Goal: Communication & Community: Answer question/provide support

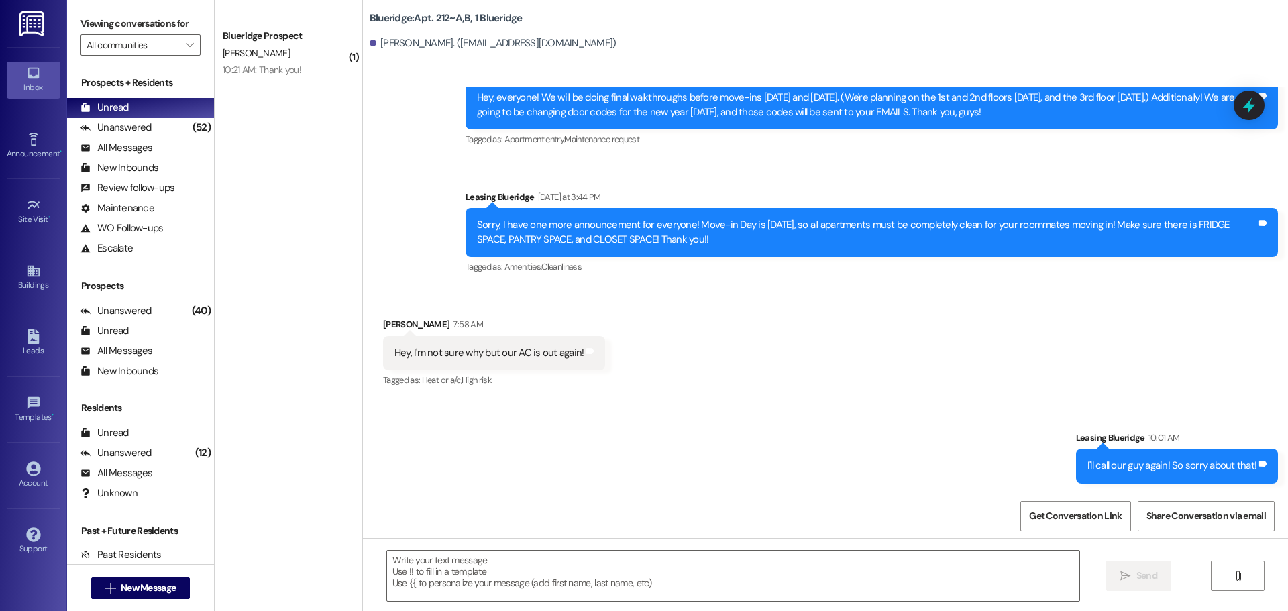
scroll to position [64404, 0]
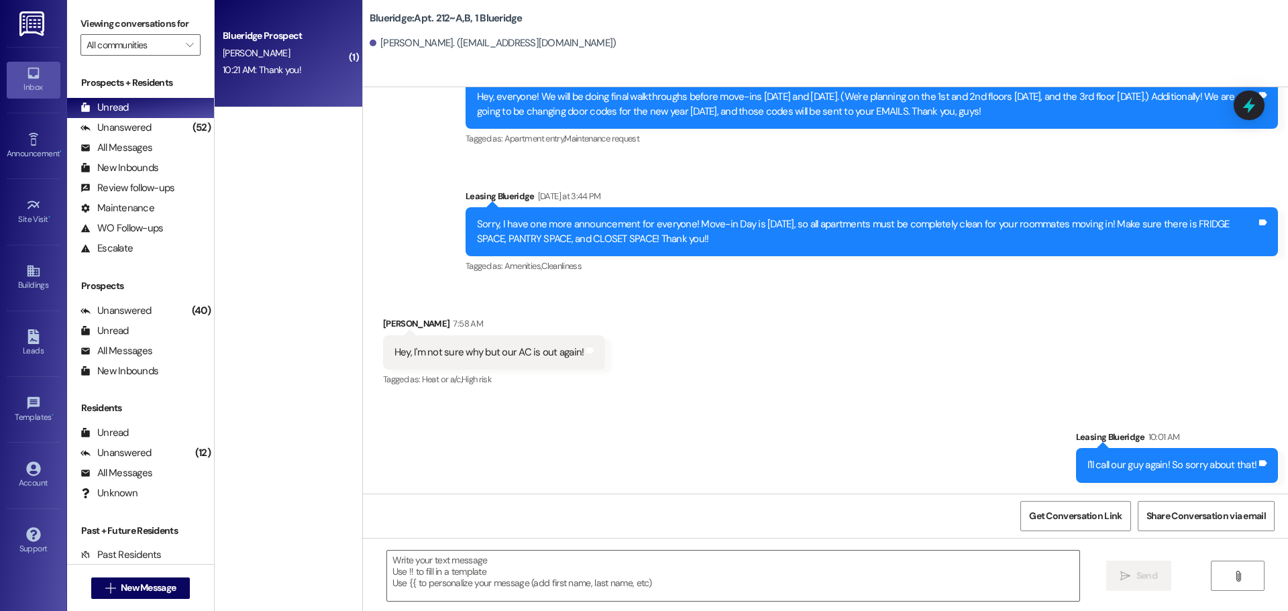
click at [274, 62] on div "10:21 AM: Thank you! 10:21 AM: Thank you!" at bounding box center [284, 70] width 127 height 17
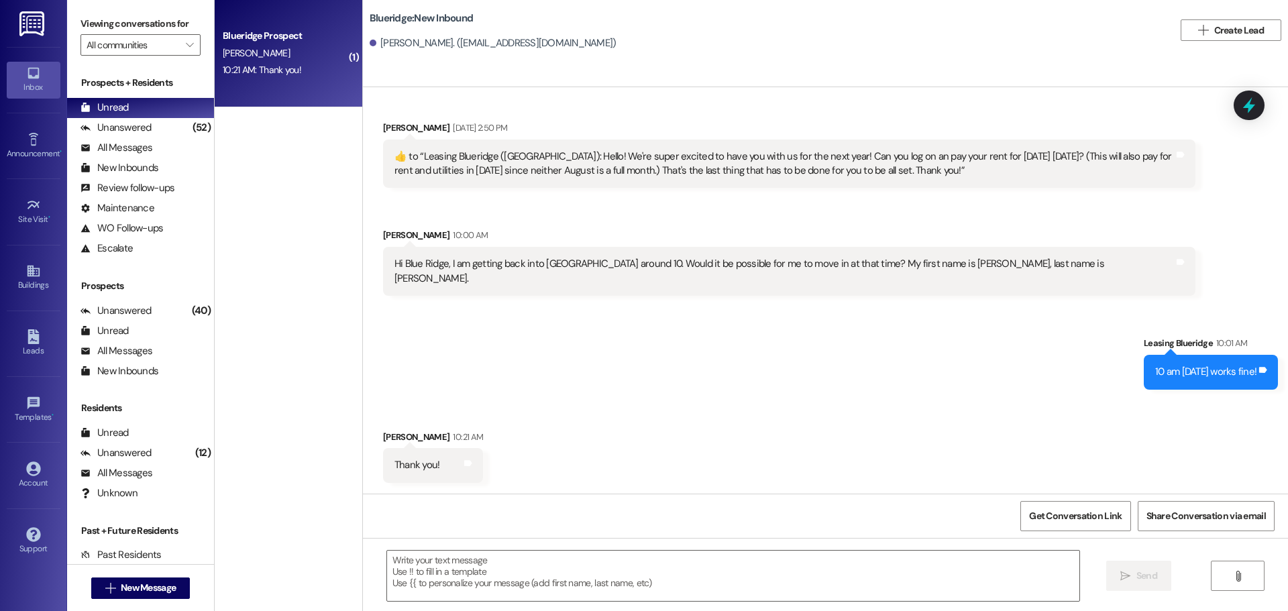
scroll to position [1472, 0]
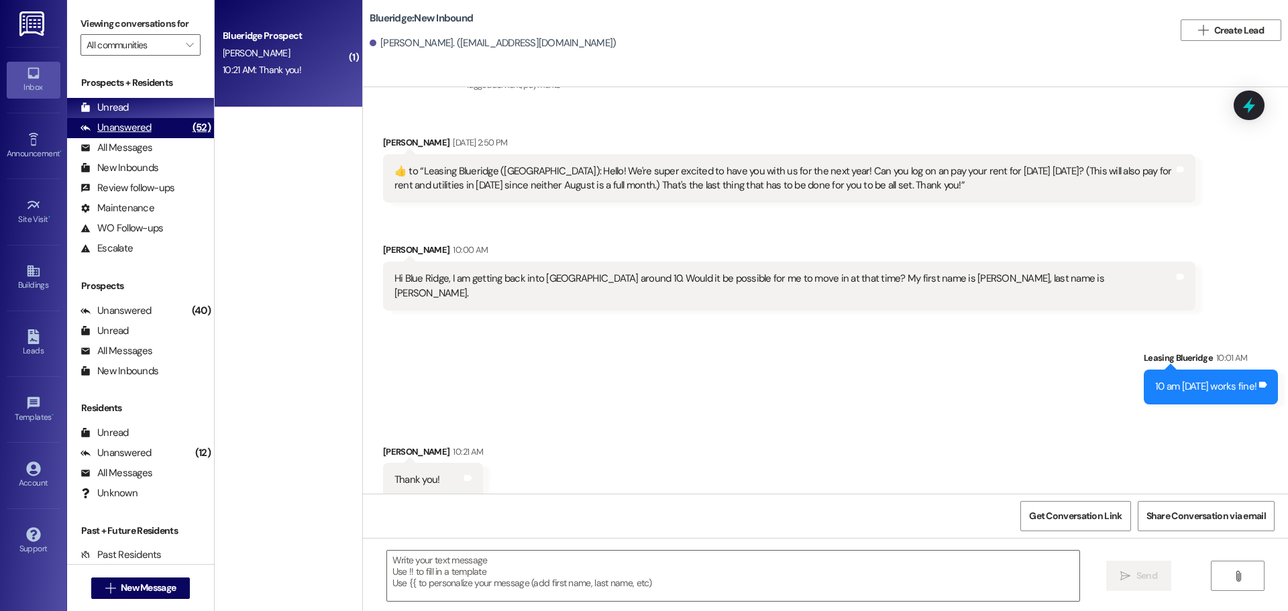
click at [135, 123] on div "Unanswered" at bounding box center [115, 128] width 71 height 14
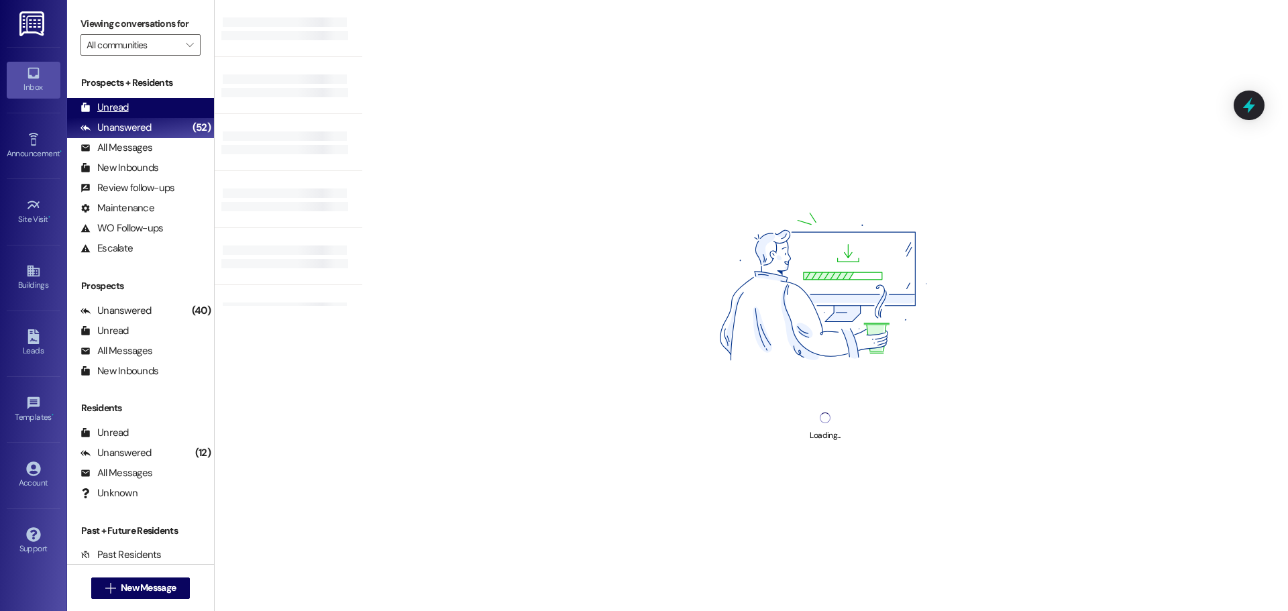
click at [139, 108] on div "Unread (0)" at bounding box center [140, 108] width 147 height 20
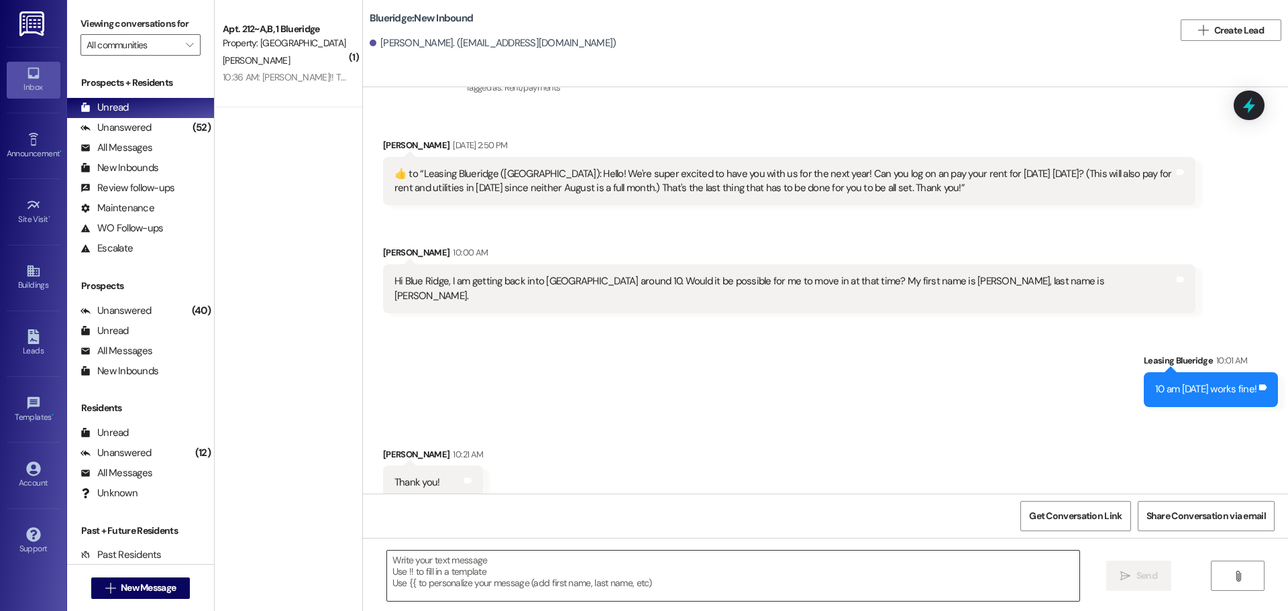
scroll to position [1472, 0]
click at [536, 561] on textarea at bounding box center [733, 576] width 692 height 50
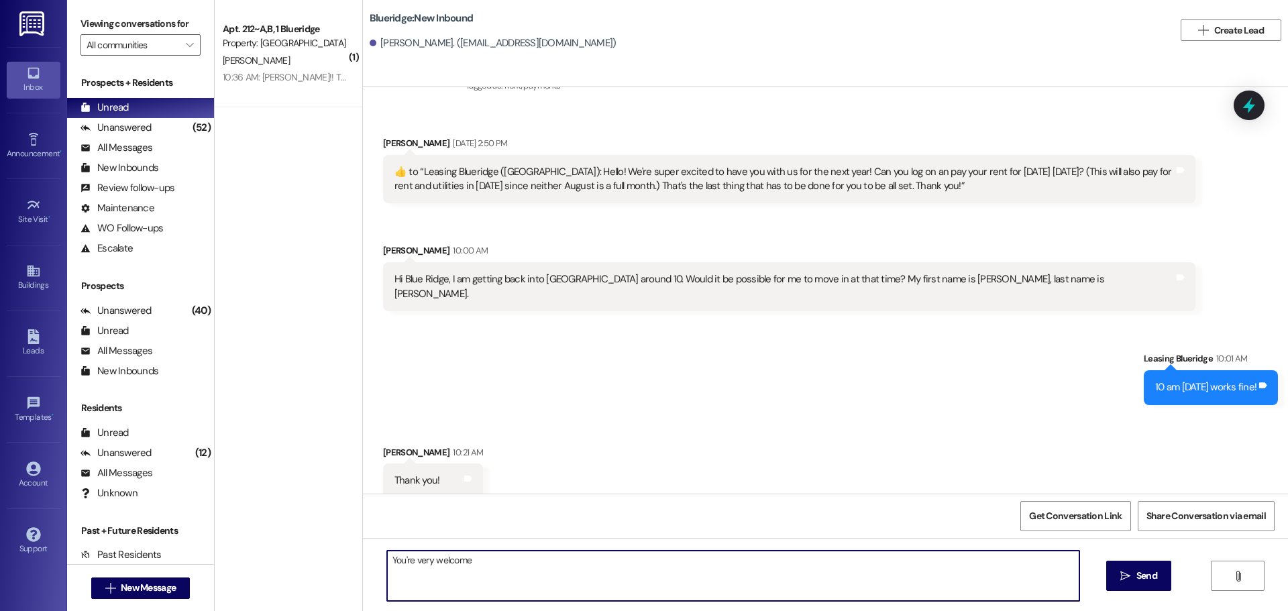
type textarea "You're very welcome!"
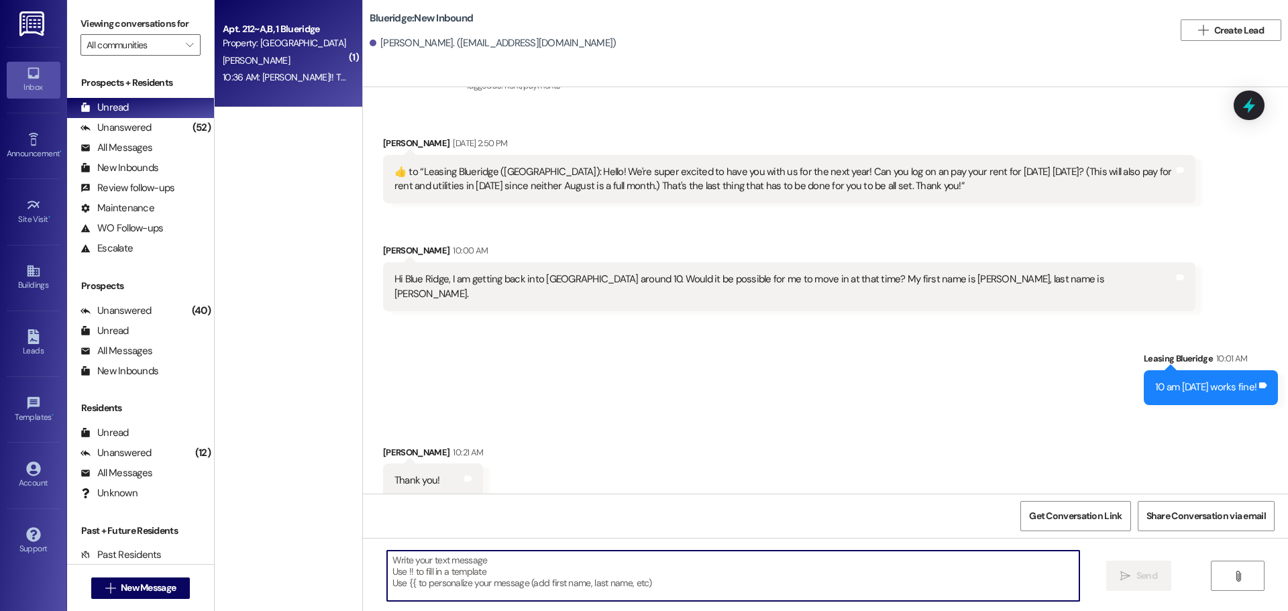
click at [299, 44] on div "Property: [GEOGRAPHIC_DATA]" at bounding box center [285, 43] width 124 height 14
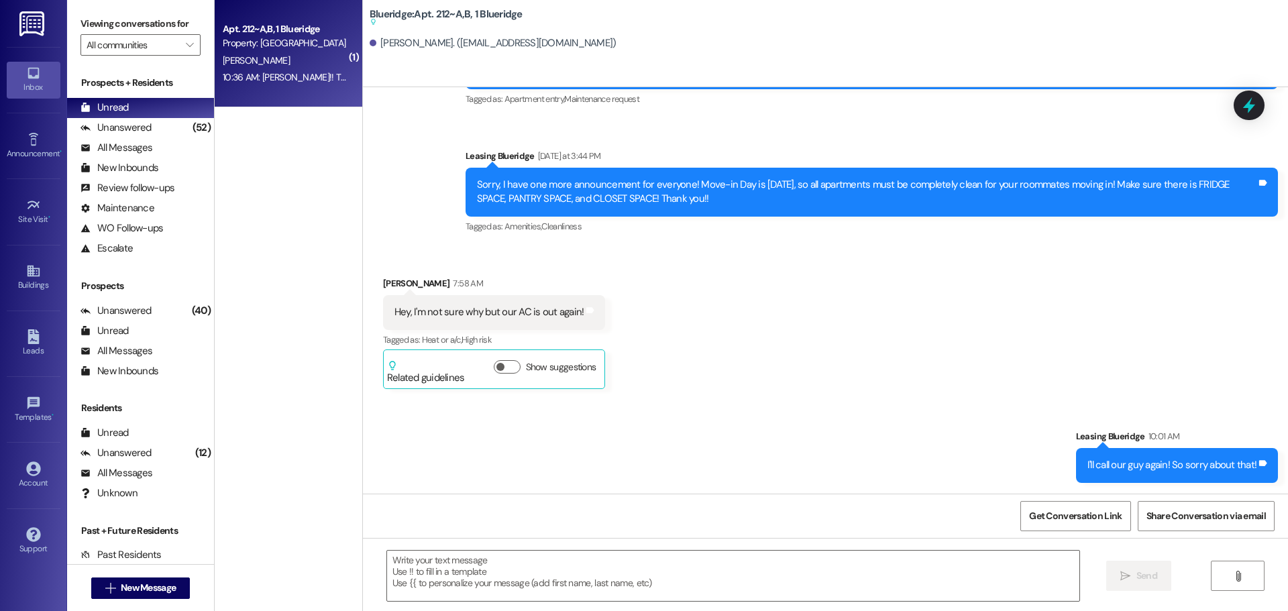
scroll to position [64485, 0]
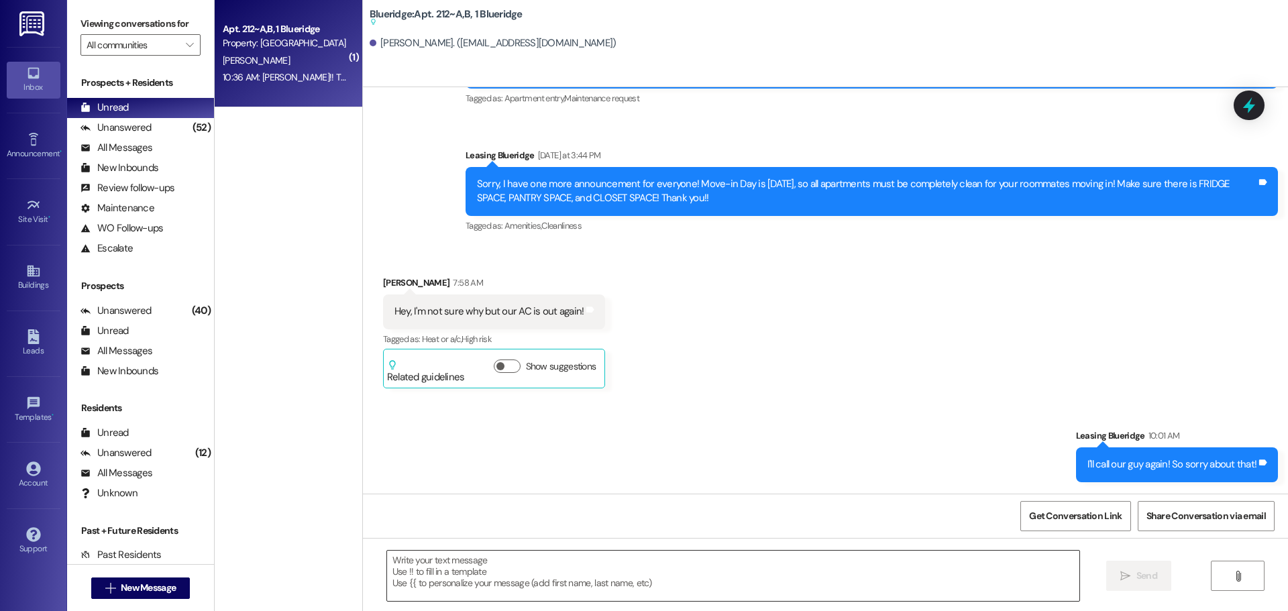
click at [641, 587] on textarea at bounding box center [733, 576] width 692 height 50
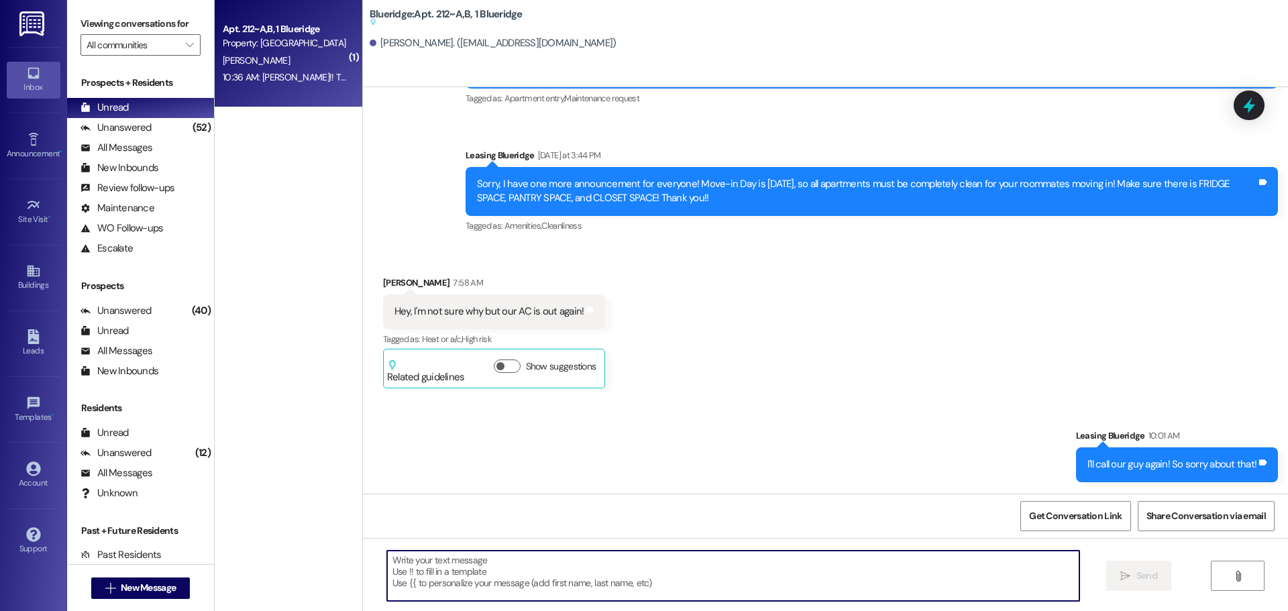
type textarea "z"
type textarea "You're very welcome!"
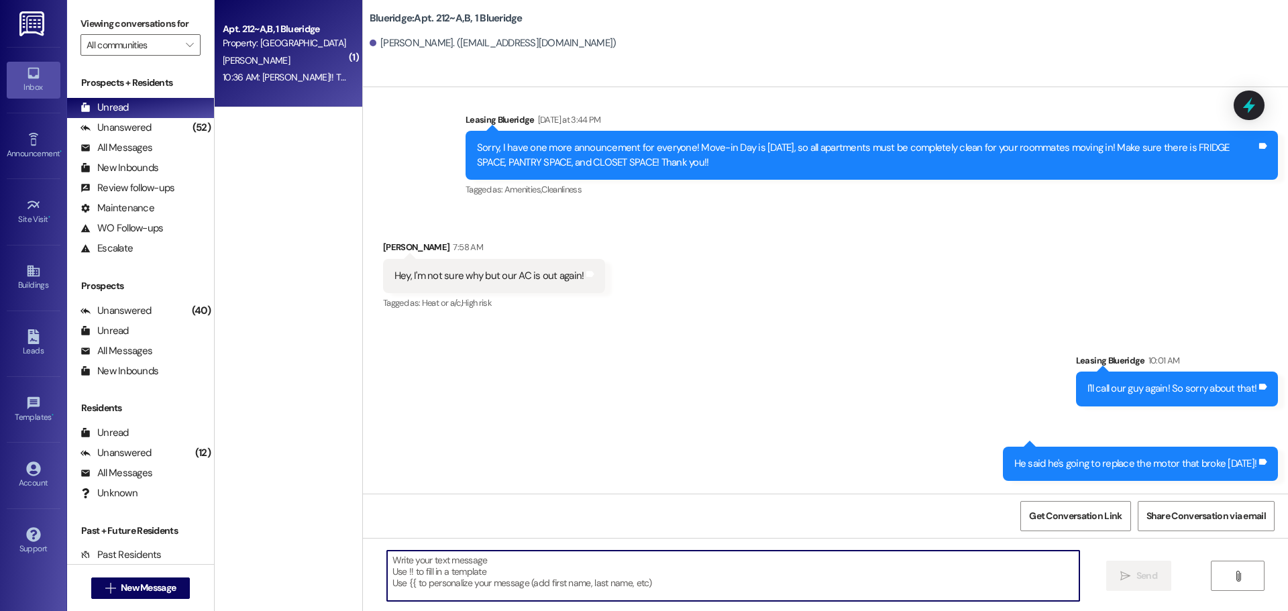
scroll to position [64499, 0]
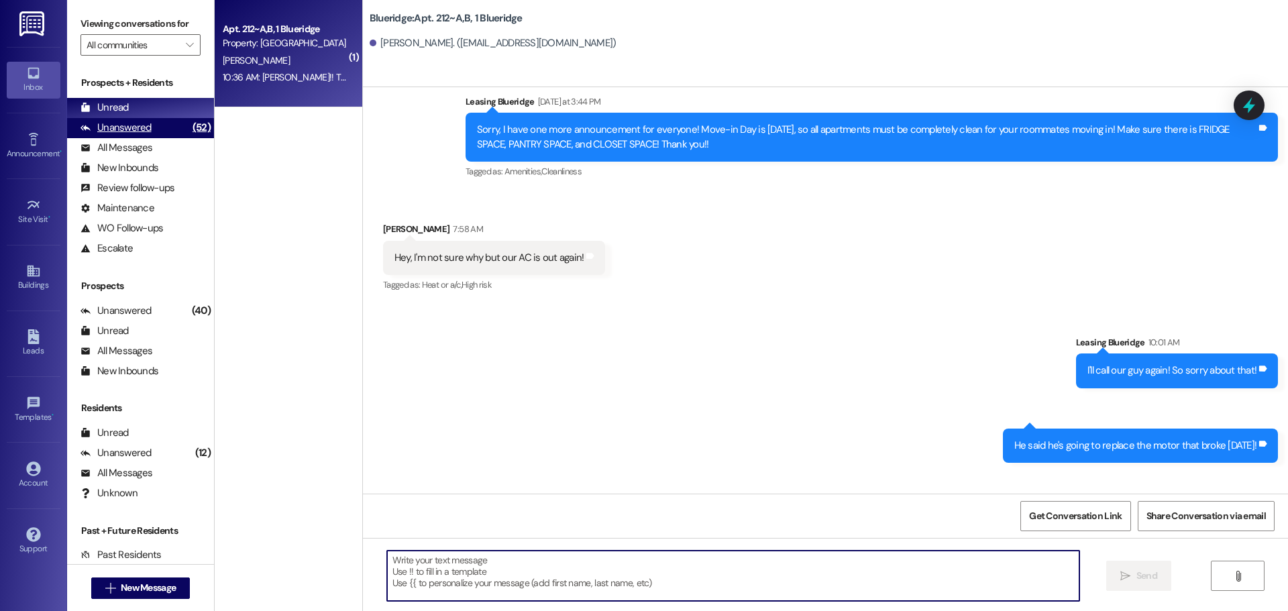
click at [141, 125] on div "Unanswered" at bounding box center [115, 128] width 71 height 14
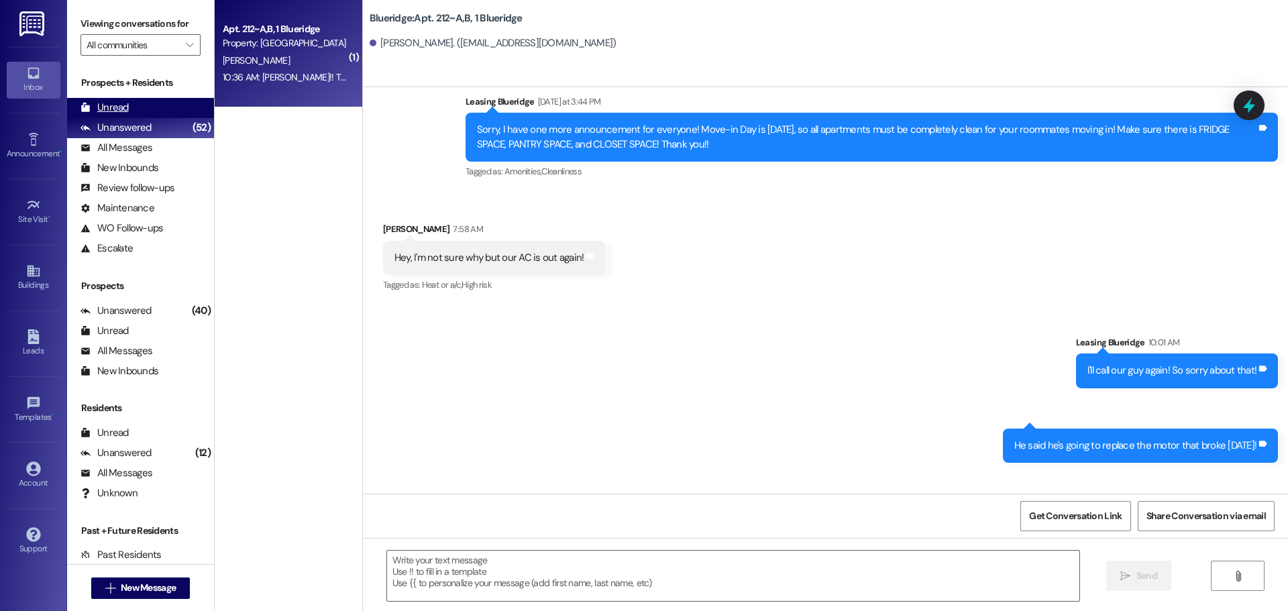
click at [146, 111] on div "Unread (0)" at bounding box center [140, 108] width 147 height 20
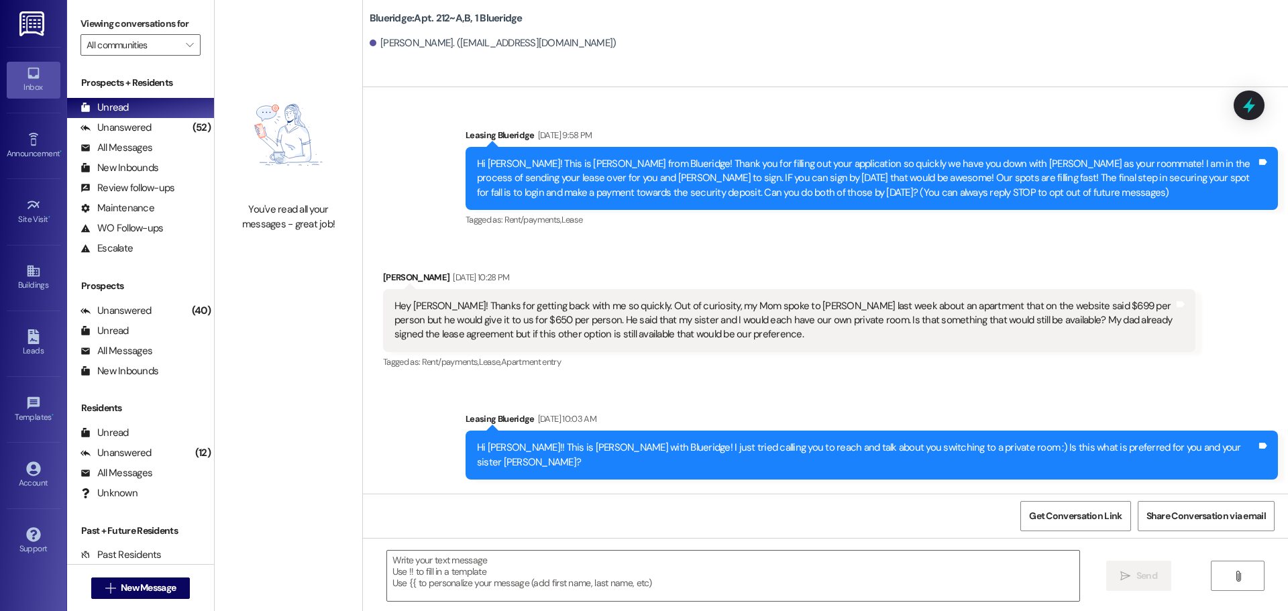
scroll to position [64405, 0]
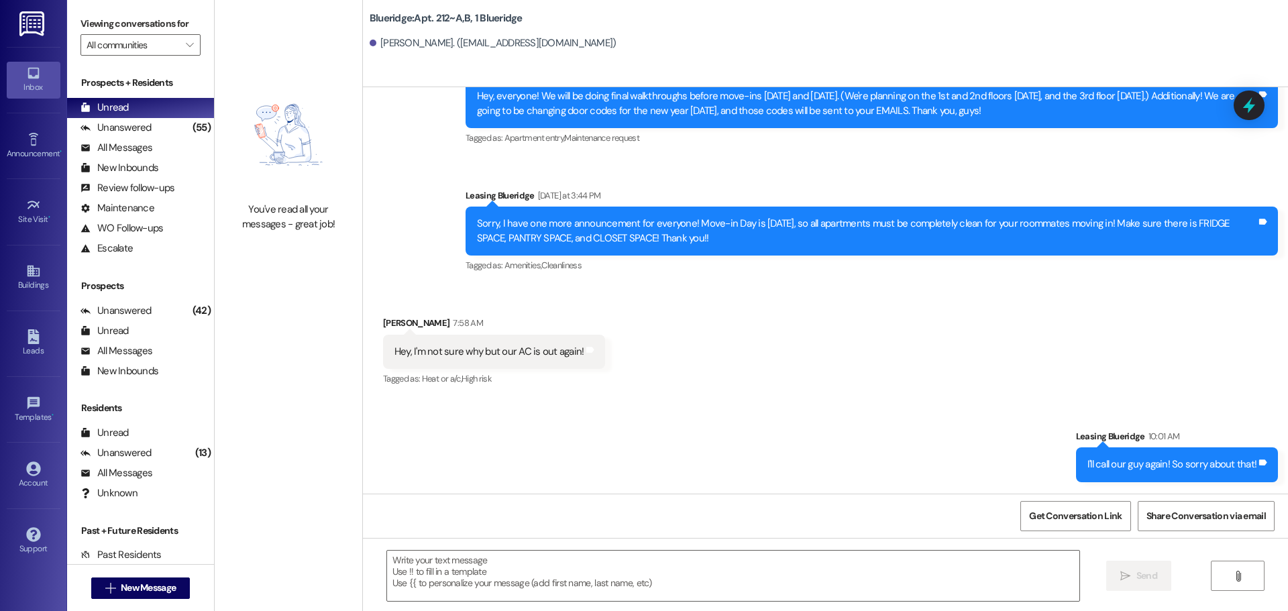
click at [663, 399] on div "Sent via SMS Leasing Blueridge 10:01 AM I'll call our guy again! So sorry about…" at bounding box center [825, 483] width 925 height 168
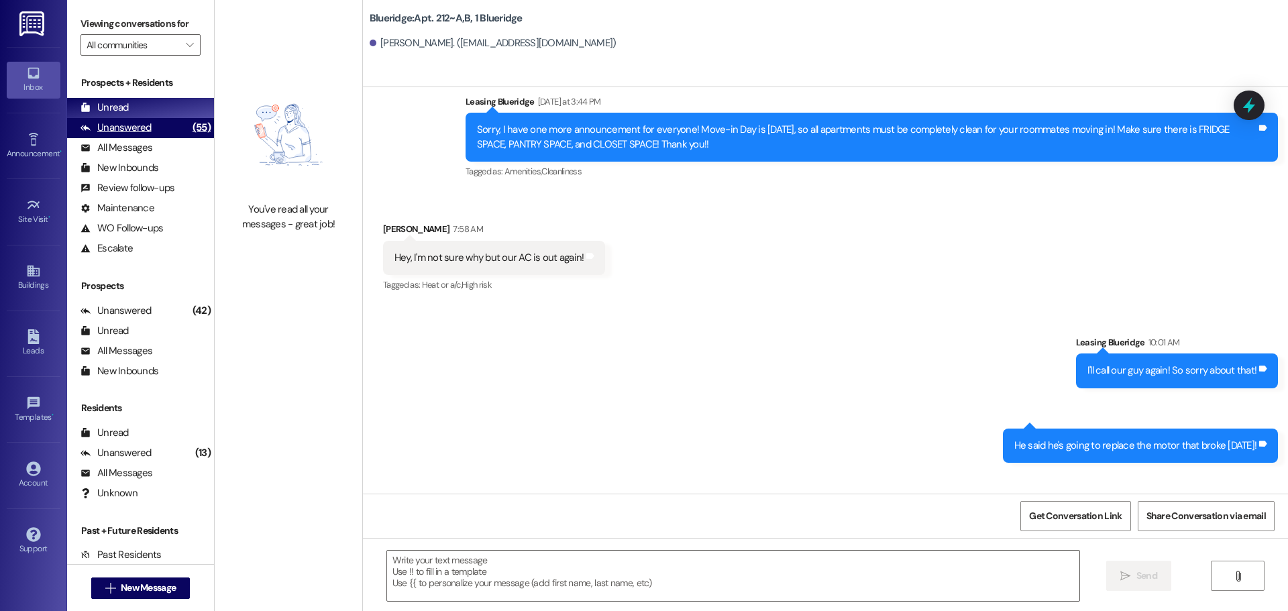
click at [189, 119] on div "(55)" at bounding box center [201, 127] width 25 height 21
click at [182, 115] on div "Unread (0)" at bounding box center [140, 108] width 147 height 20
click at [150, 591] on span "New Message" at bounding box center [148, 588] width 55 height 14
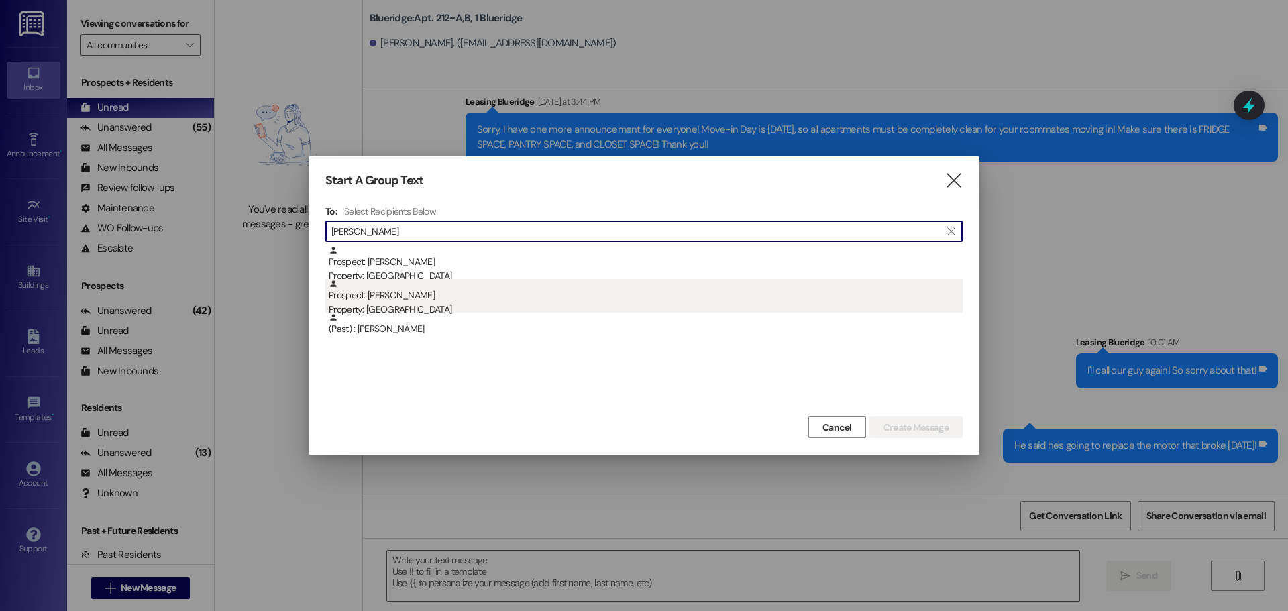
type input "[PERSON_NAME]"
click at [468, 294] on div "Prospect: [PERSON_NAME] Property: [GEOGRAPHIC_DATA]" at bounding box center [646, 298] width 634 height 38
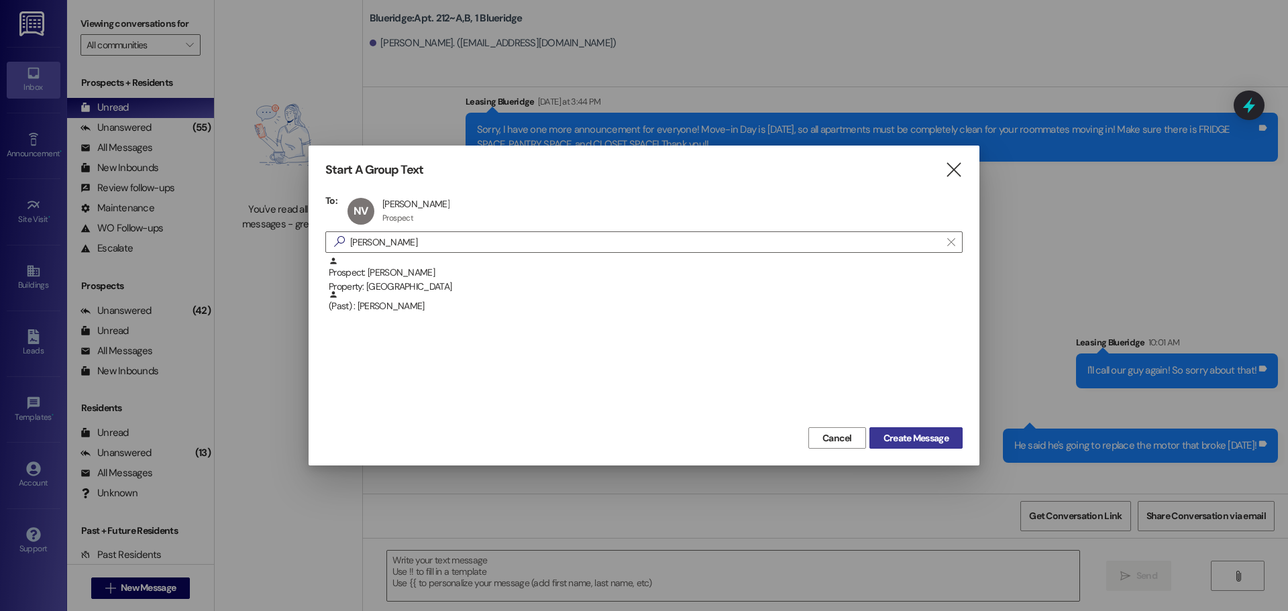
click at [876, 443] on button "Create Message" at bounding box center [915, 437] width 93 height 21
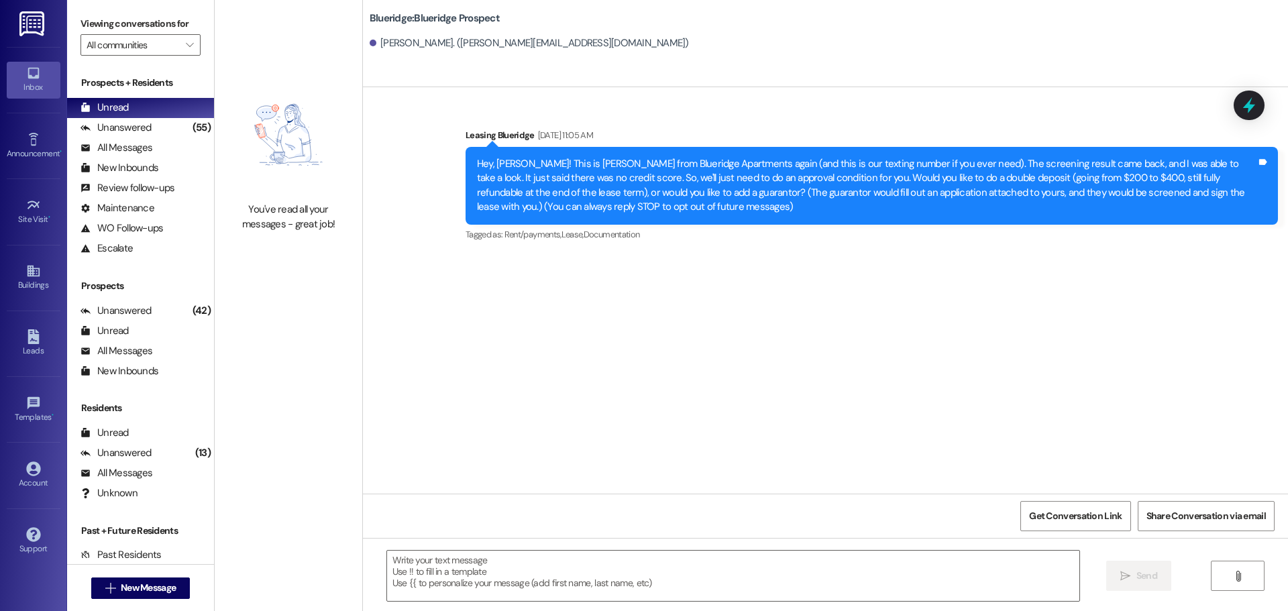
scroll to position [0, 0]
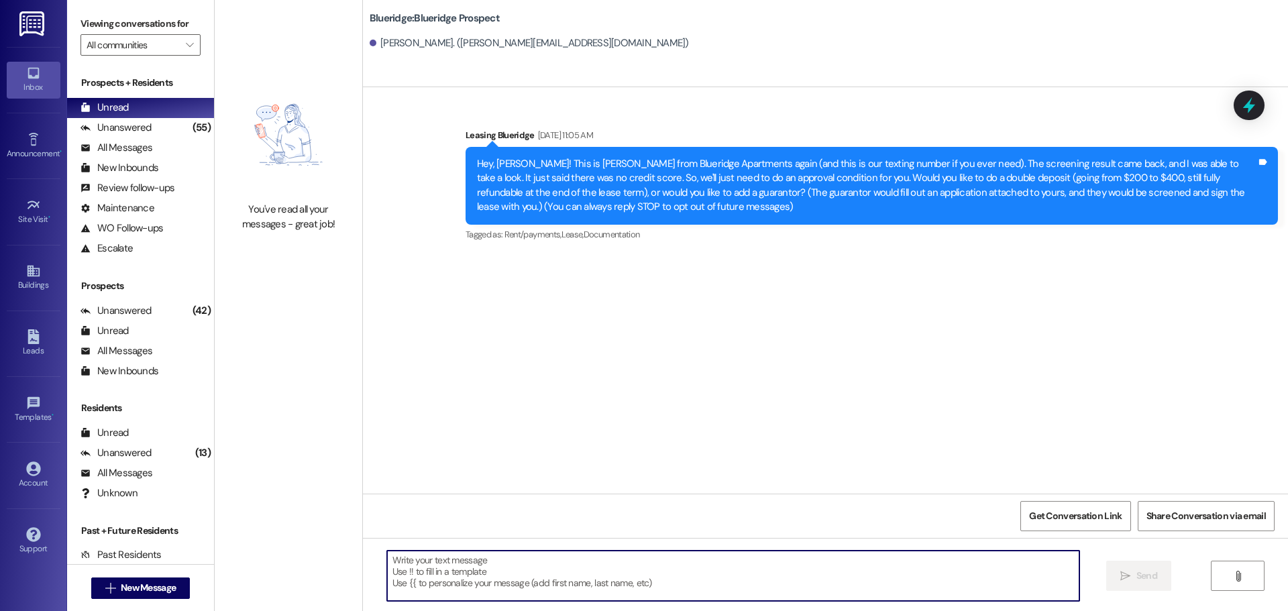
click at [712, 566] on textarea at bounding box center [733, 576] width 692 height 50
paste textarea "[URL][DOMAIN_NAME]"
type textarea "[URL][DOMAIN_NAME]"
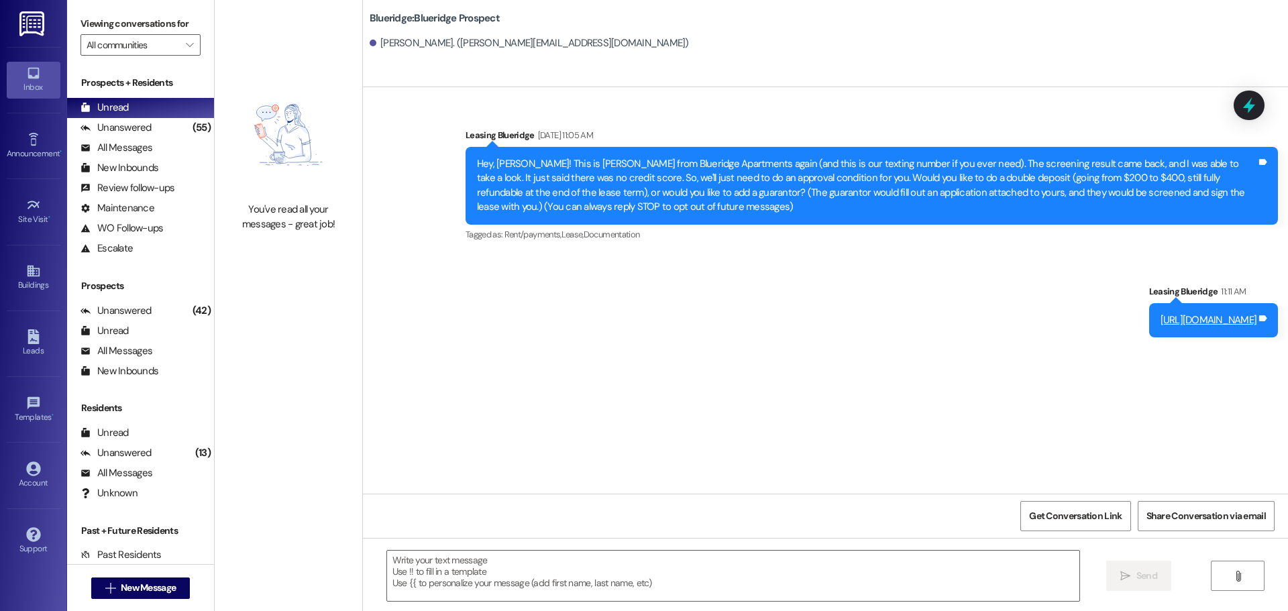
click at [866, 360] on div "Sent via SMS Leasing Blueridge [DATE] 11:05 AM Hey, [PERSON_NAME]! This is [PER…" at bounding box center [825, 290] width 925 height 406
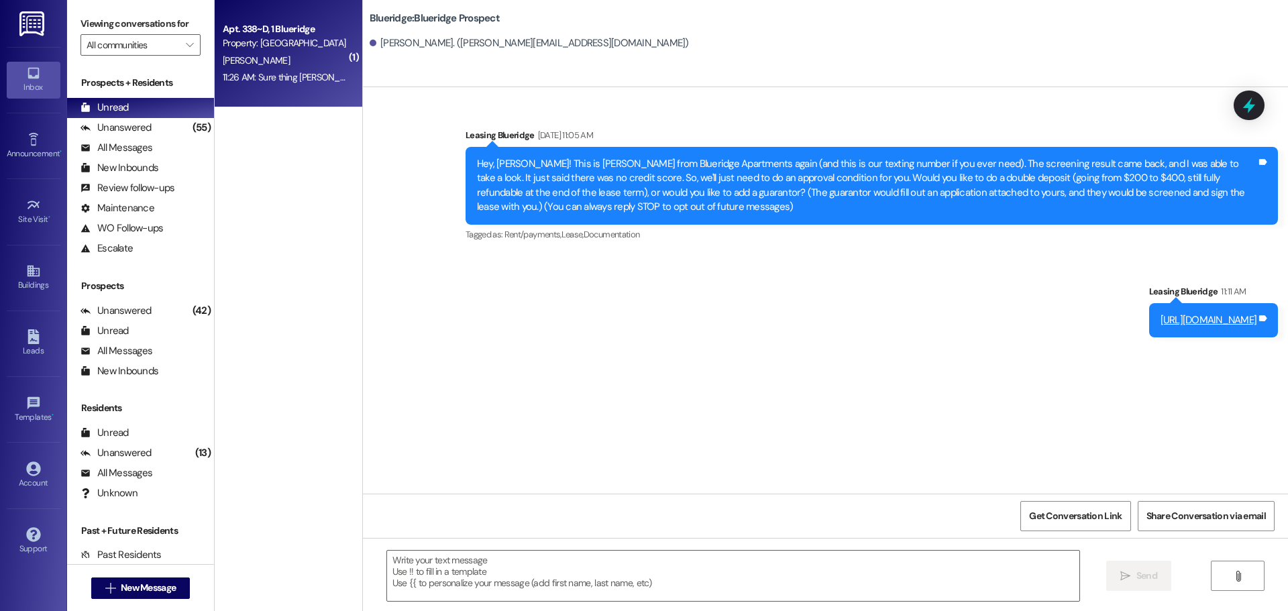
click at [277, 52] on div "[PERSON_NAME]" at bounding box center [284, 60] width 127 height 17
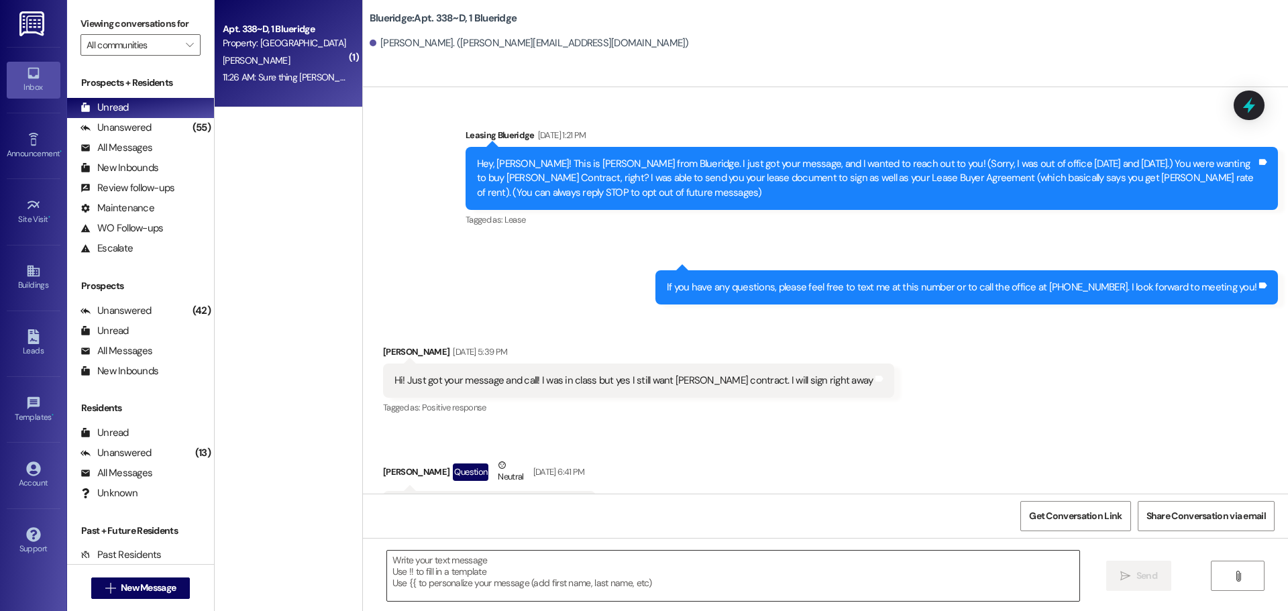
scroll to position [27852, 0]
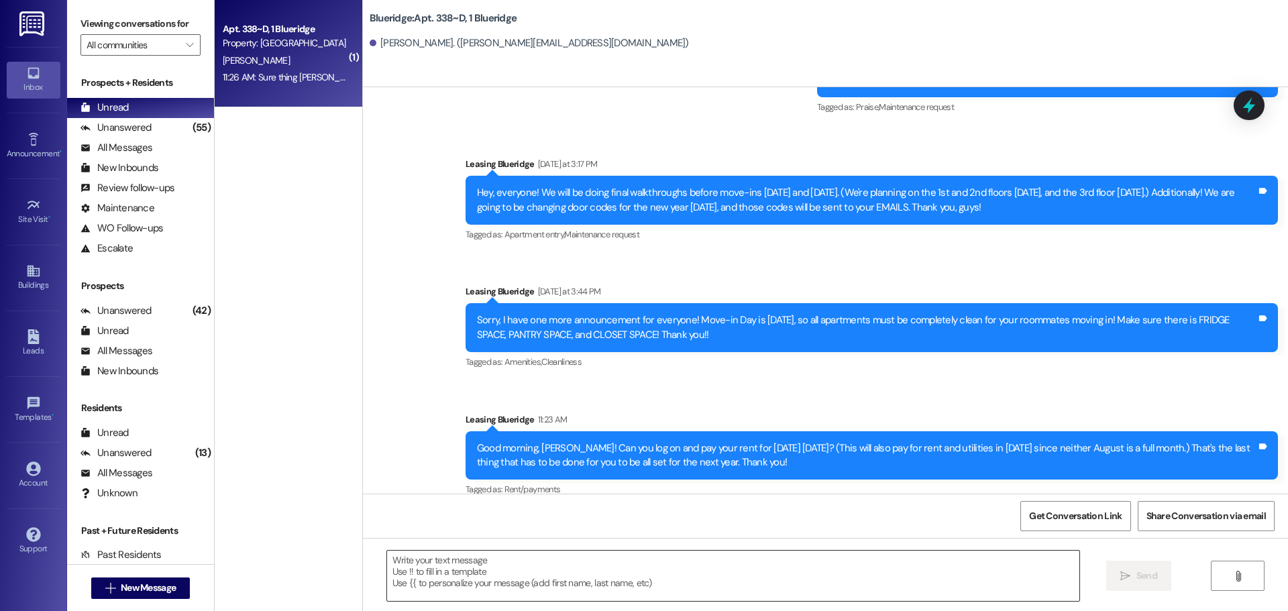
click at [506, 571] on textarea at bounding box center [733, 576] width 692 height 50
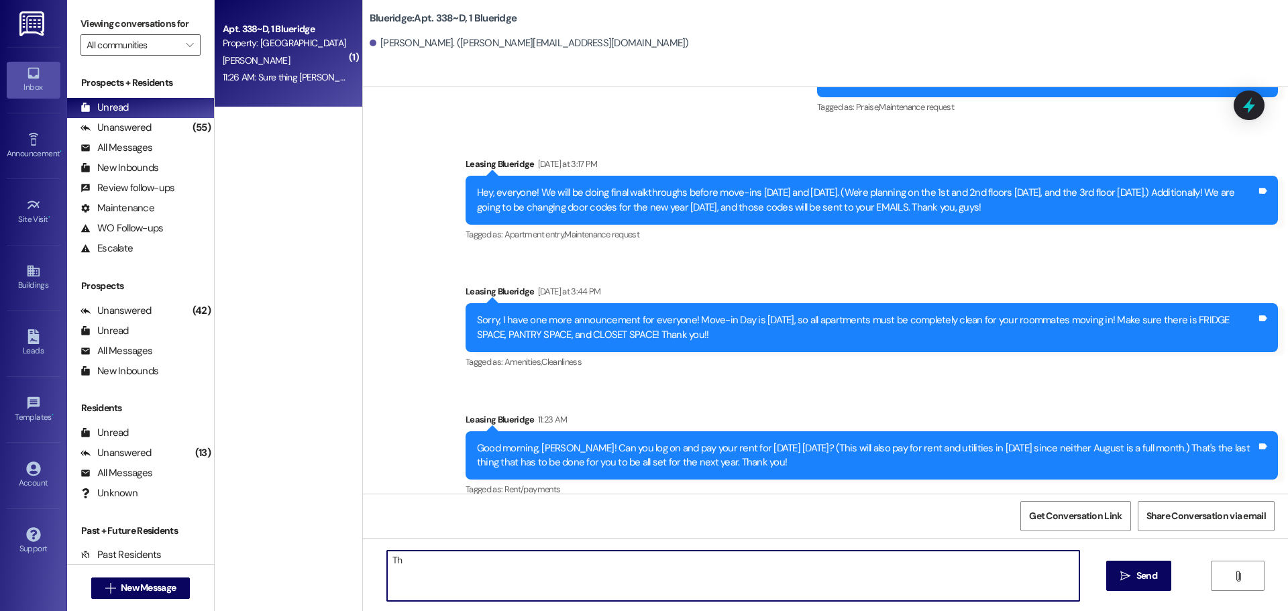
type textarea "T"
type textarea "I appreciate you!"
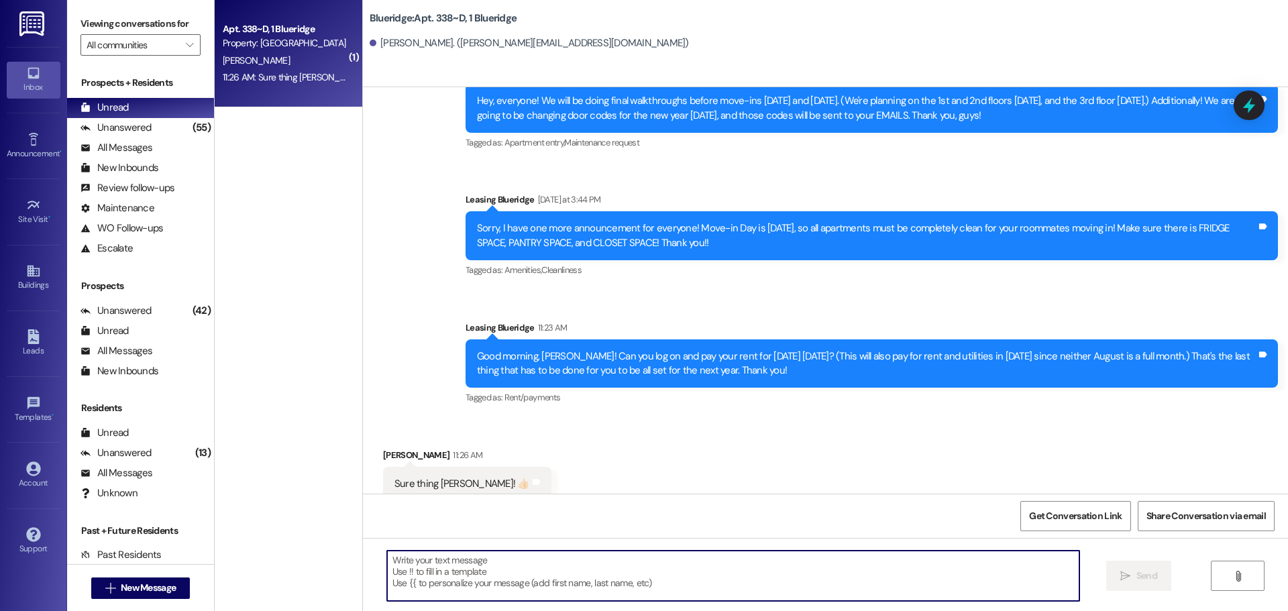
scroll to position [27946, 0]
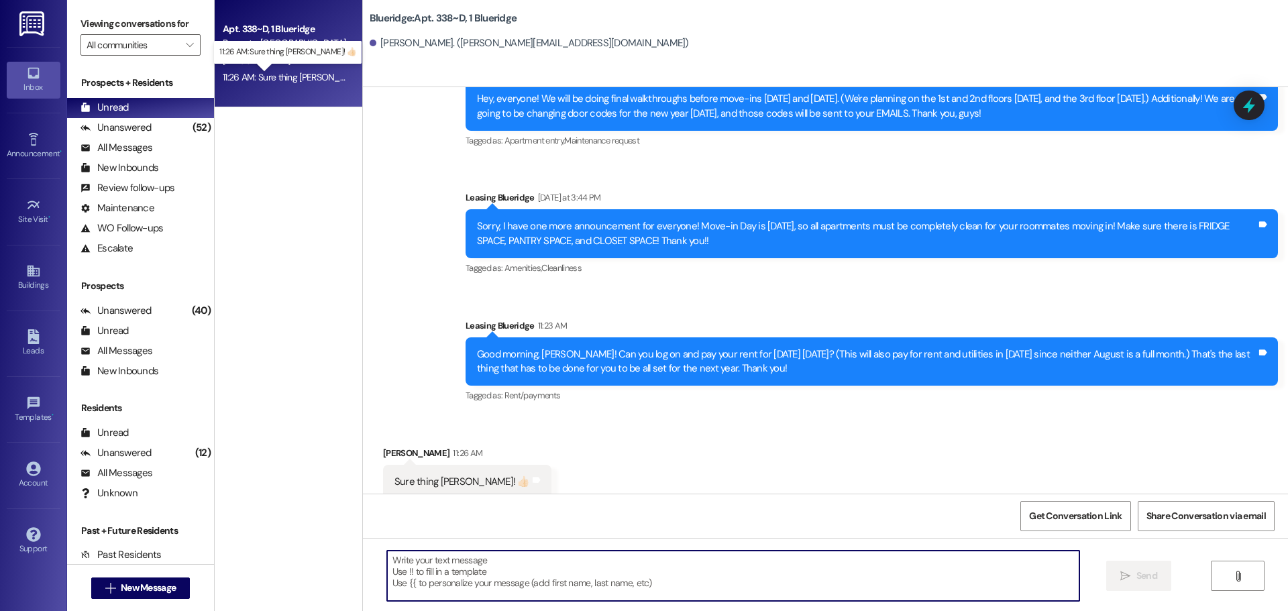
click at [274, 71] on div "11:26 AM: Sure thing [PERSON_NAME]! 👍🏻 11:26 AM: Sure thing [PERSON_NAME]! 👍🏻" at bounding box center [302, 77] width 159 height 12
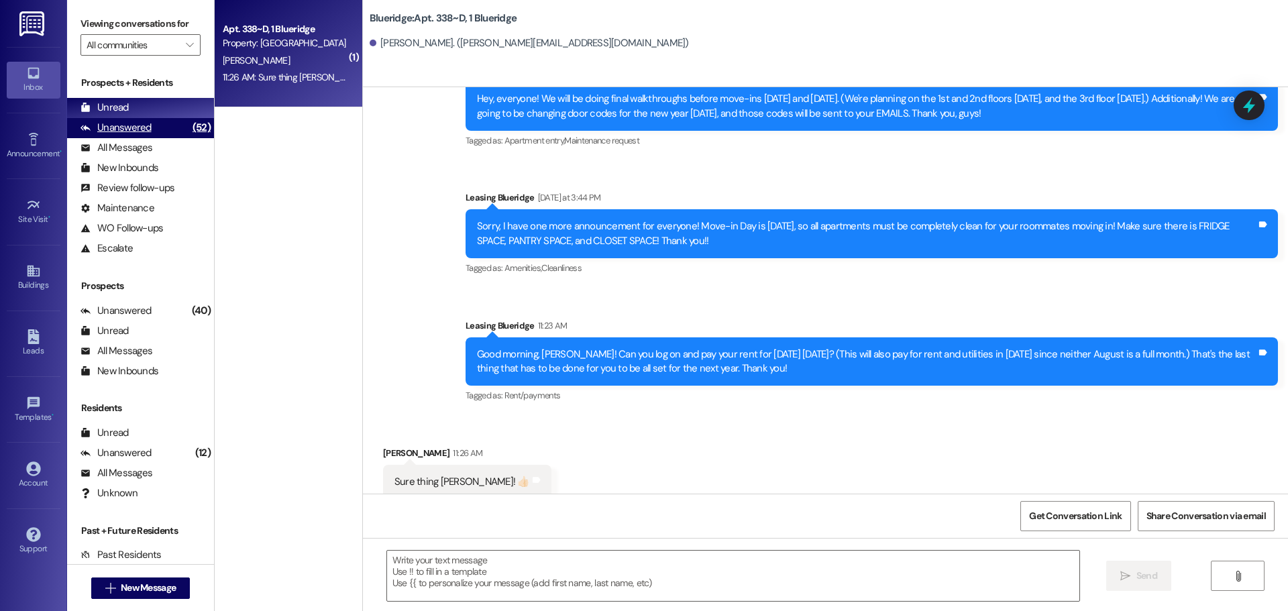
click at [156, 134] on div "Unanswered (52)" at bounding box center [140, 128] width 147 height 20
click at [156, 111] on div "Unread (0)" at bounding box center [140, 108] width 147 height 20
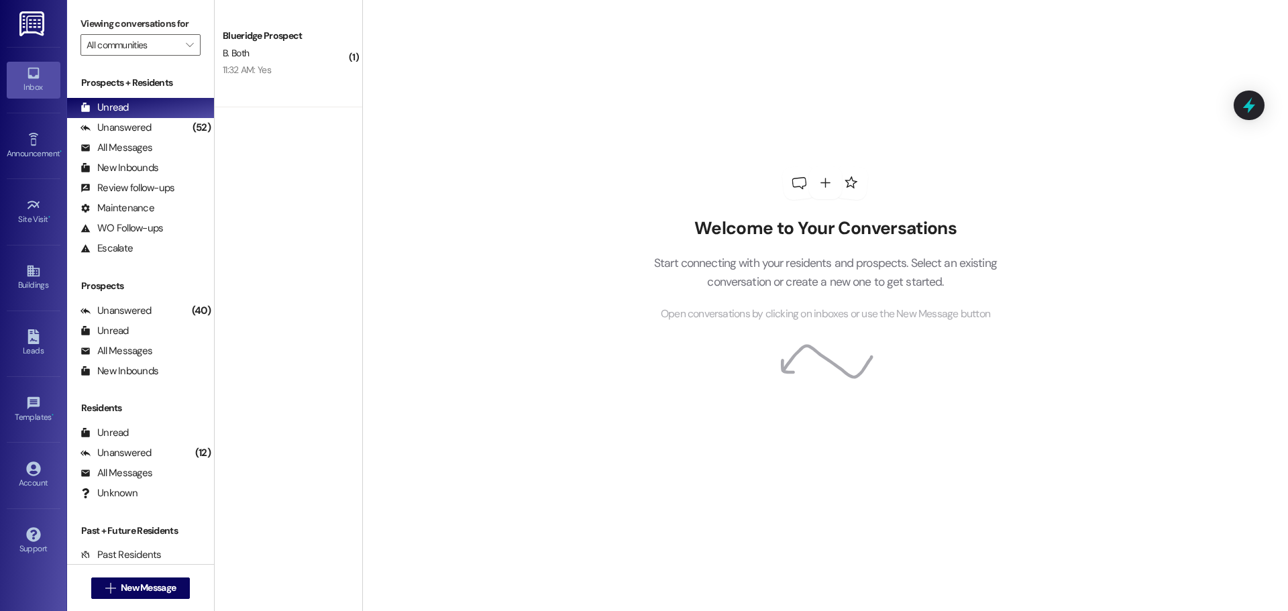
click at [203, 65] on div "Viewing conversations for All communities " at bounding box center [140, 34] width 147 height 69
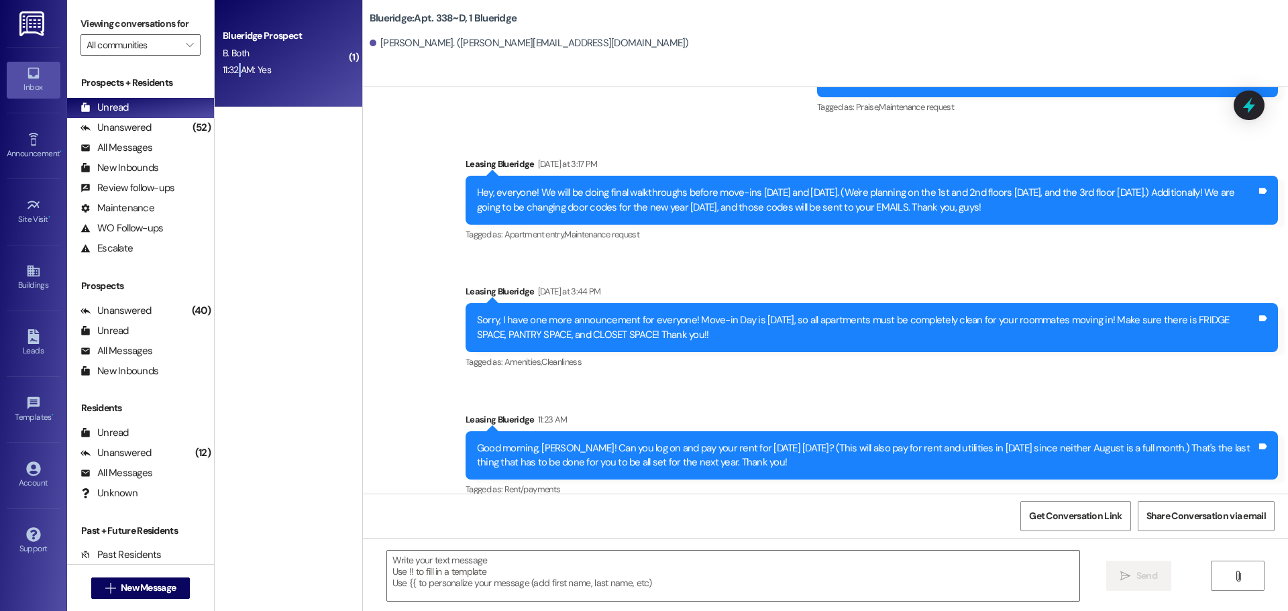
click at [230, 67] on div "11:32 AM: Yes 11:32 AM: Yes" at bounding box center [247, 70] width 48 height 12
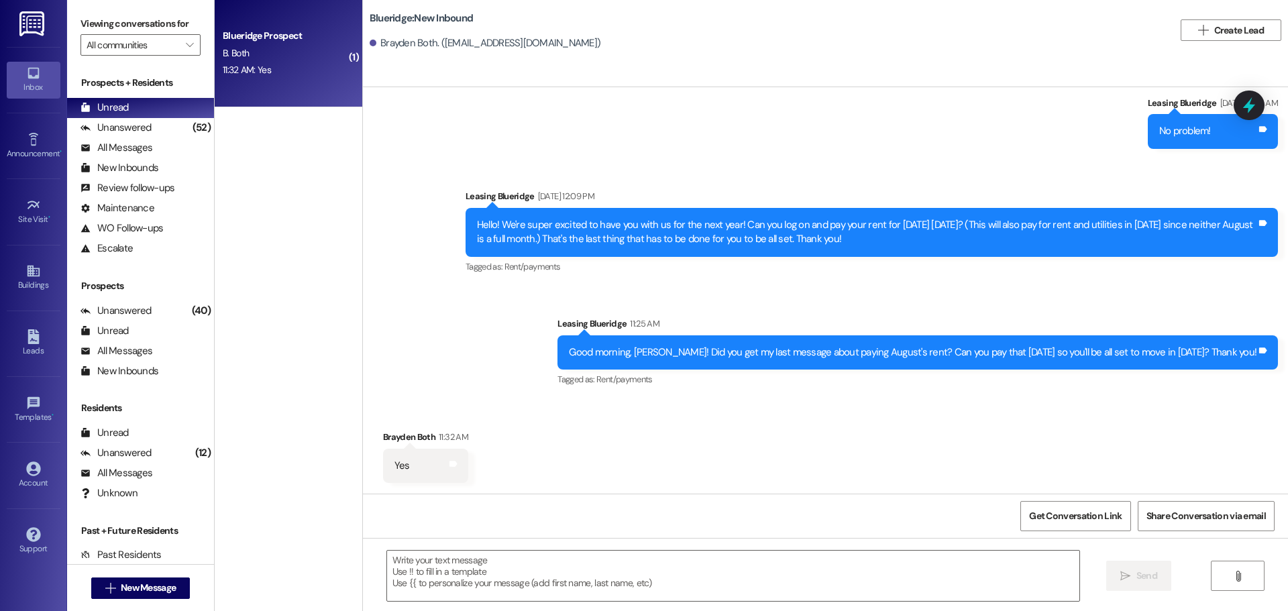
scroll to position [254, 0]
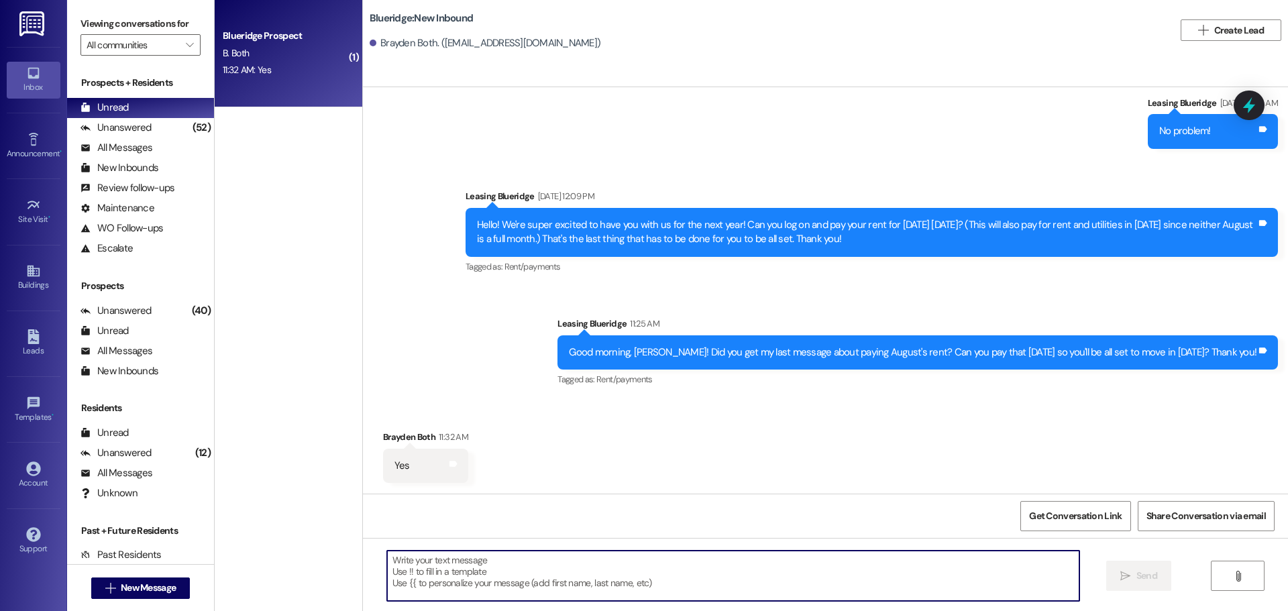
click at [691, 564] on textarea at bounding box center [733, 576] width 692 height 50
type textarea "Thank you! I appreciate it!"
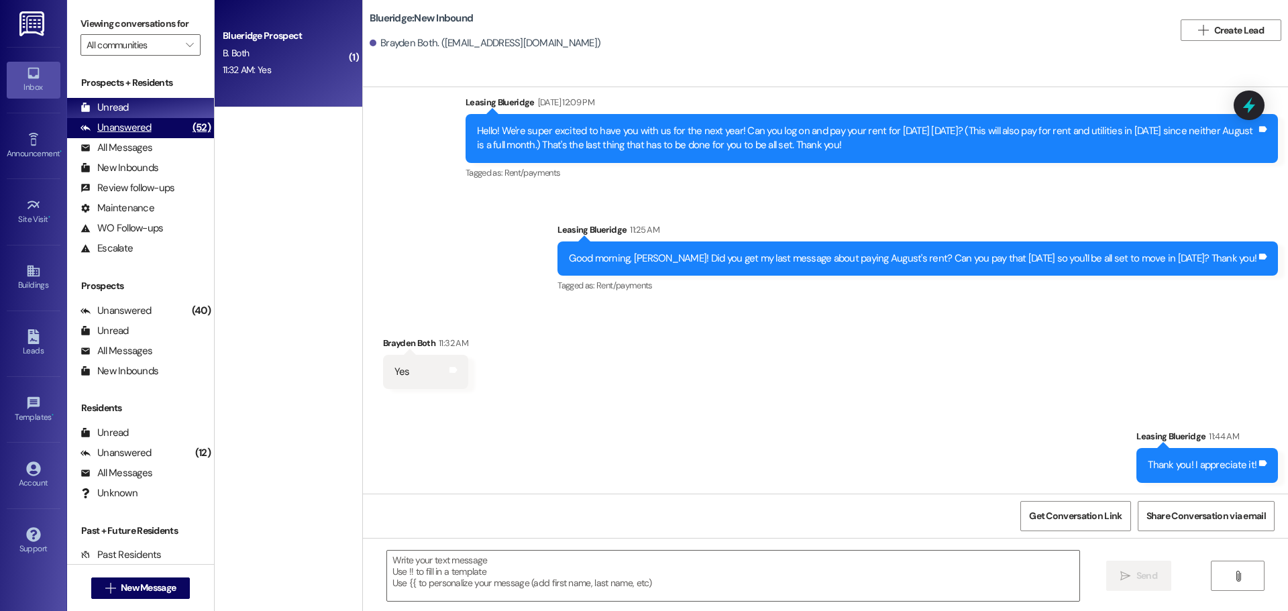
click at [117, 133] on div "Unanswered" at bounding box center [115, 128] width 71 height 14
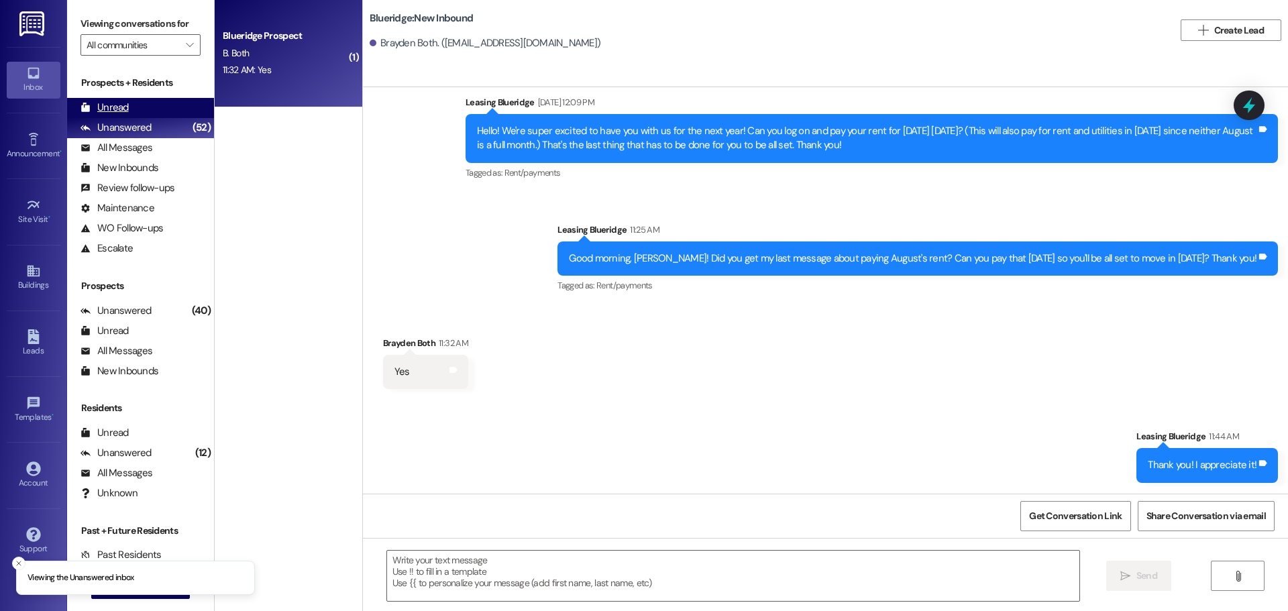
click at [128, 113] on div "Unread (0)" at bounding box center [140, 108] width 147 height 20
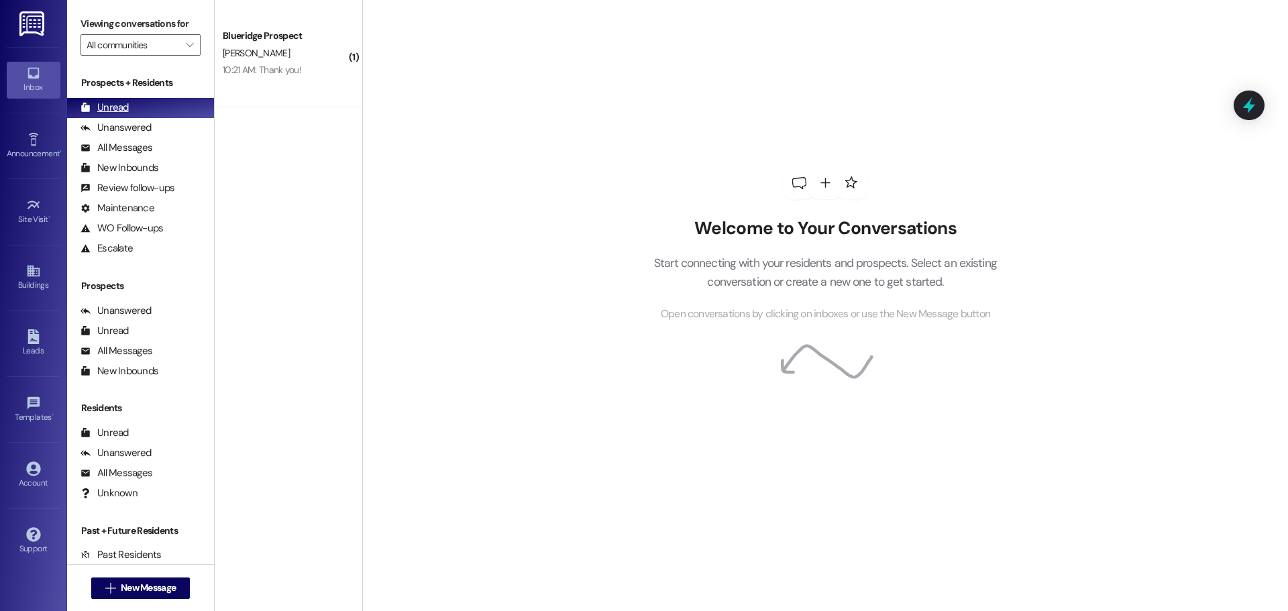
click at [169, 121] on div "Unanswered (0)" at bounding box center [140, 128] width 147 height 20
click at [166, 112] on div "Unread (0)" at bounding box center [140, 108] width 147 height 20
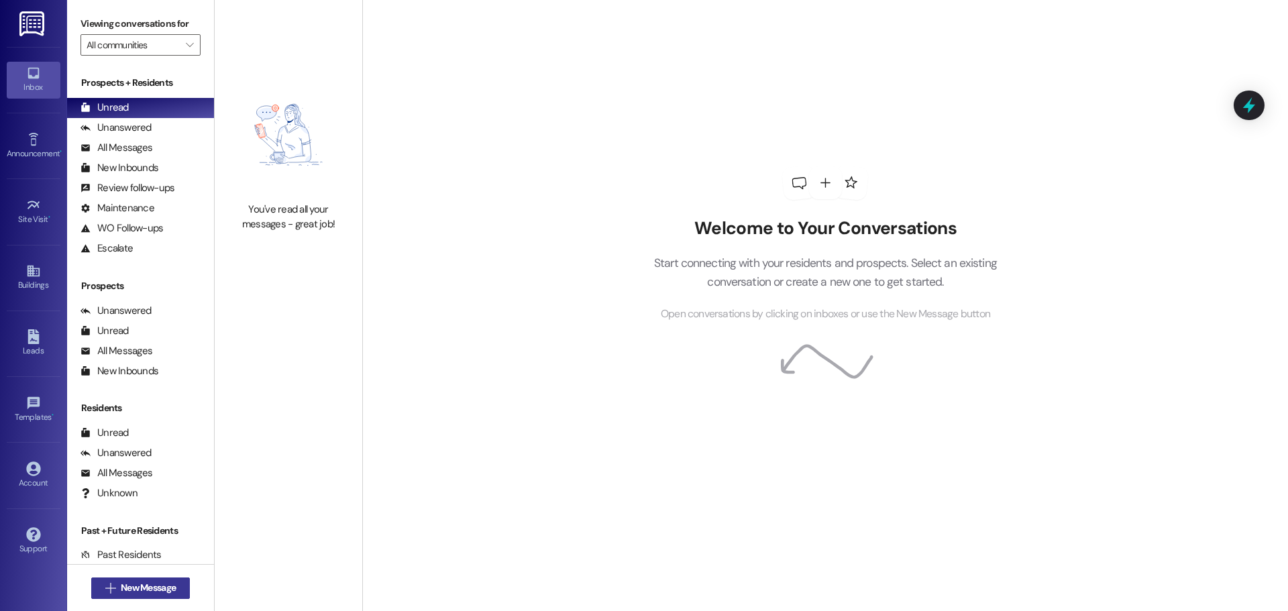
click at [165, 586] on span "New Message" at bounding box center [148, 588] width 55 height 14
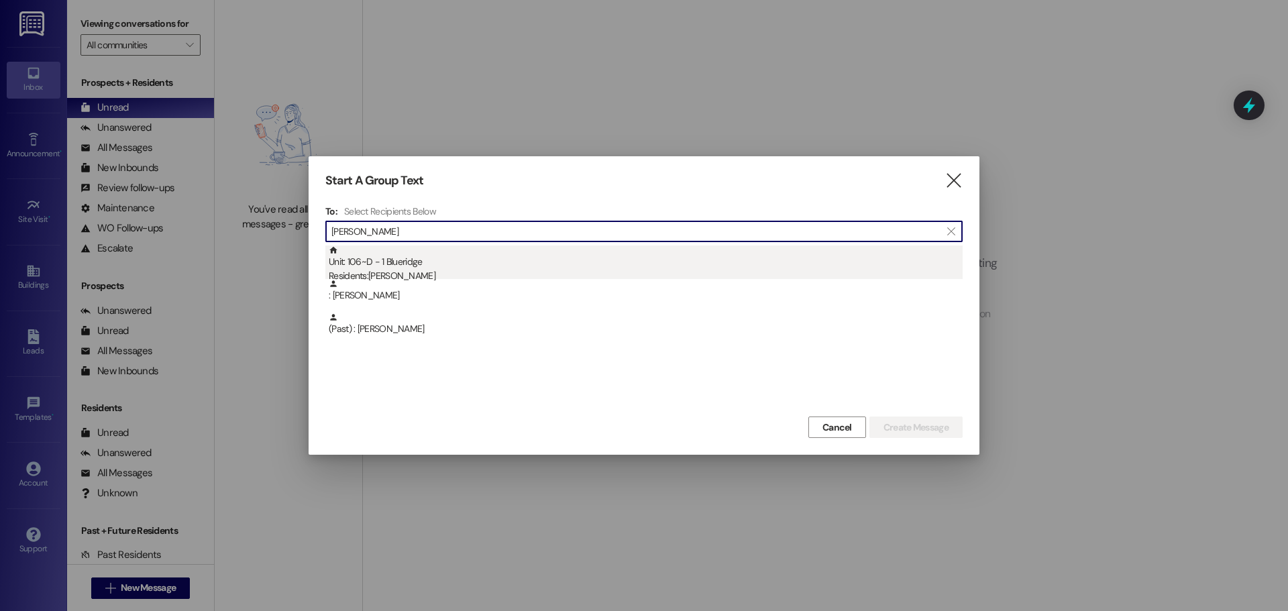
type input "medina"
click at [381, 259] on div "Unit: 106~D - 1 Blueridge Residents: Nakary Medina" at bounding box center [646, 264] width 634 height 38
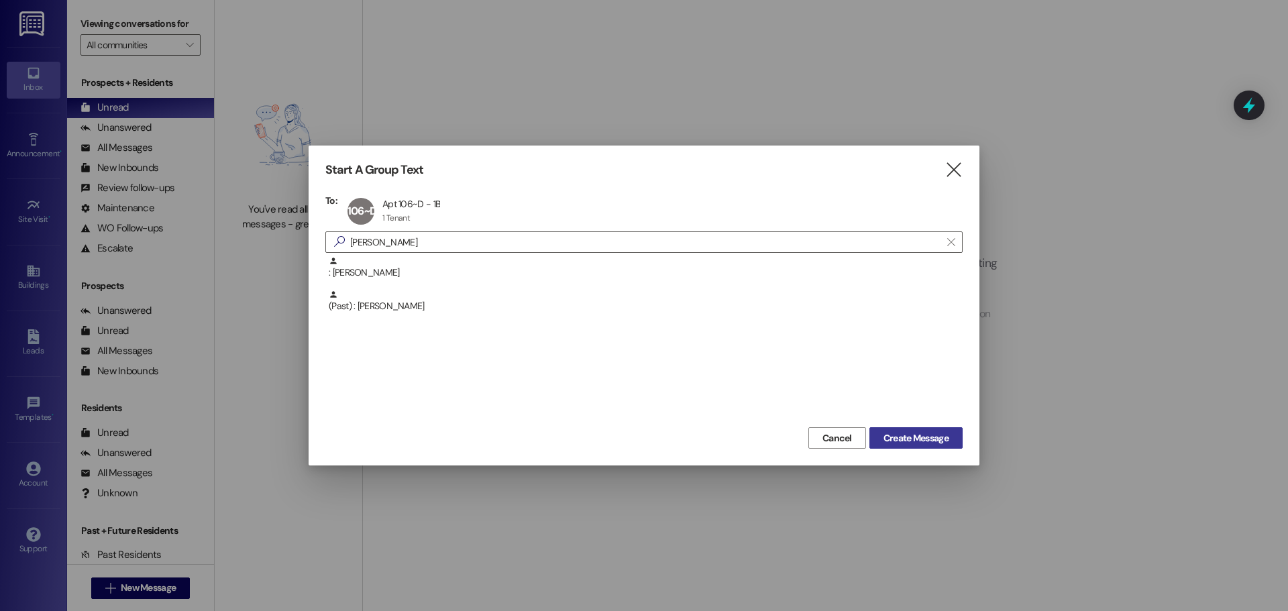
click at [917, 442] on span "Create Message" at bounding box center [915, 438] width 65 height 14
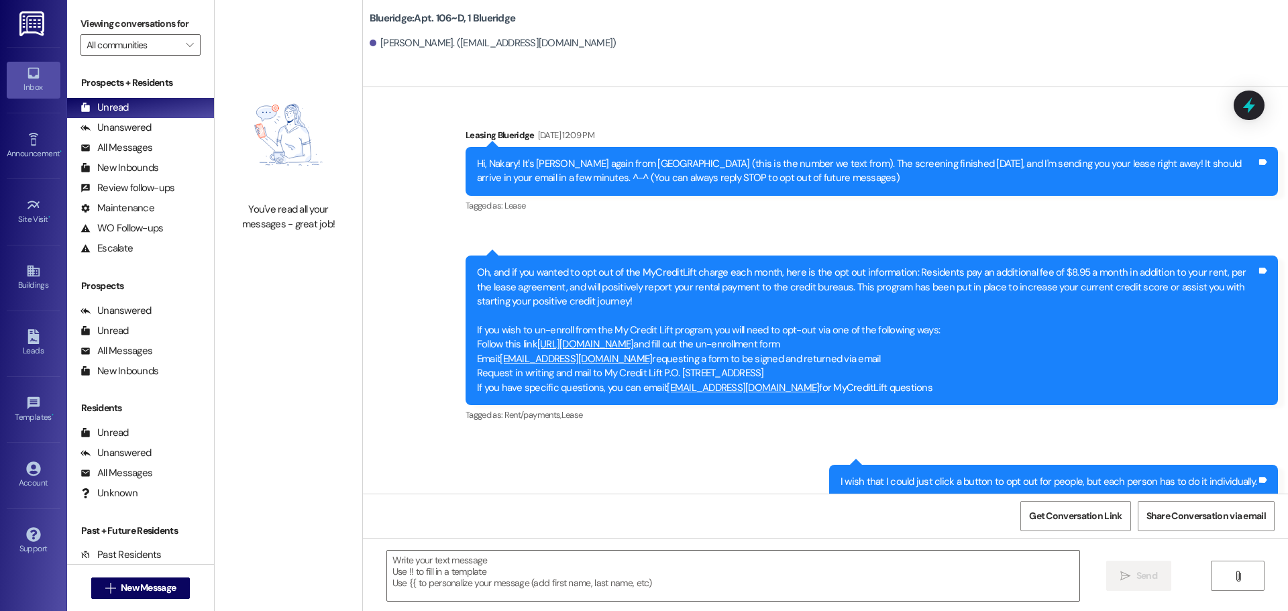
scroll to position [27674, 0]
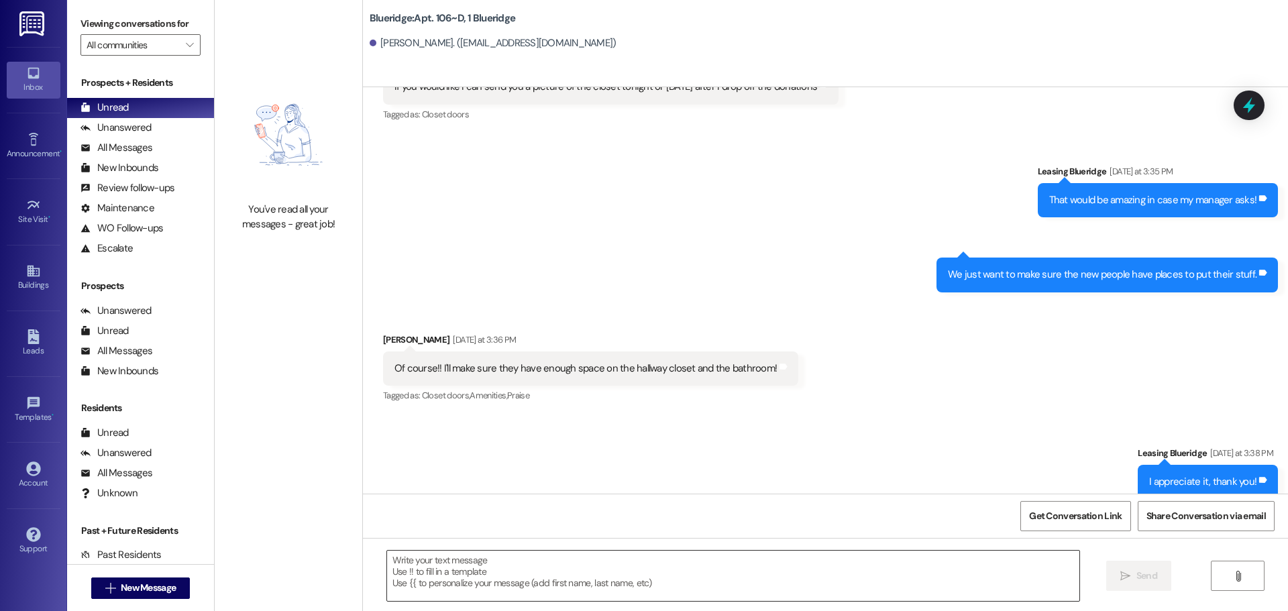
click at [677, 565] on textarea at bounding box center [733, 576] width 692 height 50
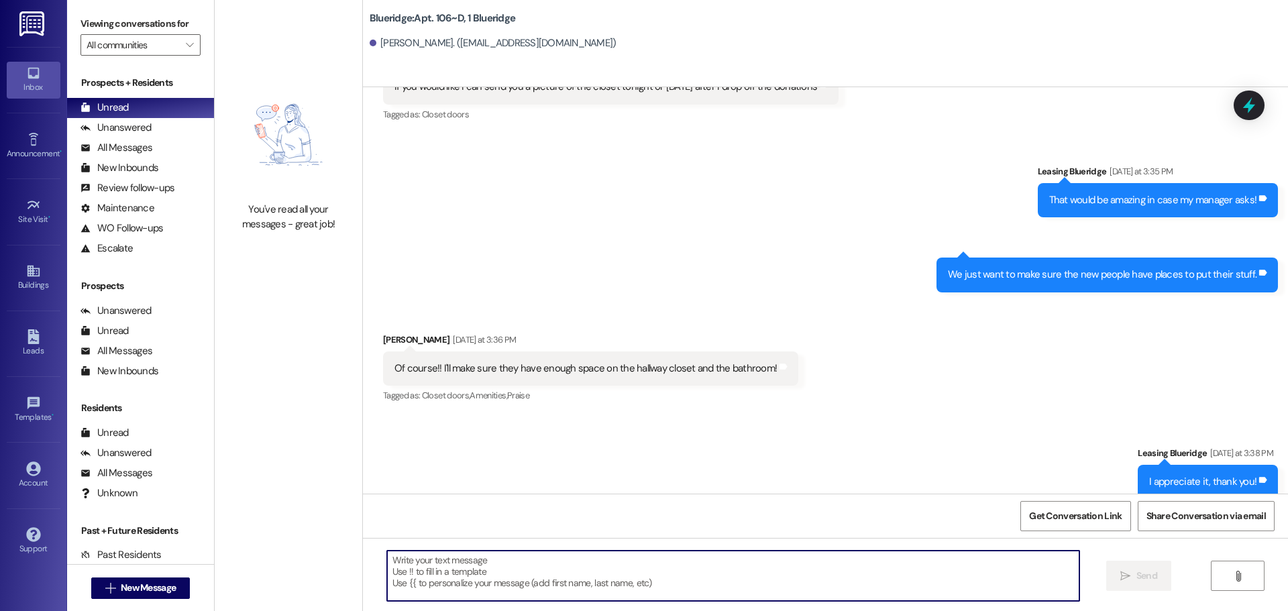
paste textarea "Hey, you are all good to move into your new apartment! It's apartment WWWW, and…"
type textarea "Hey, you are all good to move into your new apartment! It's apartment WWWW, and…"
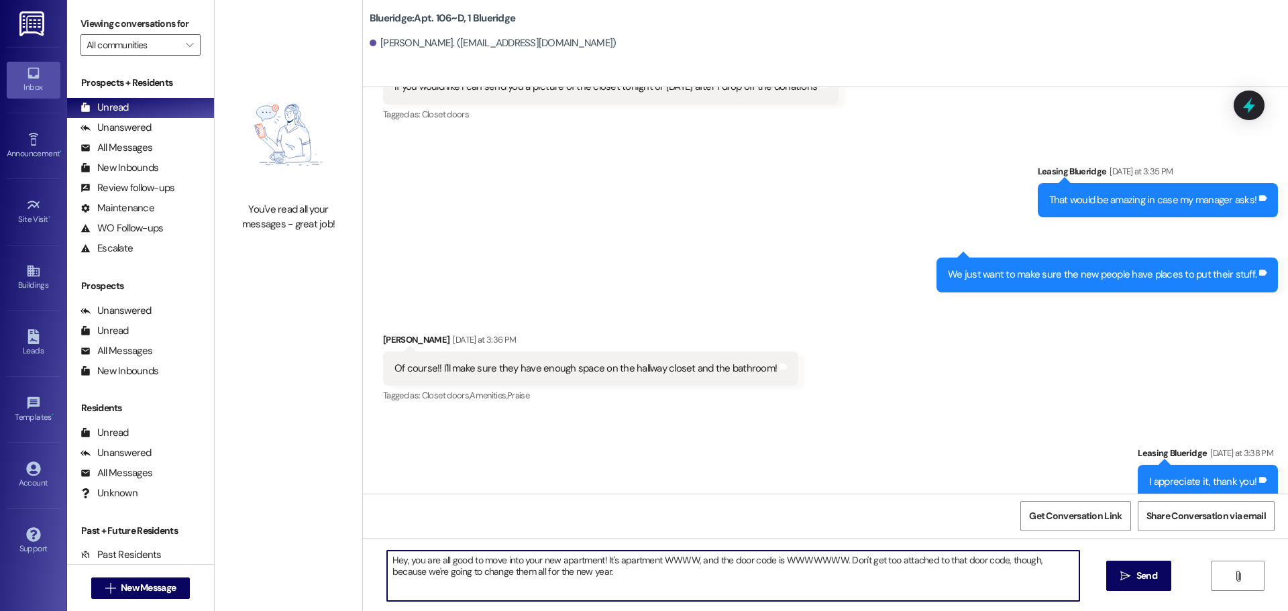
drag, startPoint x: 593, startPoint y: 572, endPoint x: 317, endPoint y: 527, distance: 279.3
click at [317, 527] on div "You've read all your messages - great job! Blueridge: Apt. 106~D, 1 Blueridge N…" at bounding box center [751, 305] width 1073 height 611
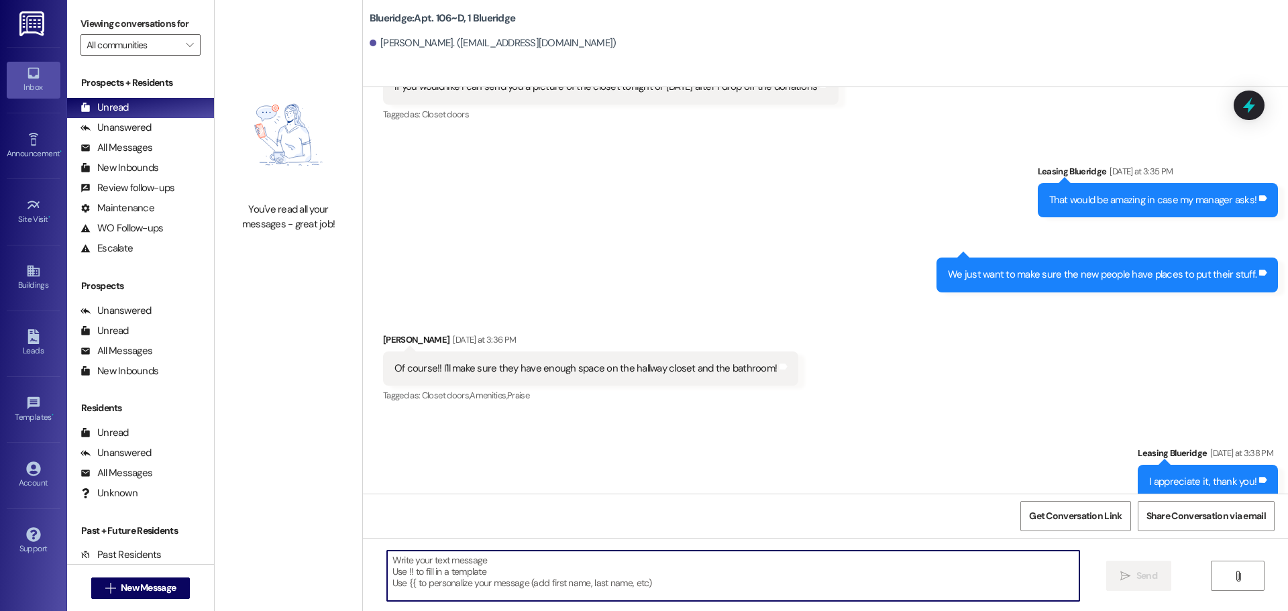
click at [639, 569] on textarea at bounding box center [733, 576] width 692 height 50
paste textarea "Hello! We're super excited to have you with us for the next year! Can you log o…"
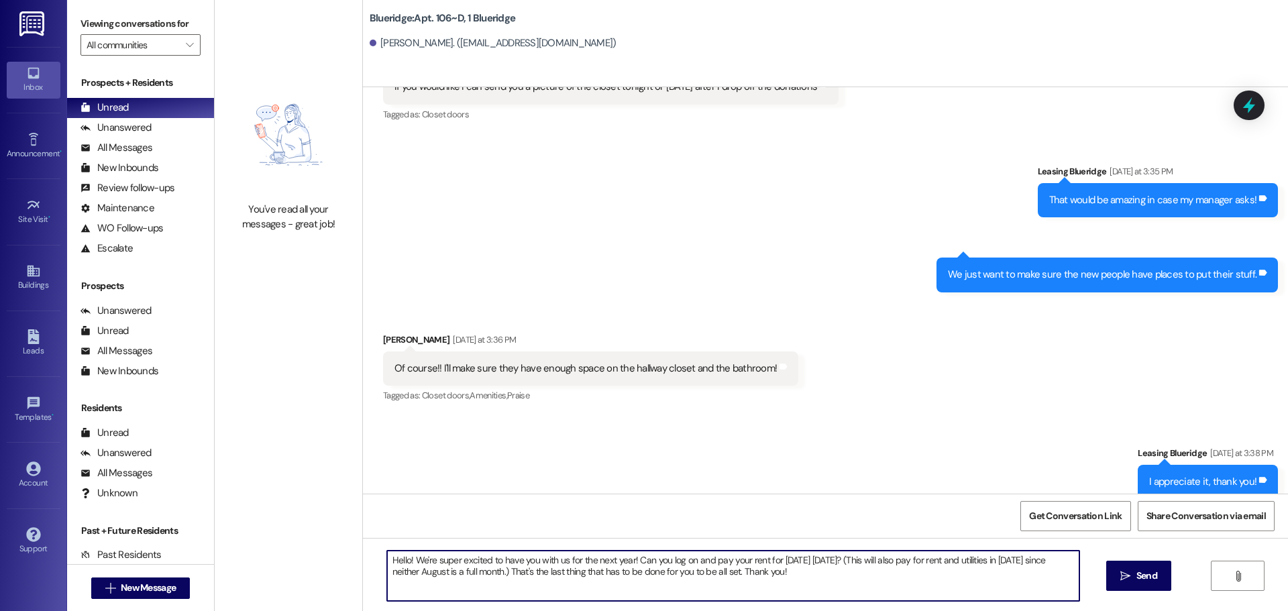
drag, startPoint x: 630, startPoint y: 560, endPoint x: 384, endPoint y: 563, distance: 245.5
click at [387, 563] on textarea "Hello! We're super excited to have you with us for the next year! Can you log o…" at bounding box center [733, 576] width 692 height 50
click at [586, 576] on textarea "Good morning, Nakary! Can you log on and pay your rent for August 2025 today? (…" at bounding box center [733, 576] width 692 height 50
click at [709, 576] on textarea "Good morning, Nakary! Can you log on and pay your rent for August 2025 today? (…" at bounding box center [733, 576] width 692 height 50
drag, startPoint x: 745, startPoint y: 576, endPoint x: 319, endPoint y: 542, distance: 427.9
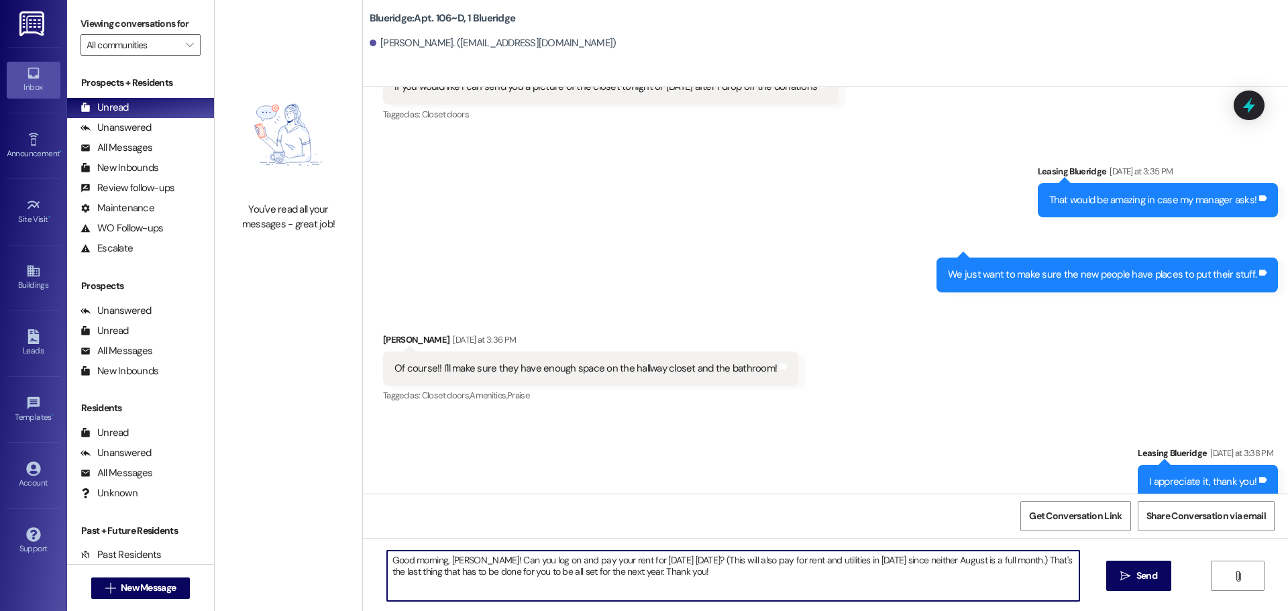
click at [319, 542] on div "You've read all your messages - great job! Blueridge: Apt. 106~D, 1 Blueridge N…" at bounding box center [751, 305] width 1073 height 611
click at [732, 575] on textarea "Good morning, Nakary! Can you log on and pay your rent for August 2025 today? (…" at bounding box center [733, 576] width 692 height 50
drag, startPoint x: 732, startPoint y: 575, endPoint x: 363, endPoint y: 540, distance: 371.2
click at [364, 541] on div "Good morning, Nakary! Can you log on and pay your rent for August 2025 today? (…" at bounding box center [825, 588] width 925 height 101
type textarea "Good morning, Nakary! Can you log on and pay your rent for August 2025 today? (…"
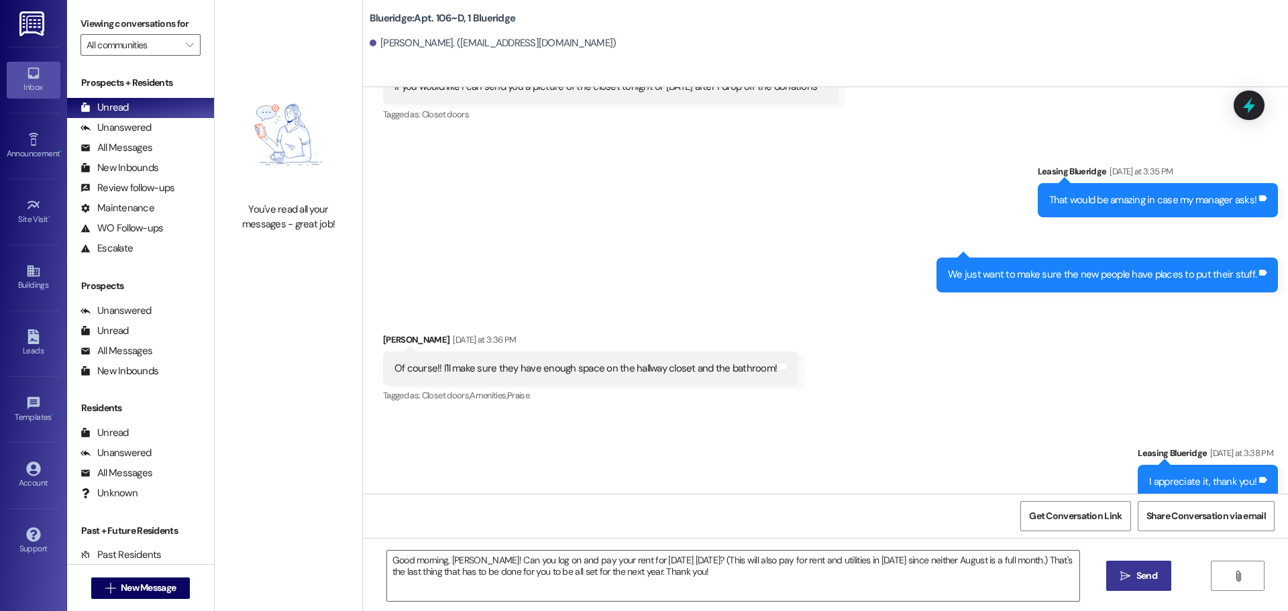
click at [1151, 571] on span "Send" at bounding box center [1146, 576] width 21 height 14
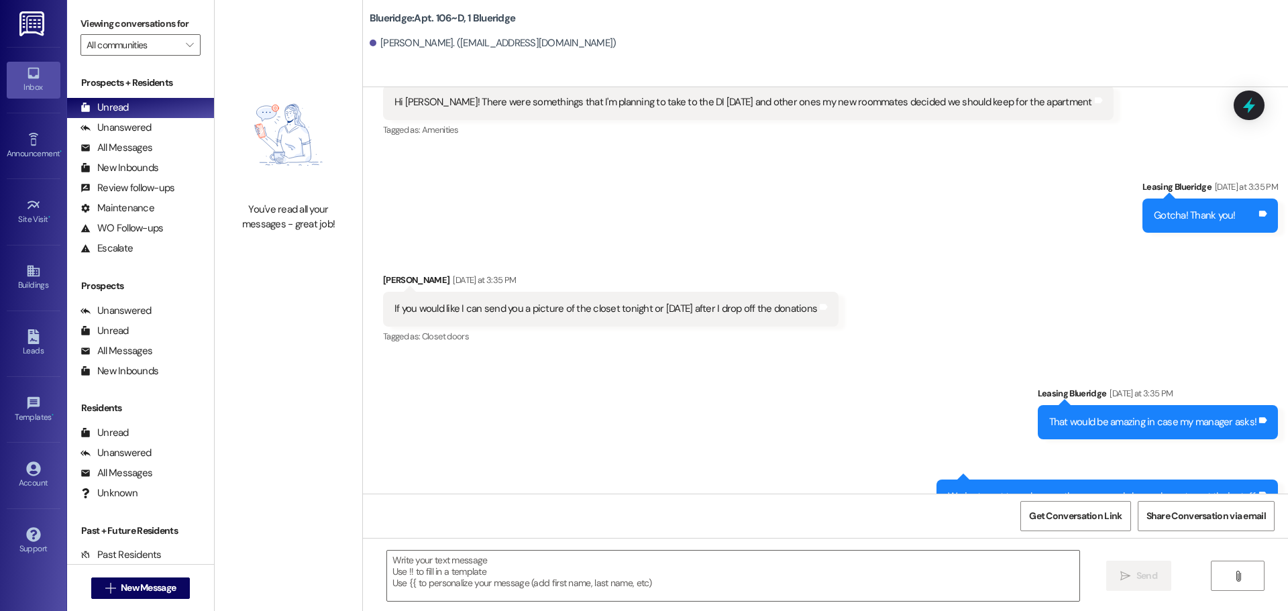
scroll to position [27782, 0]
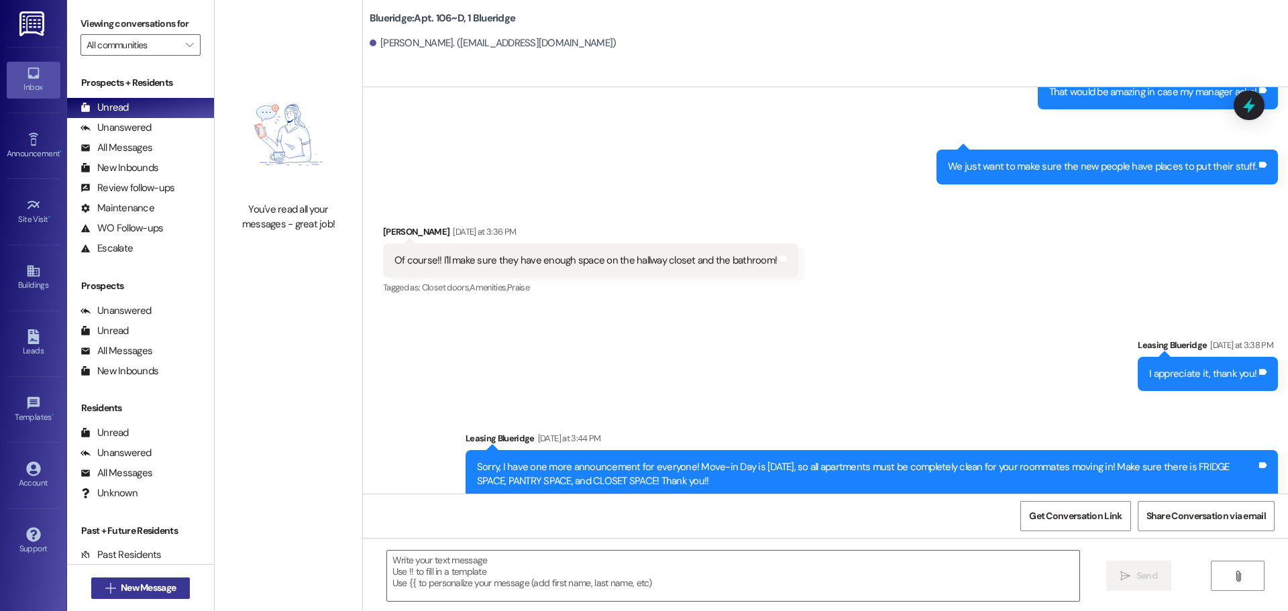
click at [158, 590] on span "New Message" at bounding box center [148, 588] width 55 height 14
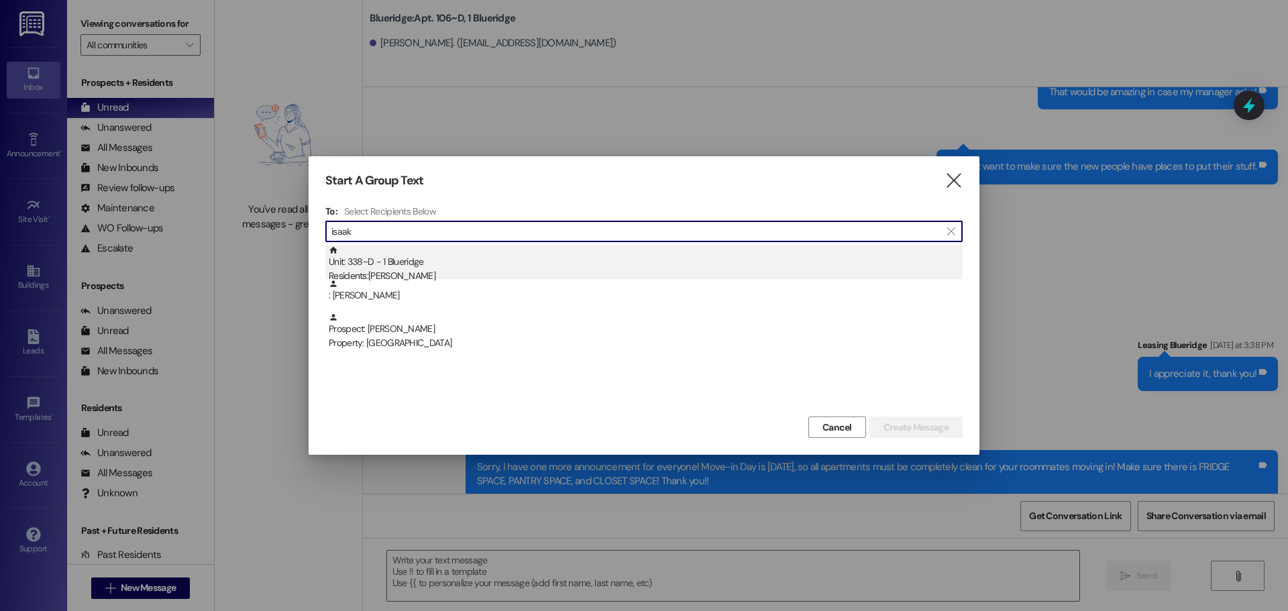
type input "isaak"
click at [479, 263] on div "Unit: 338~D - 1 Blueridge Residents: Isaak Murphy" at bounding box center [646, 264] width 634 height 38
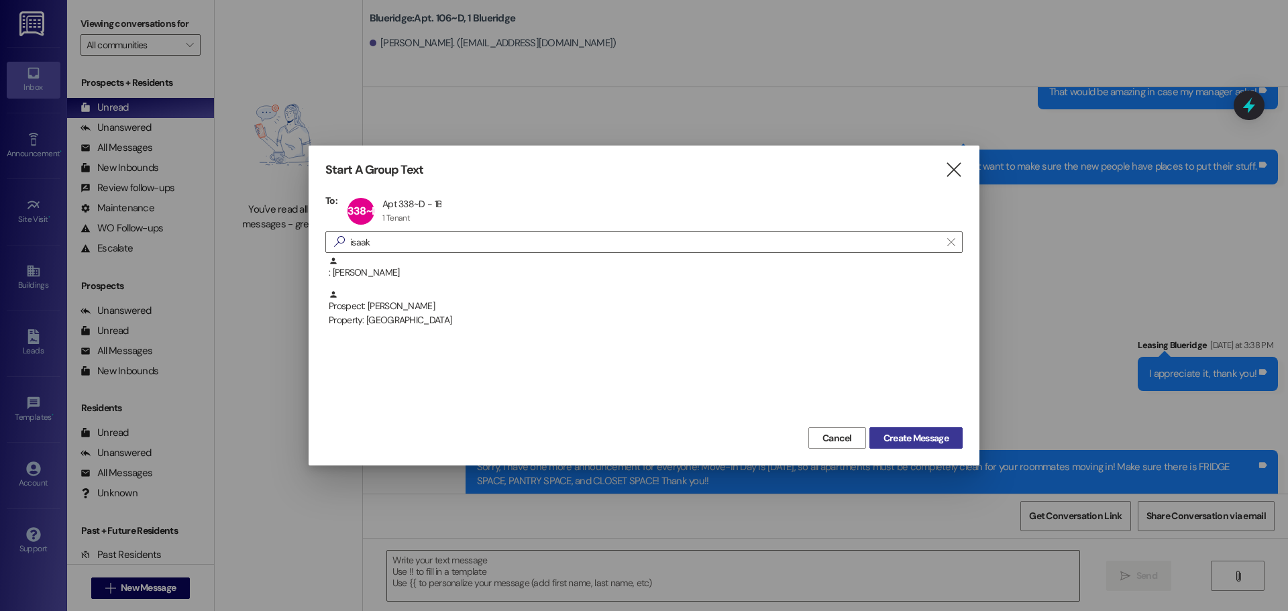
click at [891, 432] on span "Create Message" at bounding box center [915, 438] width 65 height 14
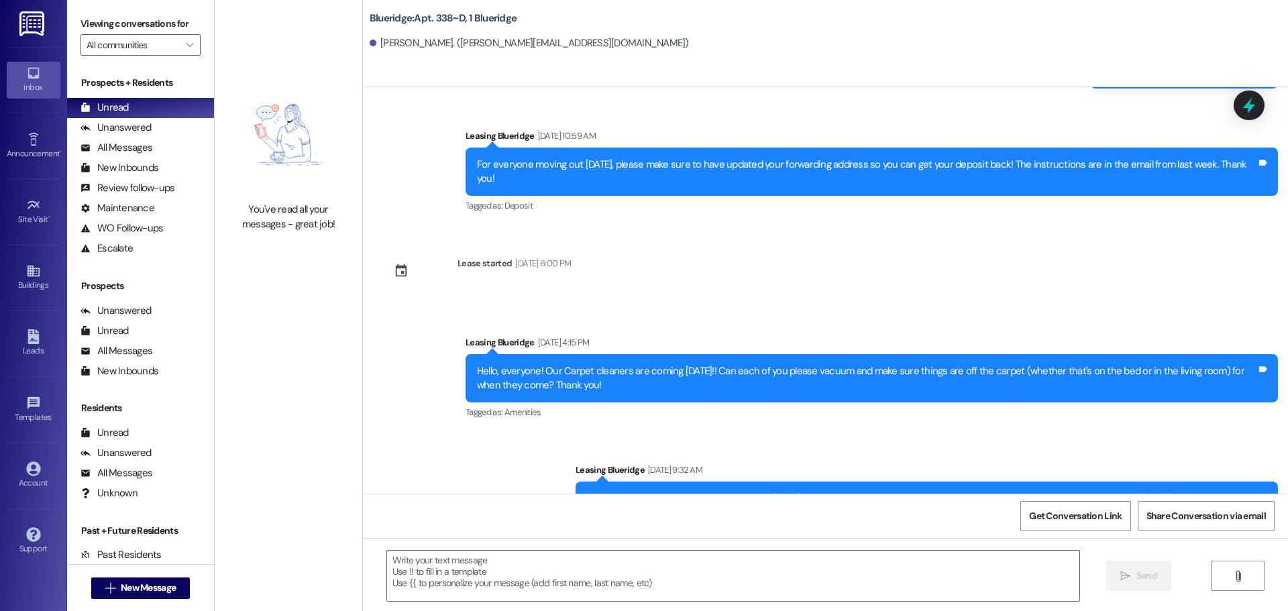
scroll to position [27612, 0]
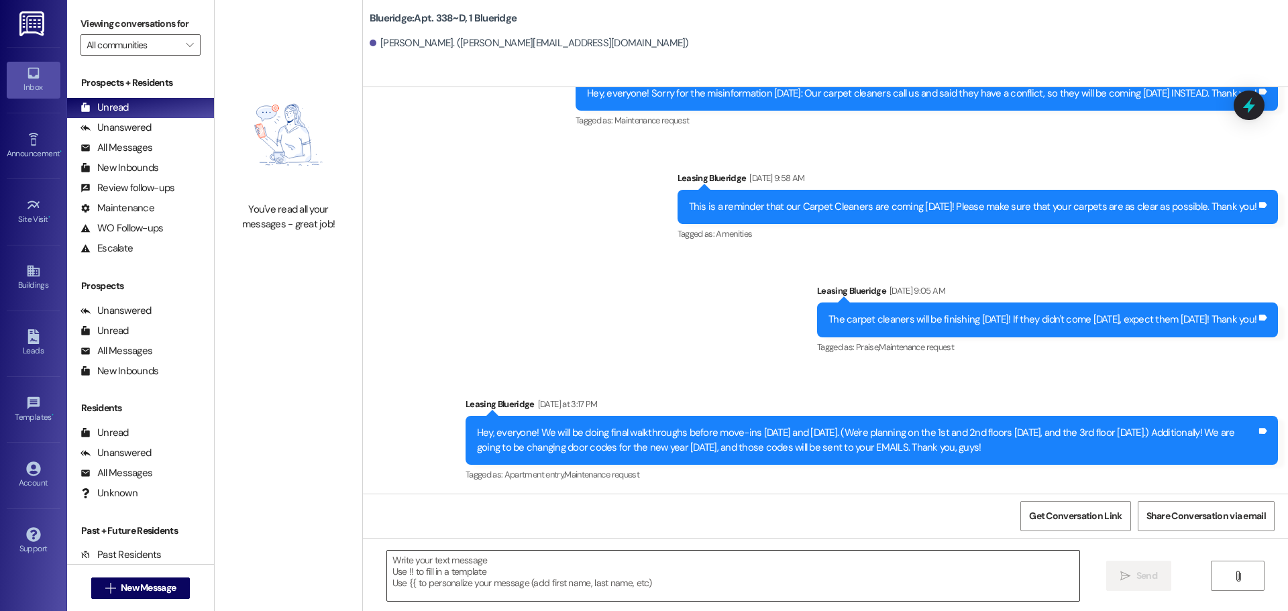
click at [612, 581] on textarea at bounding box center [733, 576] width 692 height 50
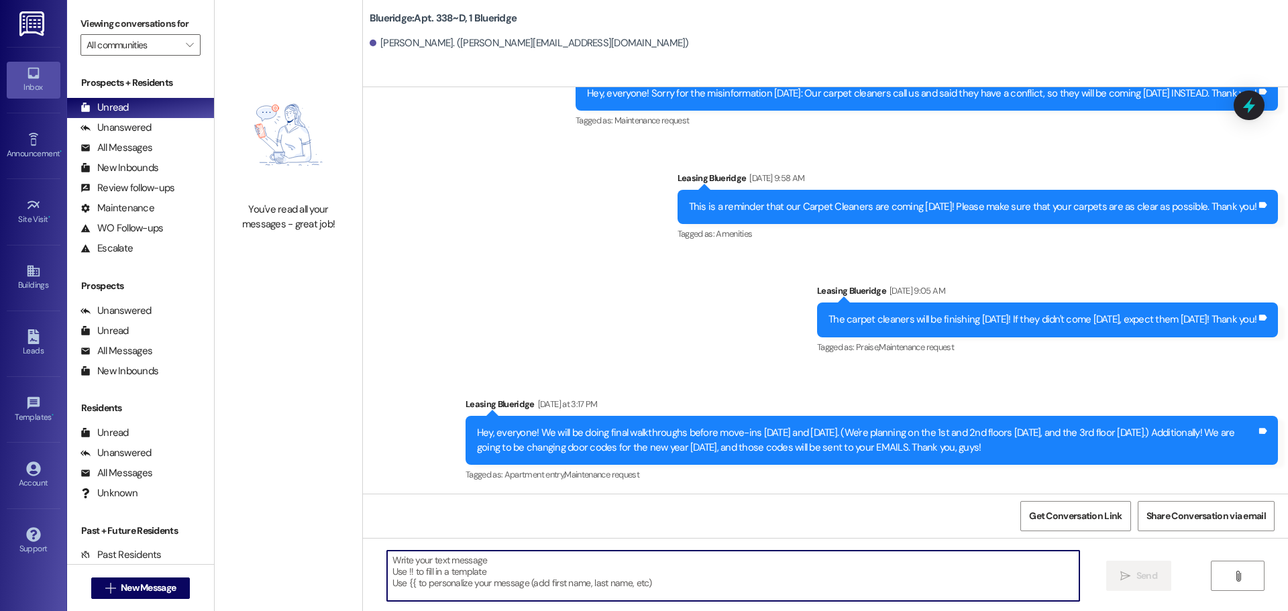
paste textarea "Good morning, Nakary! Can you log on and pay your rent for August 2025 today? (…"
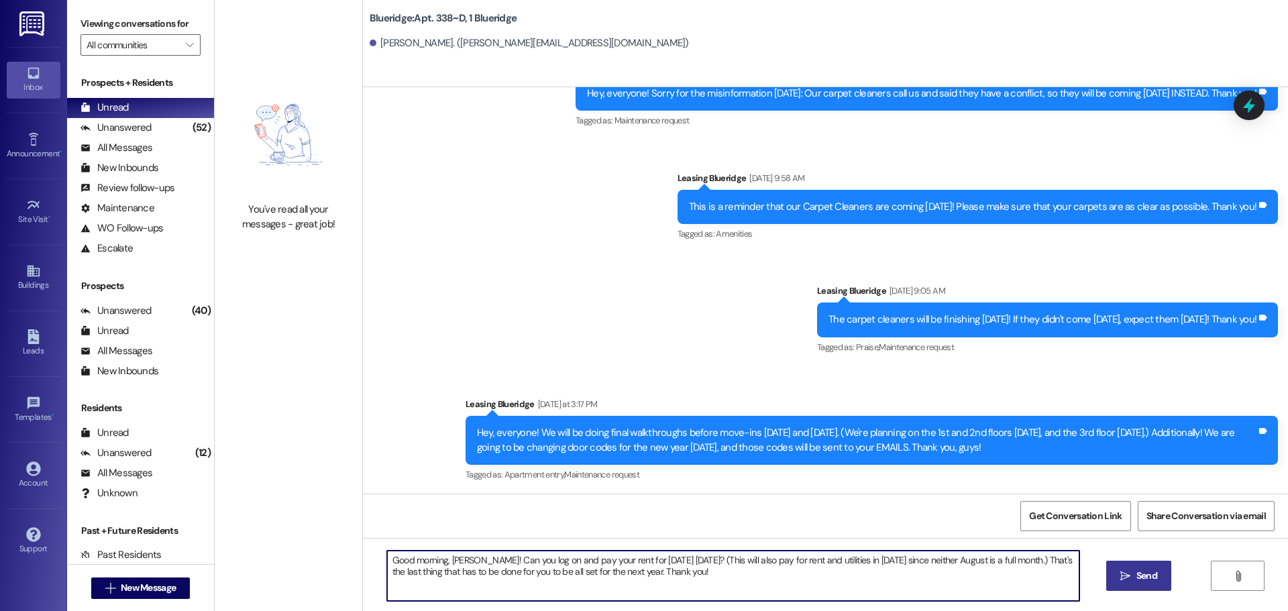
drag, startPoint x: 443, startPoint y: 559, endPoint x: 468, endPoint y: 563, distance: 25.7
click at [468, 563] on textarea "Good morning, Nakary! Can you log on and pay your rent for August 2025 today? (…" at bounding box center [733, 576] width 692 height 50
type textarea "Good morning, [PERSON_NAME]! Can you log on and pay your rent for [DATE] [DATE]…"
click at [1121, 571] on icon "" at bounding box center [1125, 576] width 10 height 11
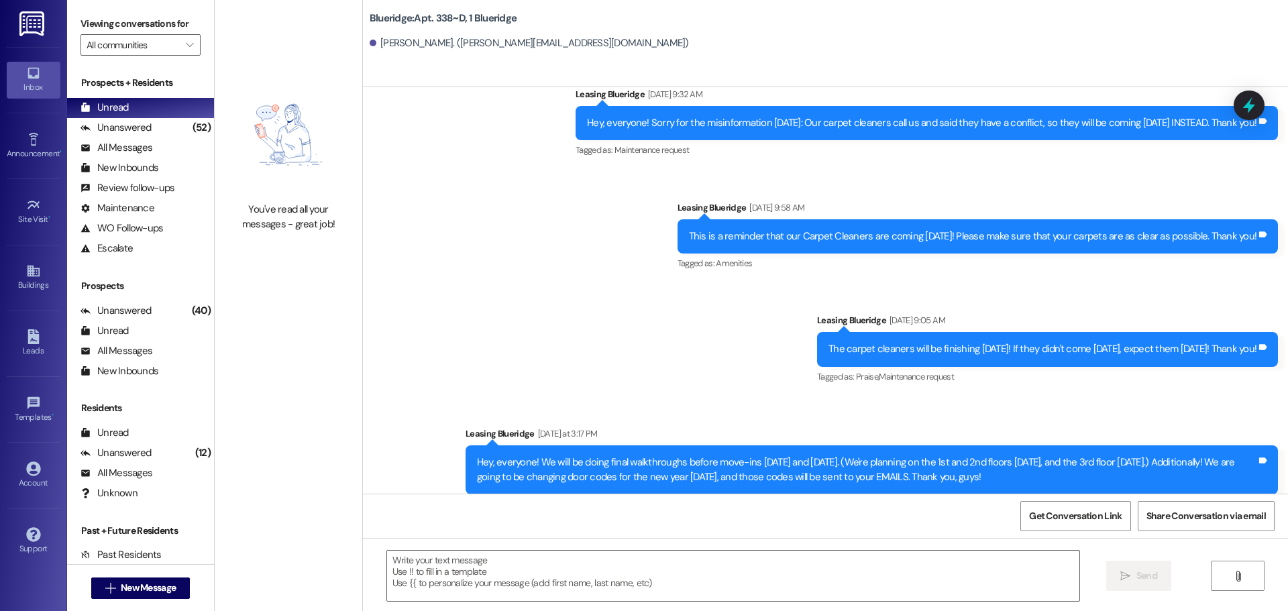
scroll to position [27720, 0]
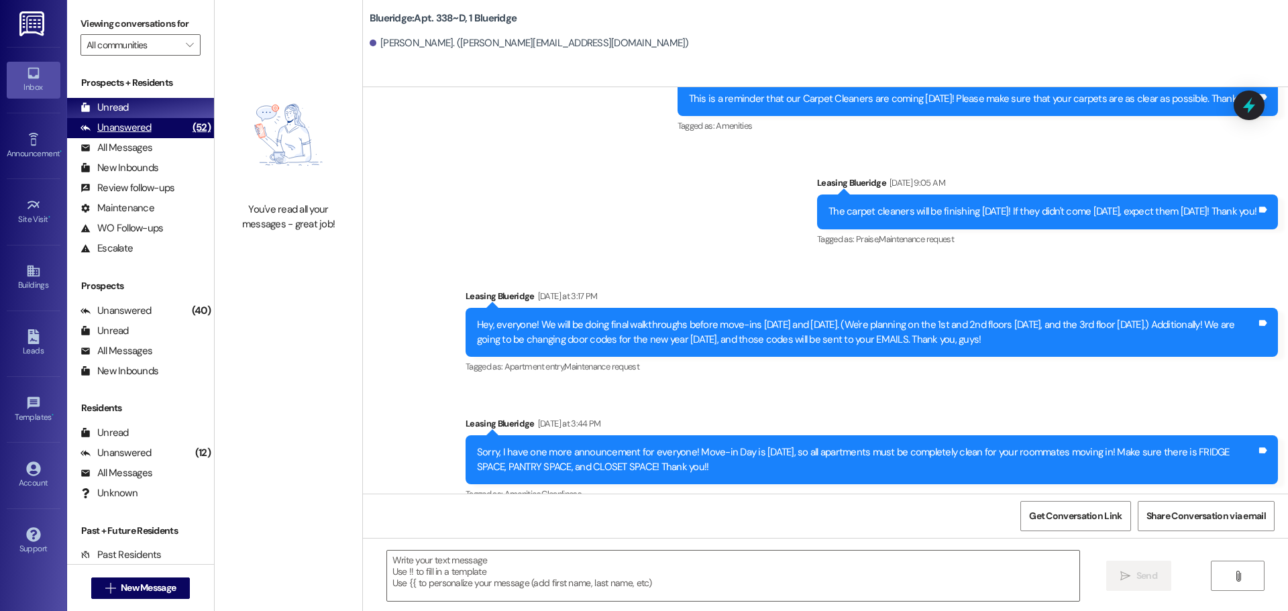
click at [134, 125] on div "Unanswered" at bounding box center [115, 128] width 71 height 14
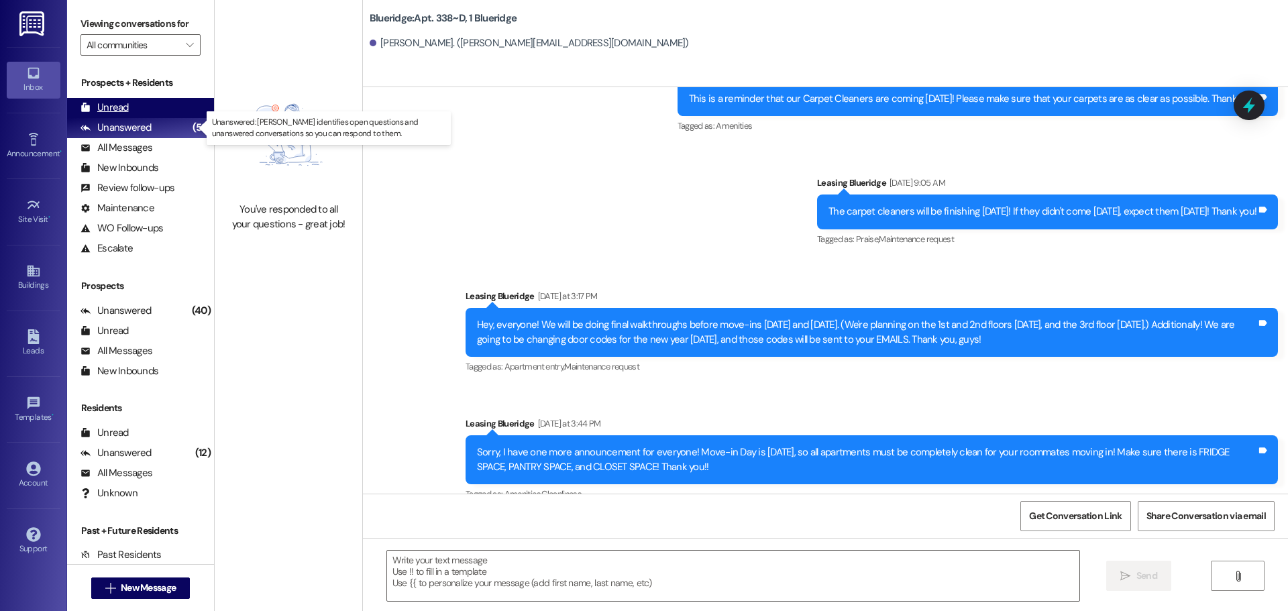
click at [141, 107] on div "Unread (0)" at bounding box center [140, 108] width 147 height 20
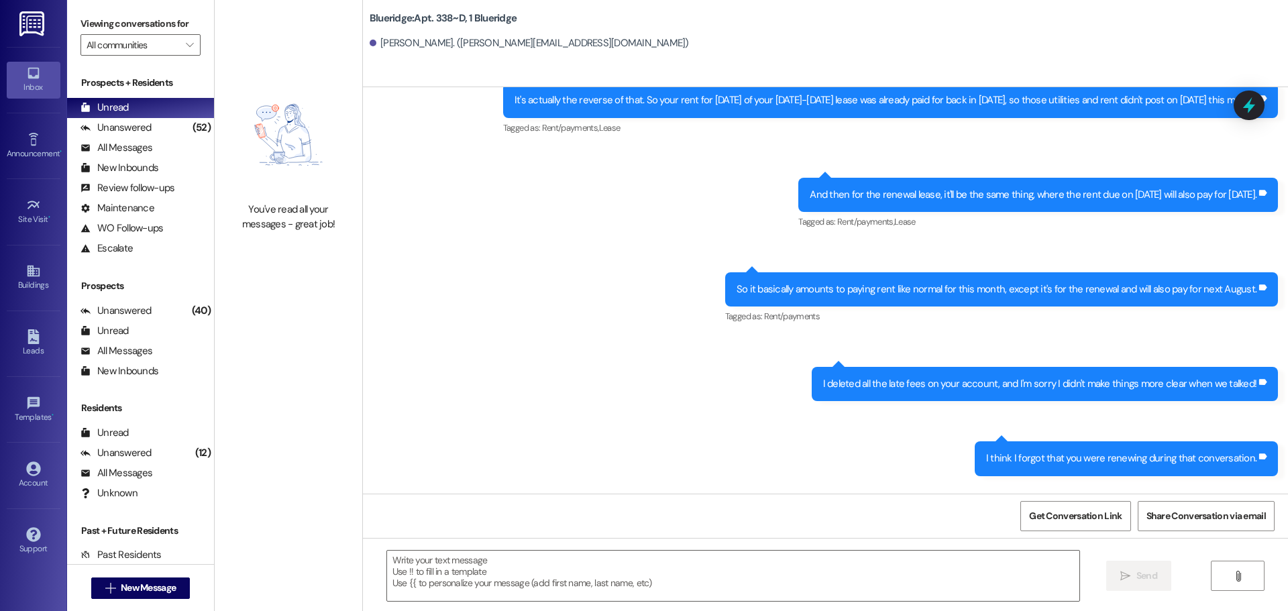
scroll to position [26603, 0]
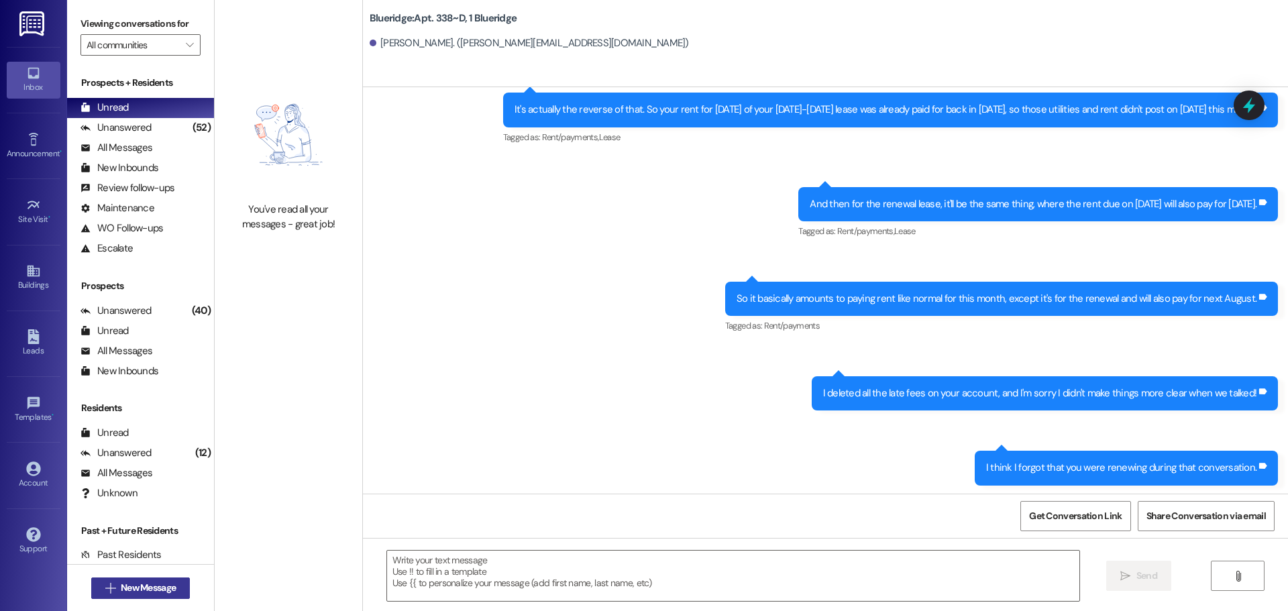
click at [143, 593] on span "New Message" at bounding box center [148, 588] width 55 height 14
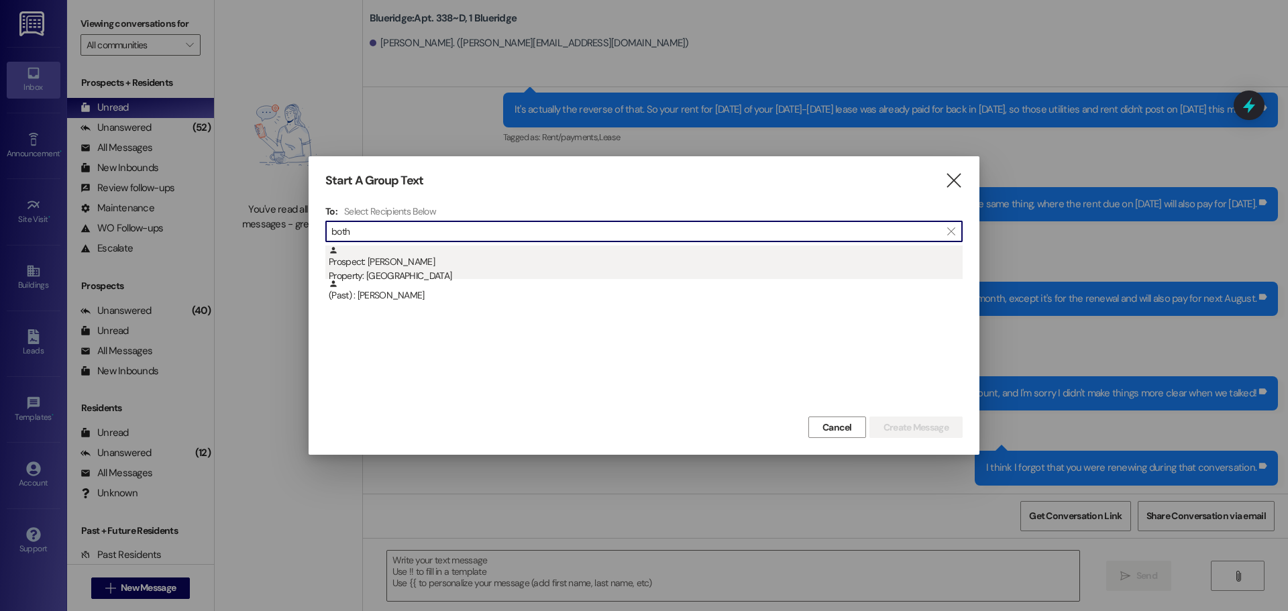
type input "both"
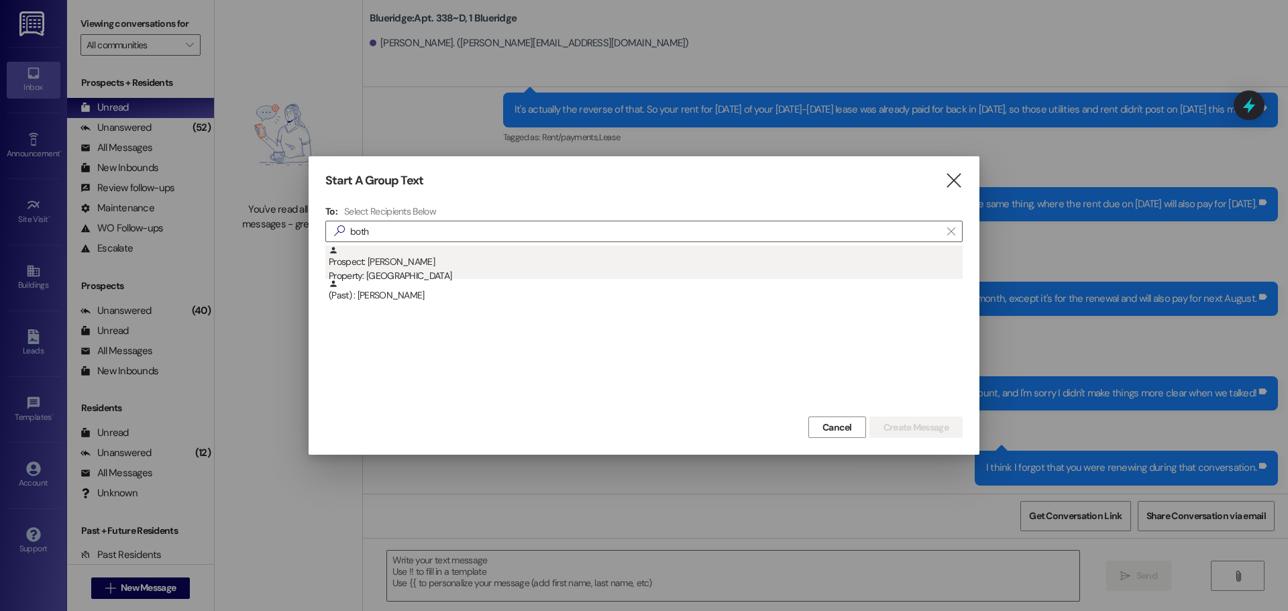
click at [439, 254] on div "Prospect: Brayden Both Property: Blueridge" at bounding box center [646, 264] width 634 height 38
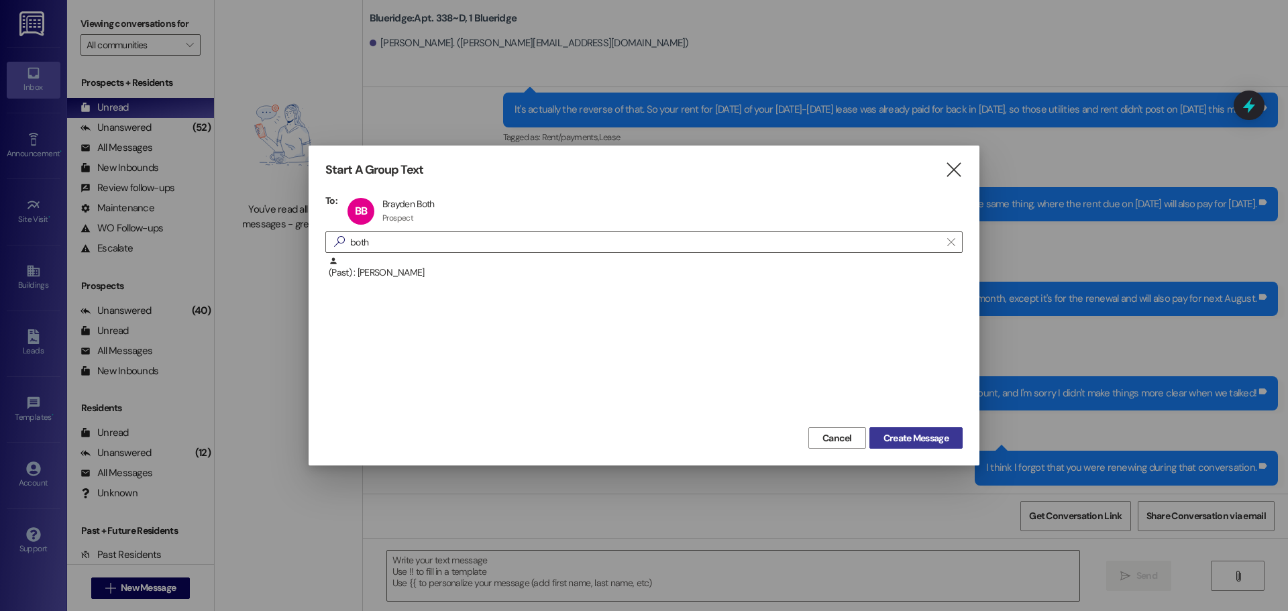
click at [897, 437] on span "Create Message" at bounding box center [915, 438] width 65 height 14
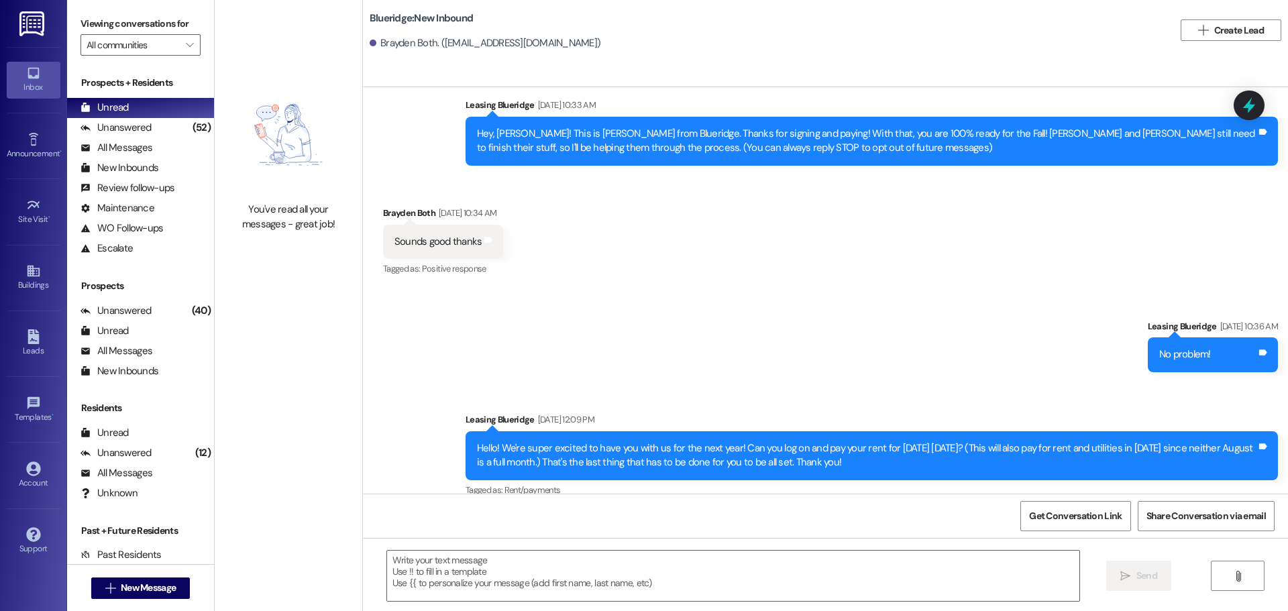
scroll to position [47, 0]
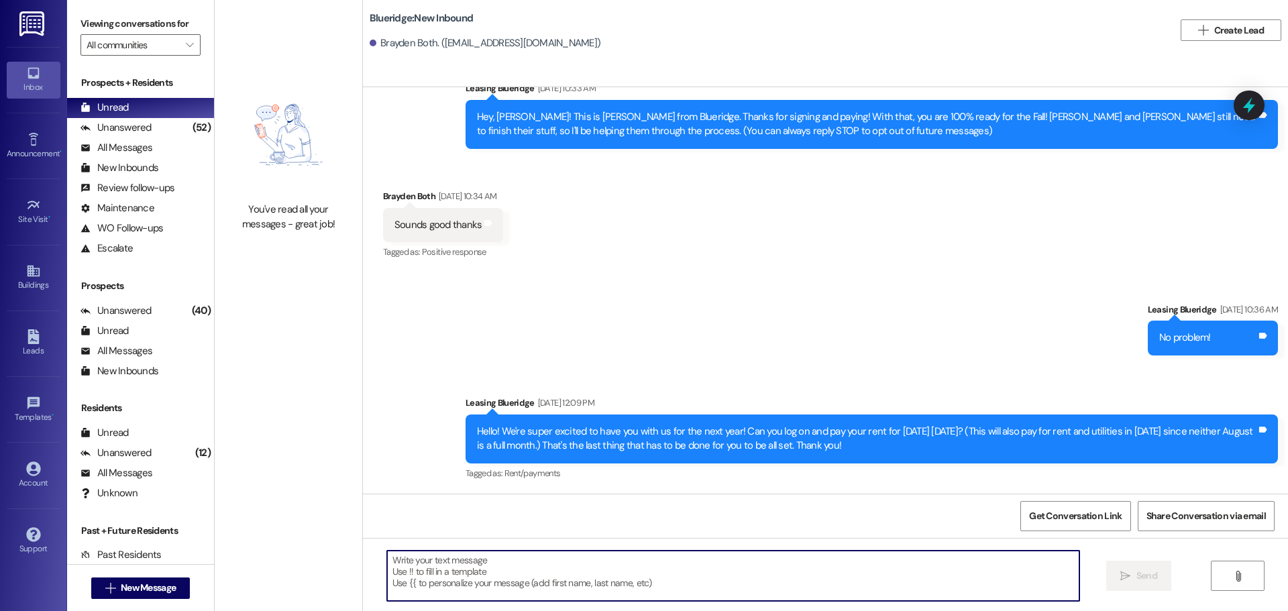
click at [677, 592] on textarea at bounding box center [733, 576] width 692 height 50
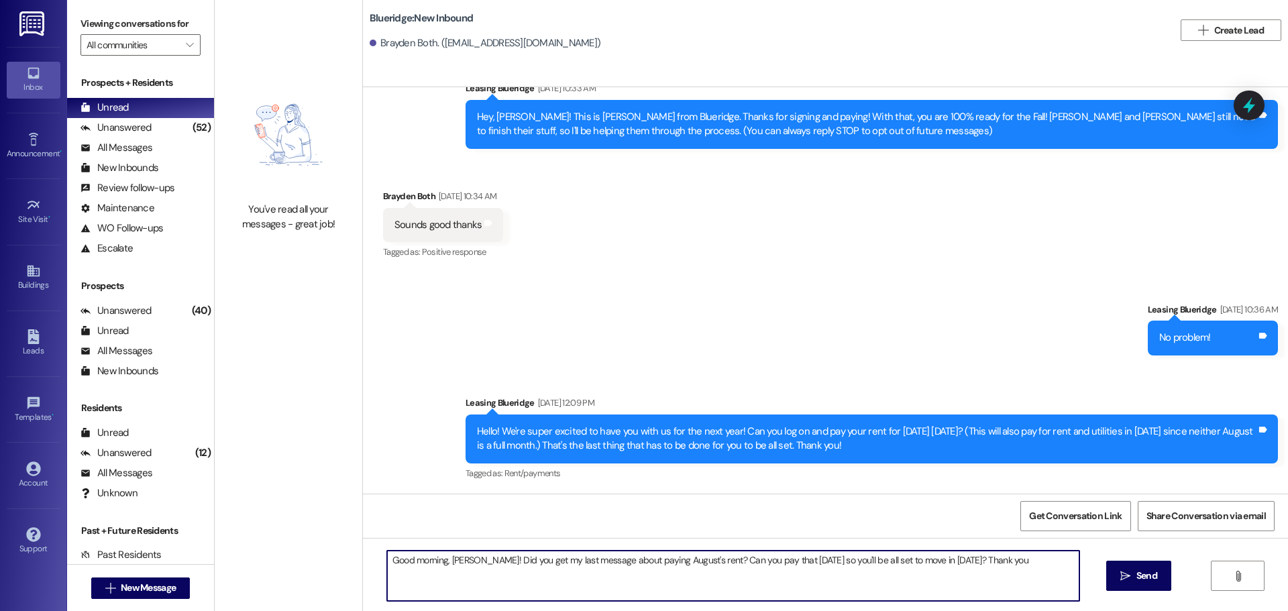
type textarea "Good morning, [PERSON_NAME]! Did you get my last message about paying August's …"
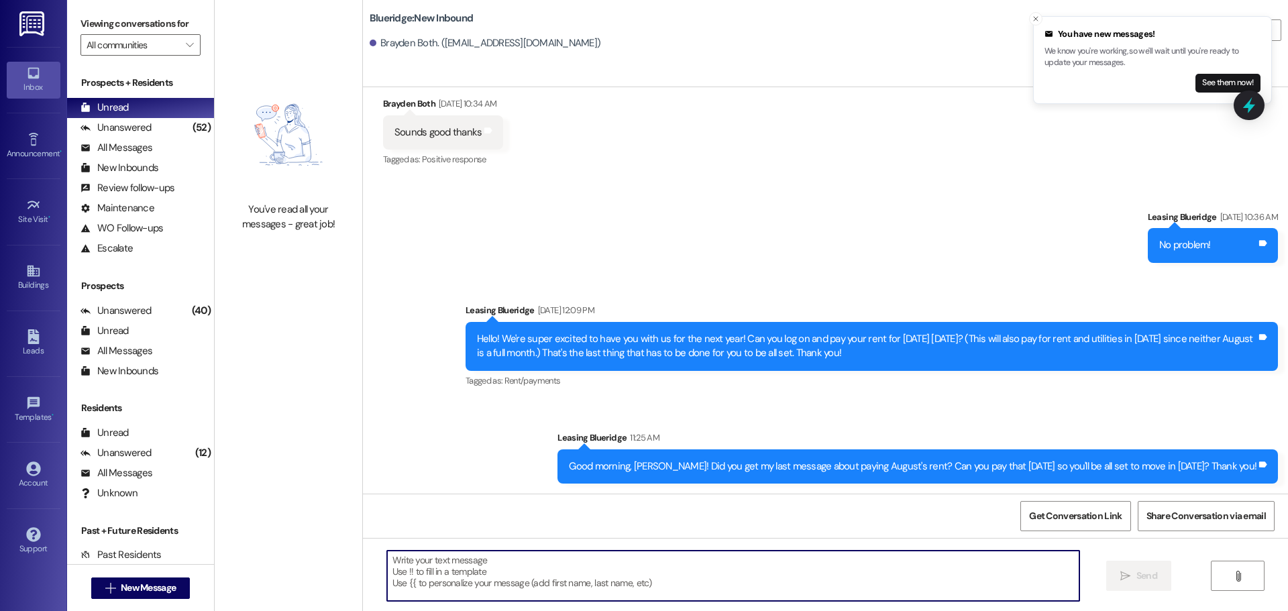
scroll to position [140, 0]
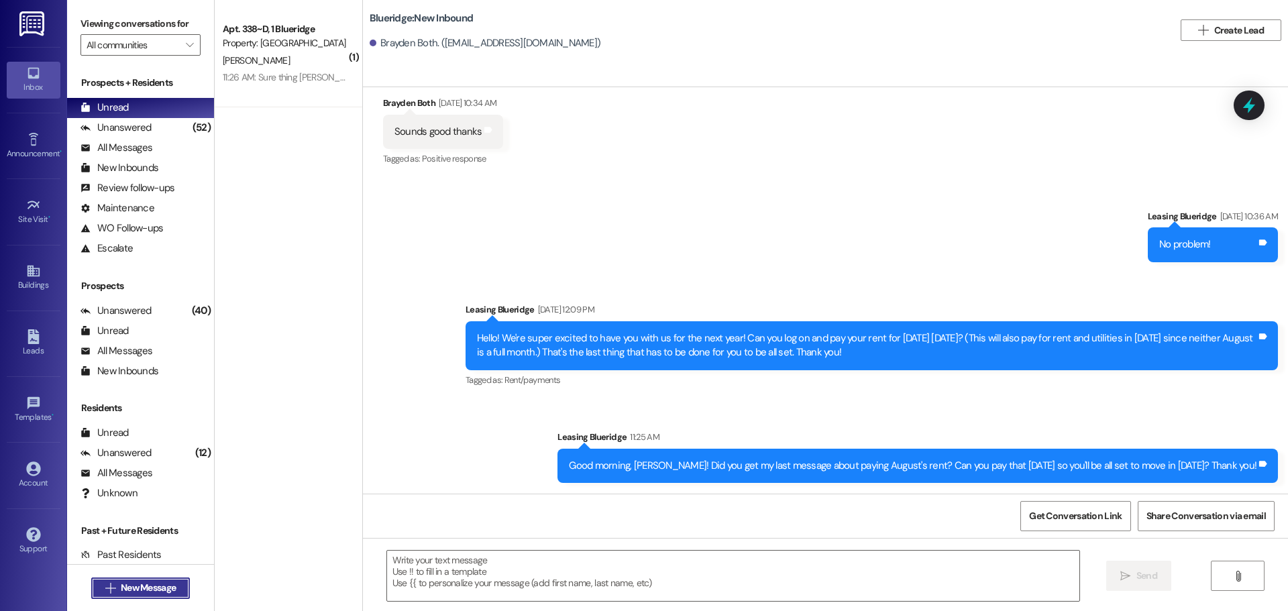
click at [134, 592] on span "New Message" at bounding box center [148, 588] width 55 height 14
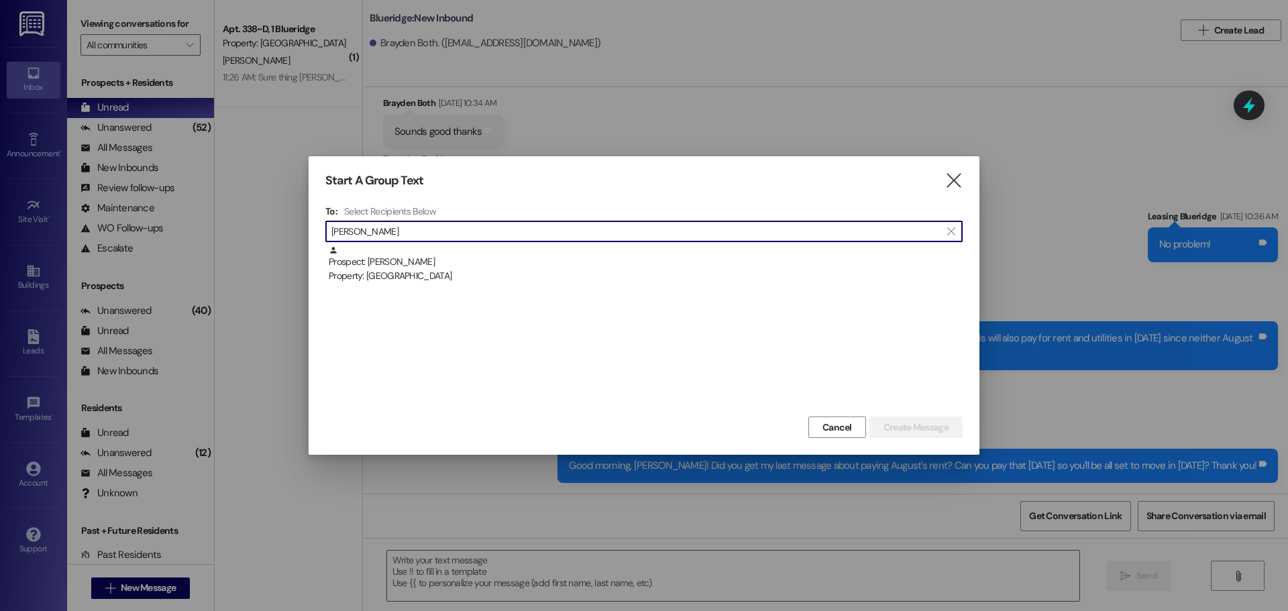
type input "myles"
click at [844, 248] on div "Prospect: Myles Hood Property: Blueridge" at bounding box center [646, 264] width 634 height 38
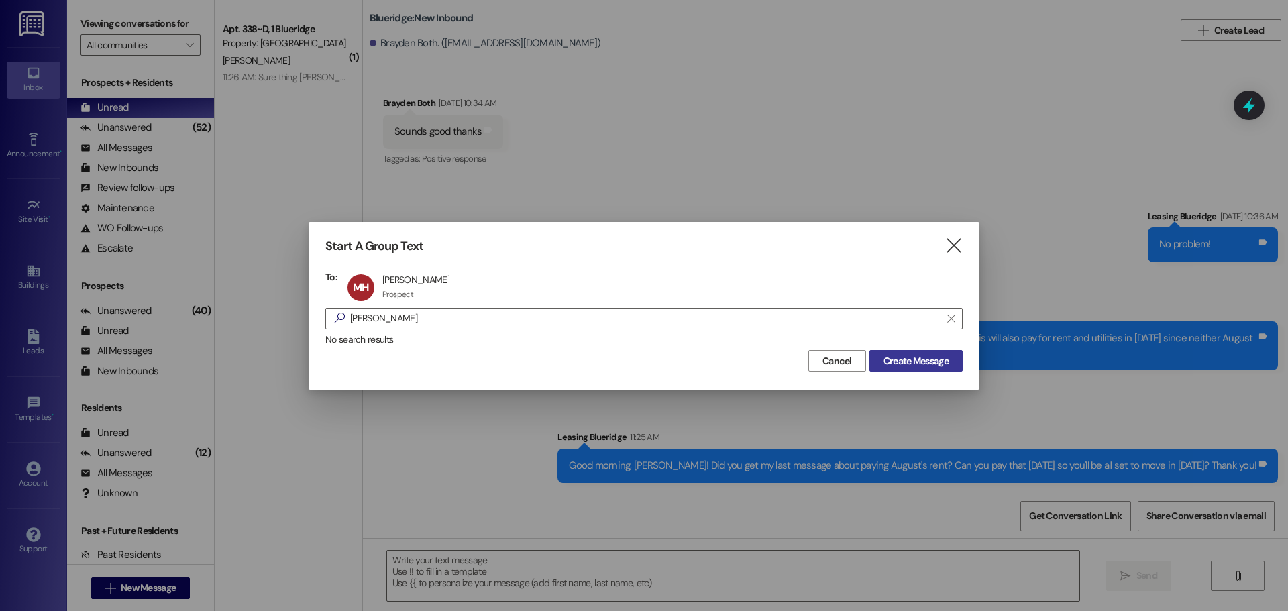
click at [890, 358] on span "Create Message" at bounding box center [915, 361] width 65 height 14
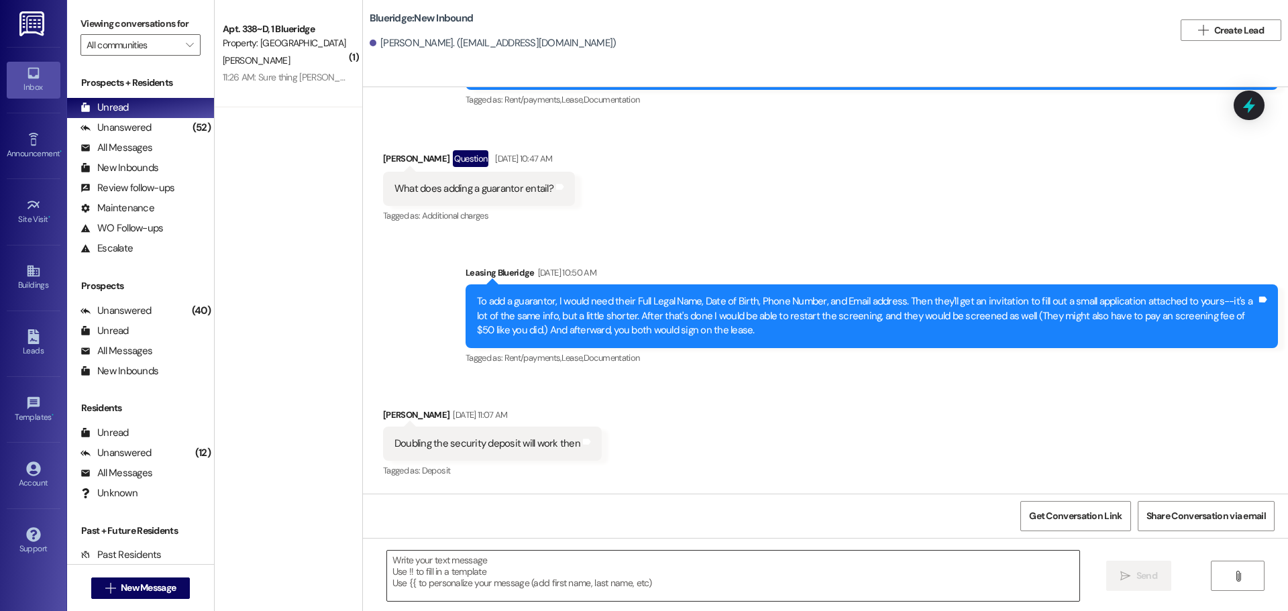
scroll to position [117, 0]
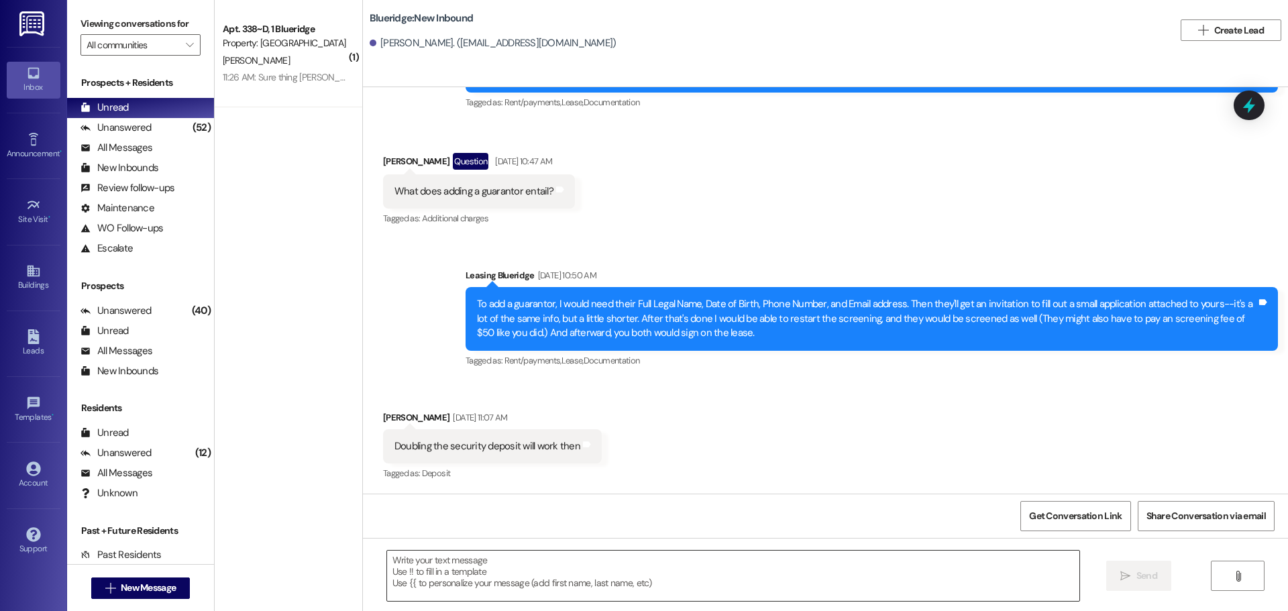
click at [681, 567] on textarea at bounding box center [733, 576] width 692 height 50
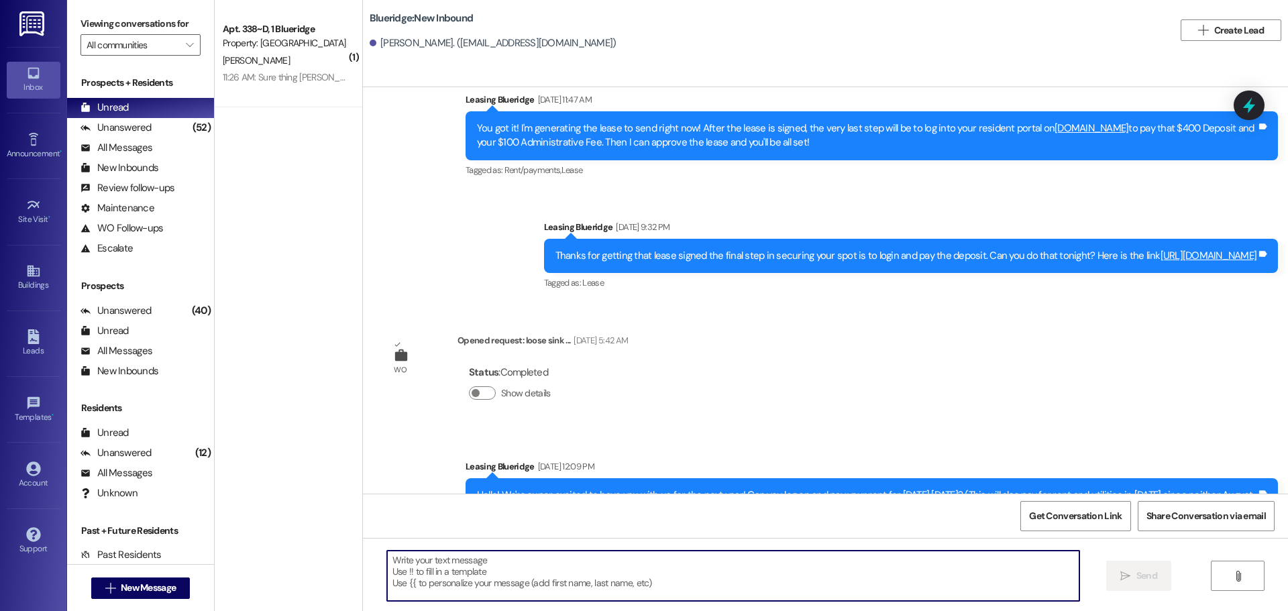
scroll to position [627, 0]
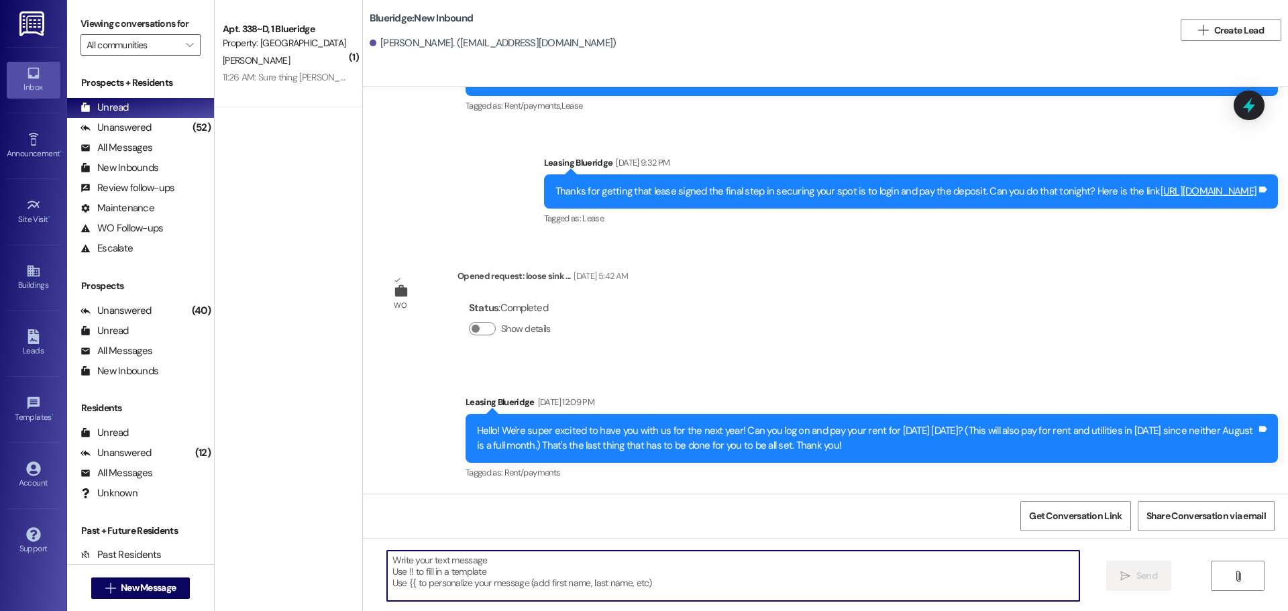
click at [633, 563] on textarea at bounding box center [733, 576] width 692 height 50
click at [525, 581] on textarea at bounding box center [733, 576] width 692 height 50
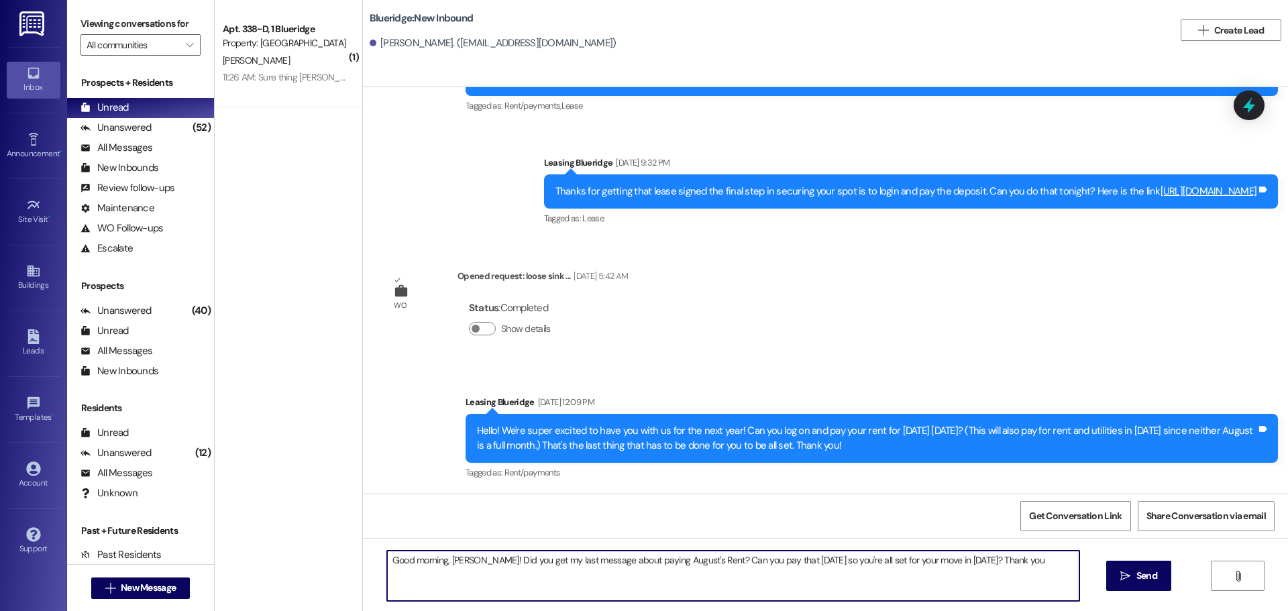
type textarea "Good morning, Myles! Did you get my last message about paying August's Rent? Ca…"
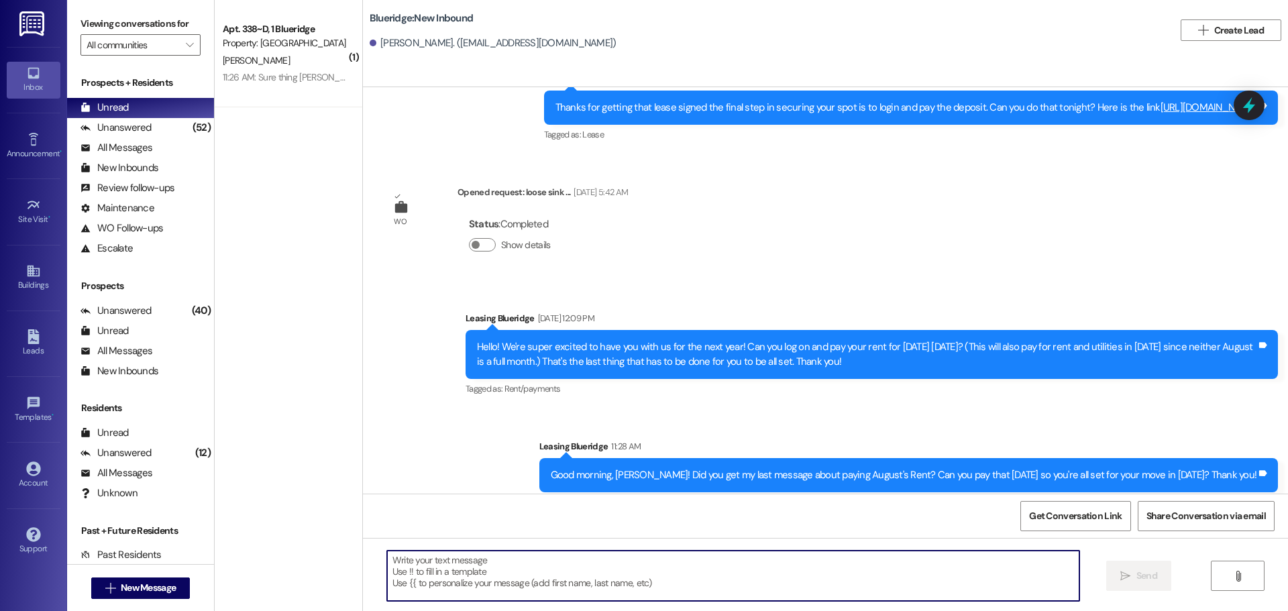
scroll to position [720, 0]
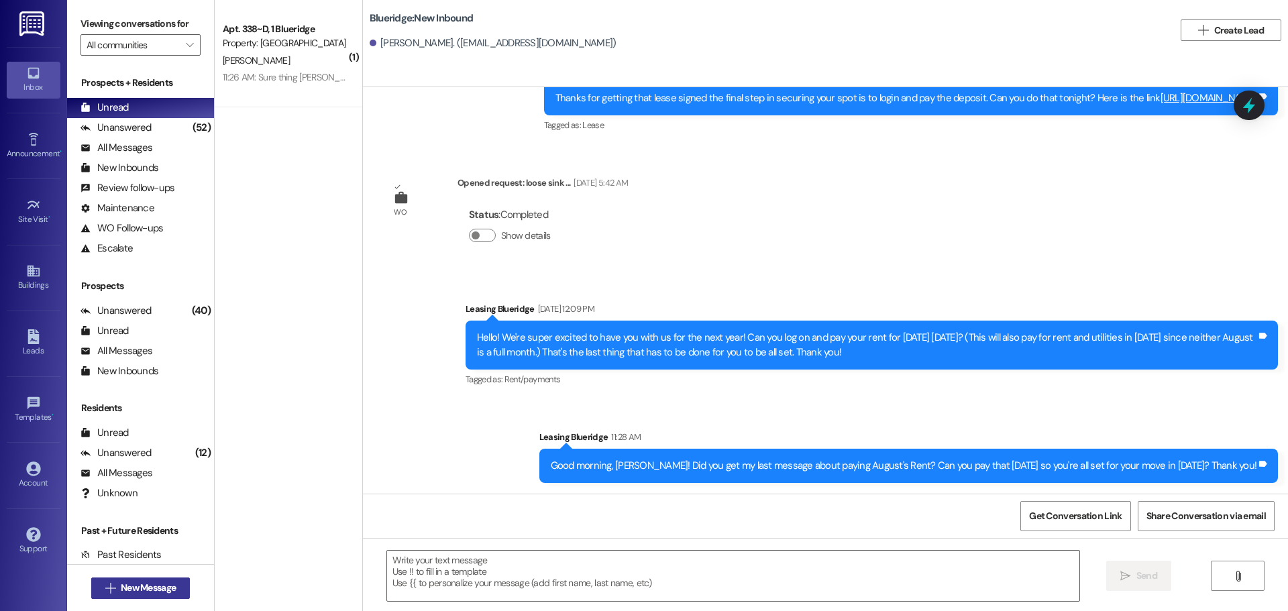
click at [168, 588] on span "New Message" at bounding box center [148, 588] width 55 height 14
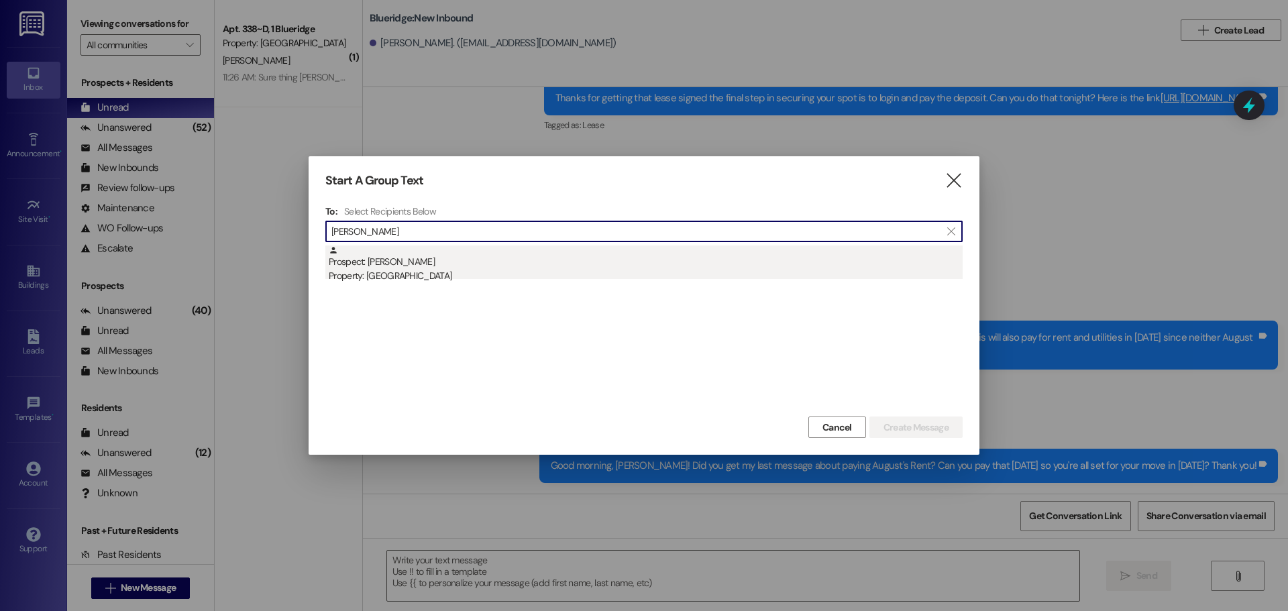
type input "shannon"
click at [413, 270] on div "Property: [GEOGRAPHIC_DATA]" at bounding box center [646, 276] width 634 height 14
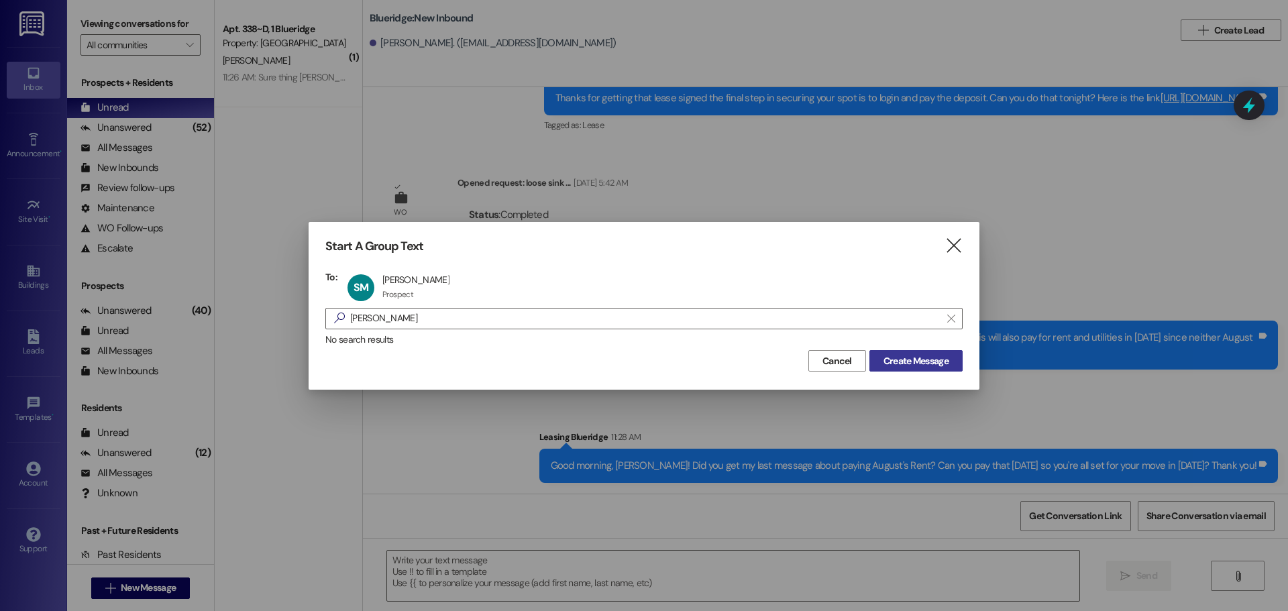
click at [894, 362] on span "Create Message" at bounding box center [915, 361] width 65 height 14
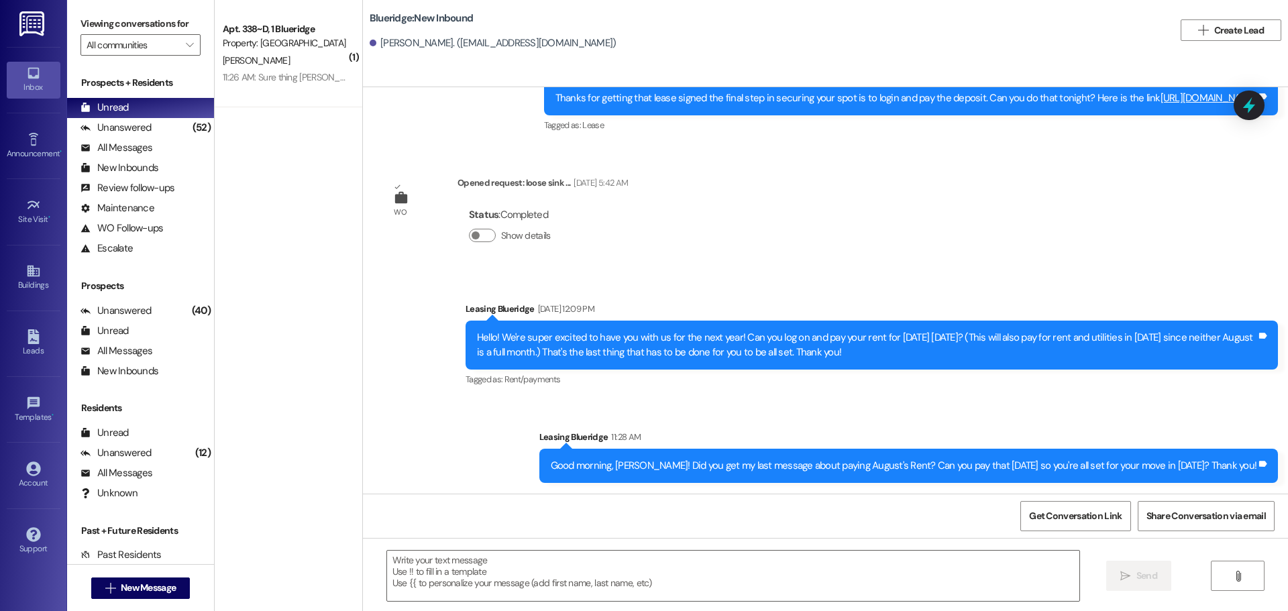
scroll to position [0, 0]
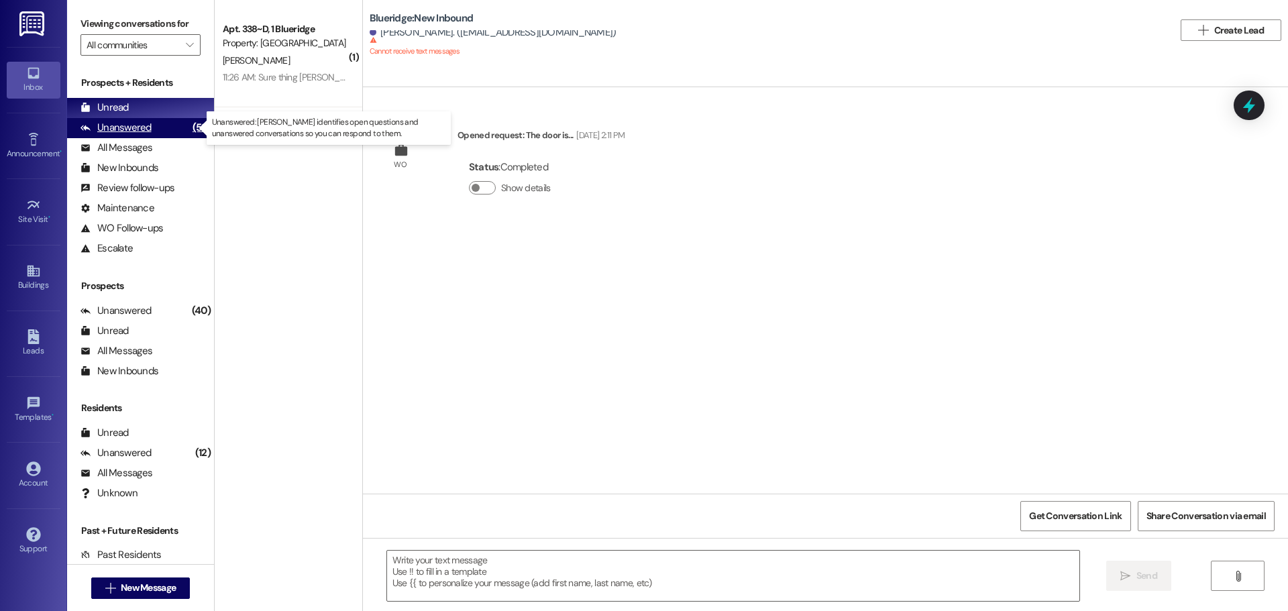
click at [189, 121] on div "(52)" at bounding box center [201, 127] width 25 height 21
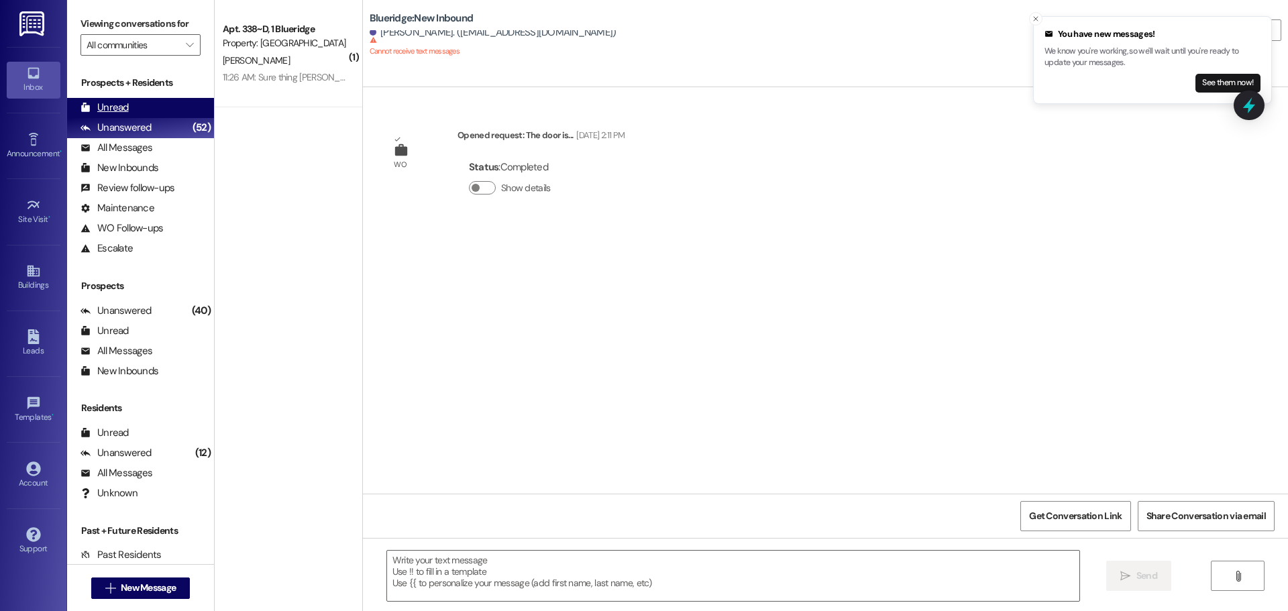
click at [171, 108] on div "Unread (0)" at bounding box center [140, 108] width 147 height 20
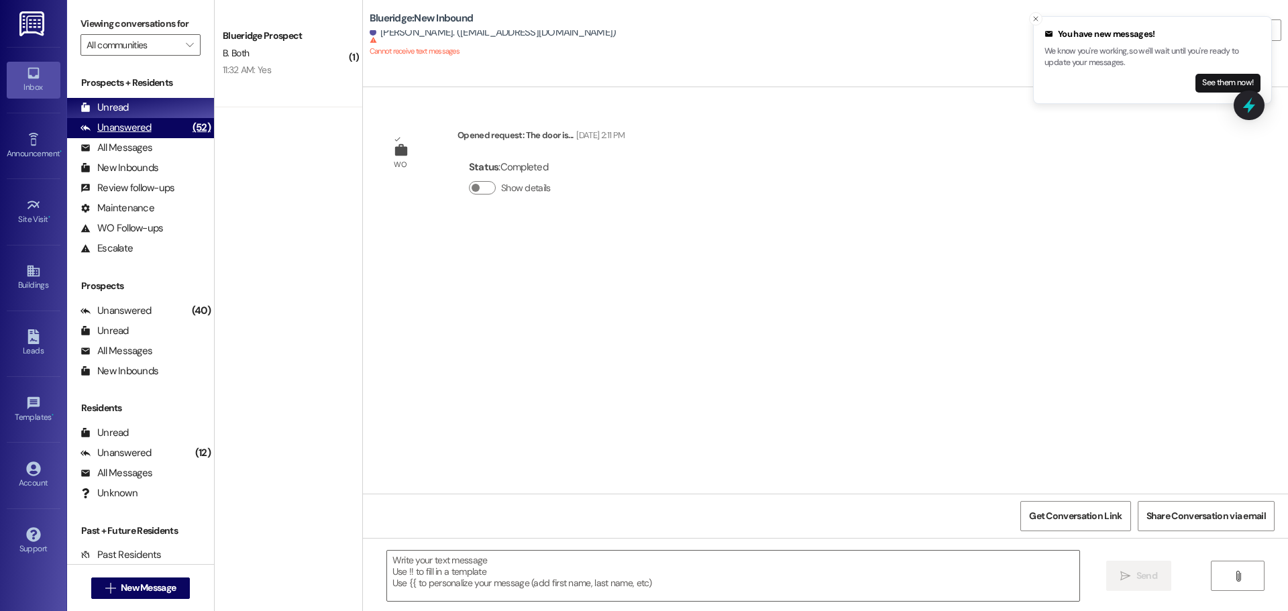
click at [171, 133] on div "Unanswered (52)" at bounding box center [140, 128] width 147 height 20
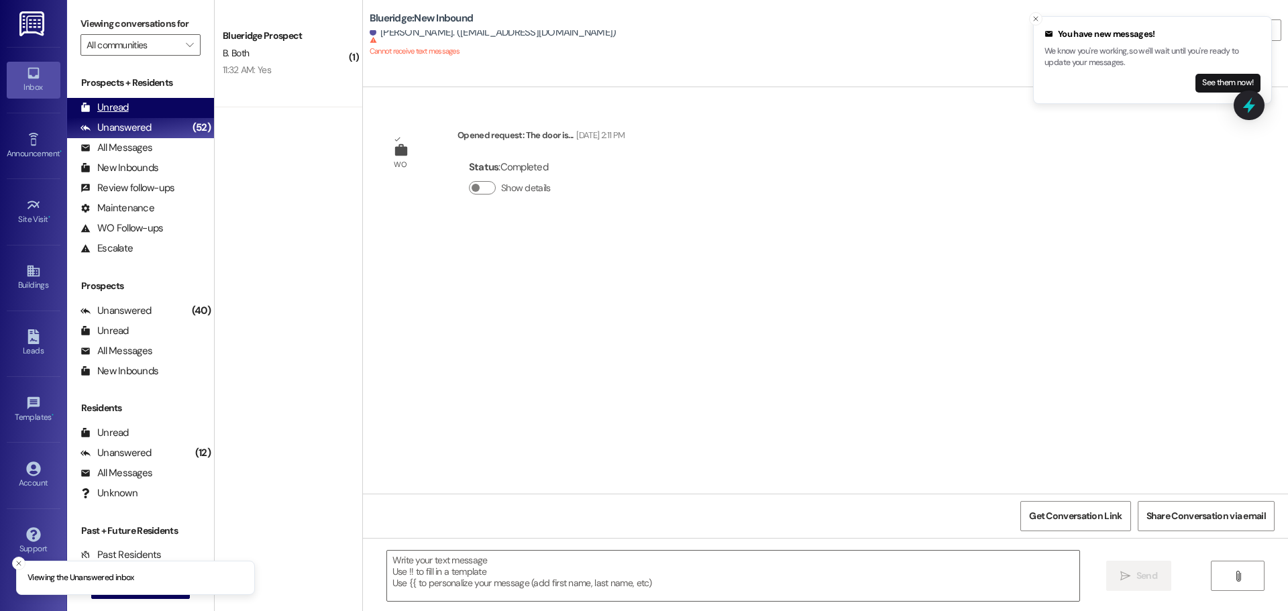
click at [171, 113] on div "Unread (0)" at bounding box center [140, 108] width 147 height 20
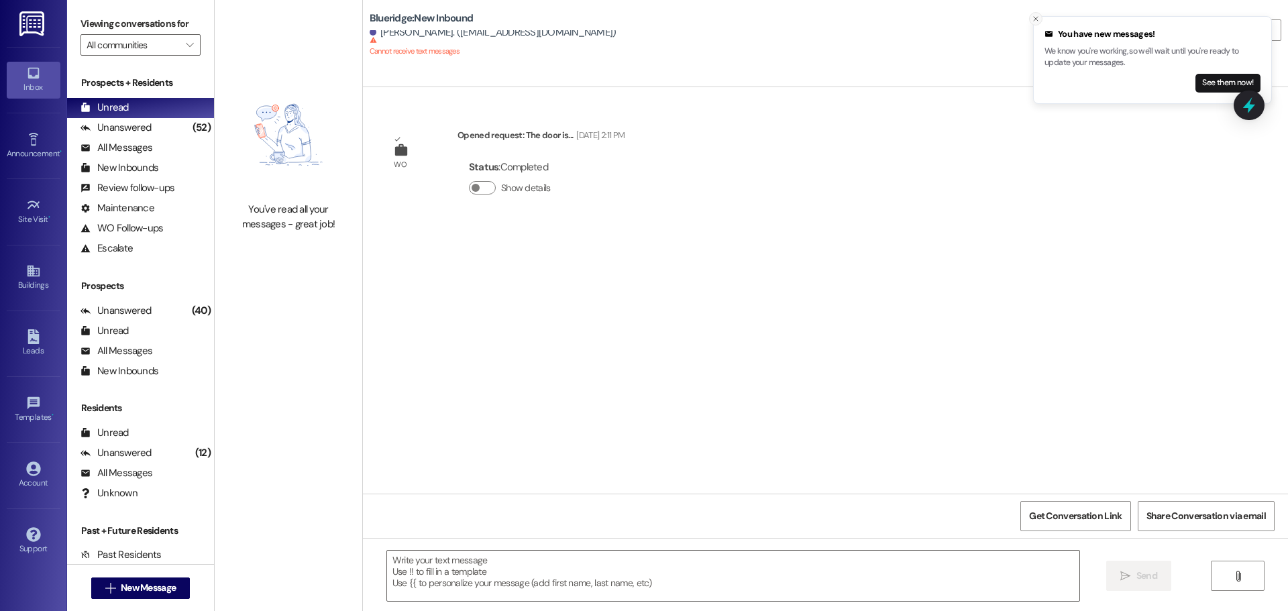
click at [1033, 23] on button "Close toast" at bounding box center [1035, 18] width 13 height 13
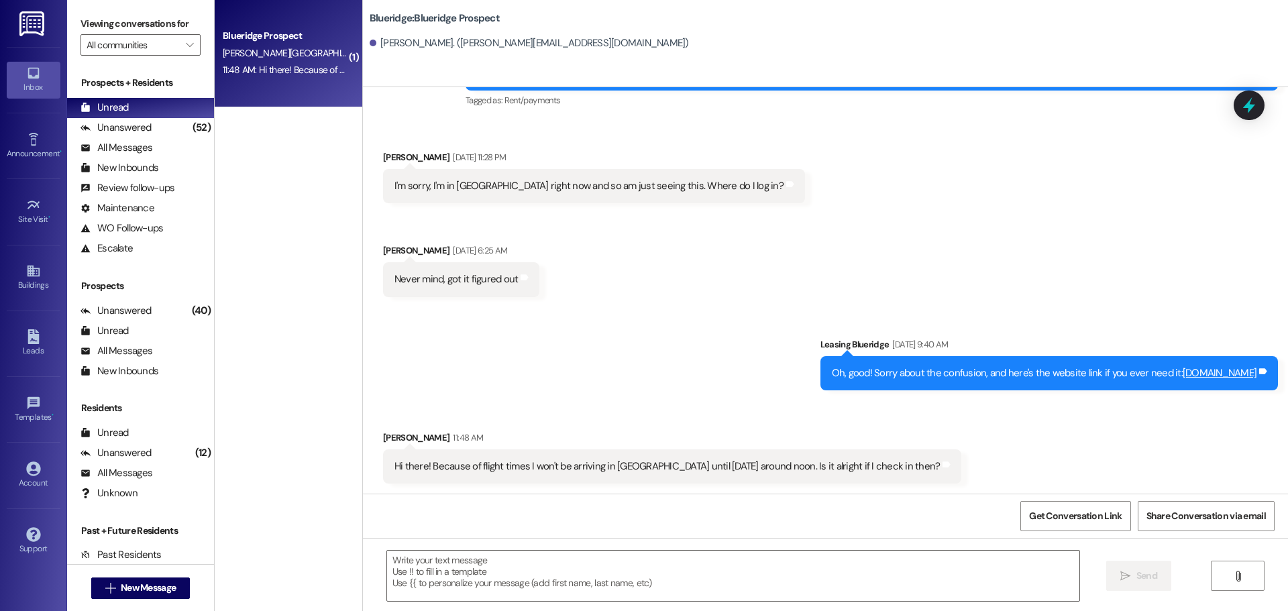
scroll to position [502, 0]
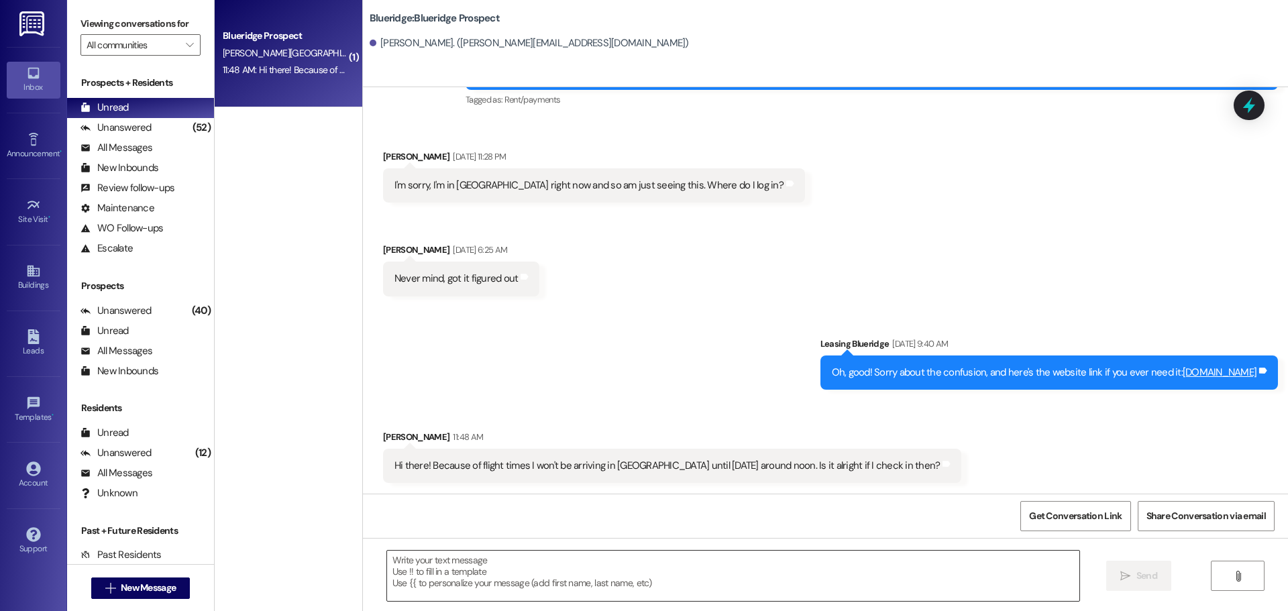
click at [939, 589] on textarea at bounding box center [733, 576] width 692 height 50
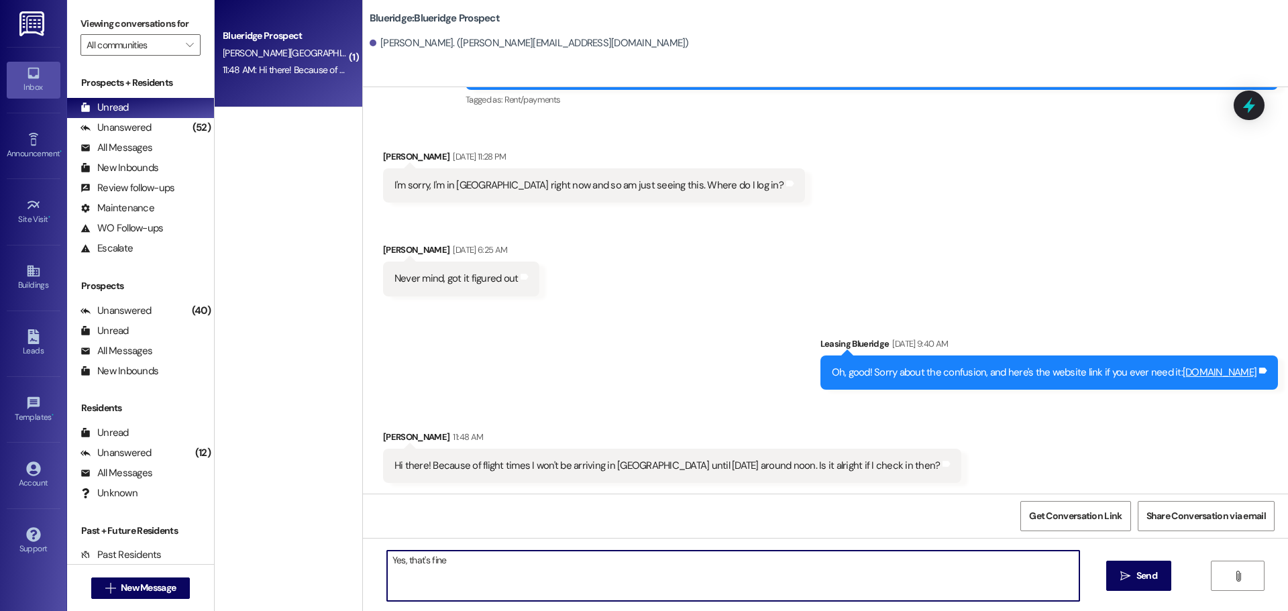
type textarea "Yes, that's fine!"
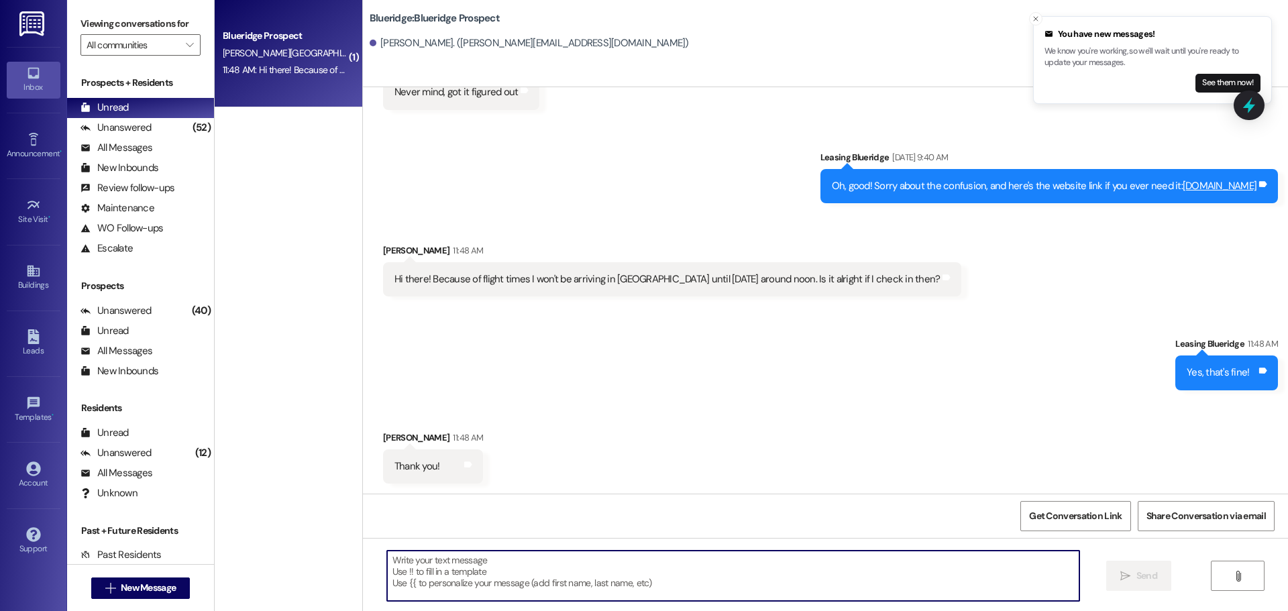
scroll to position [689, 0]
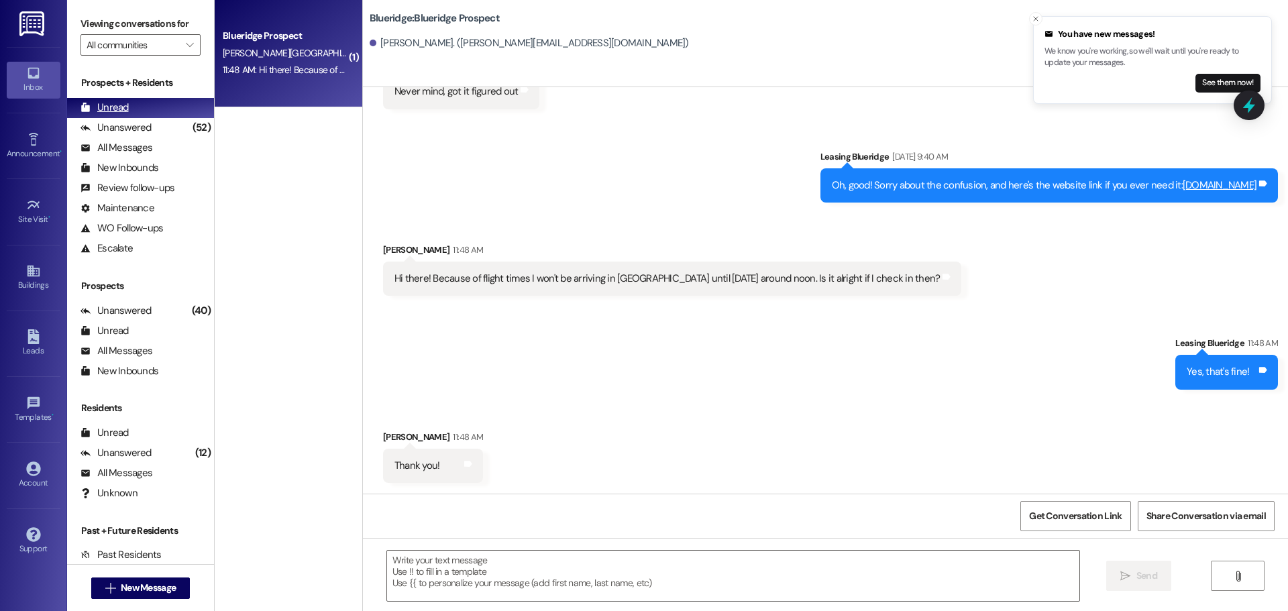
drag, startPoint x: 154, startPoint y: 102, endPoint x: 155, endPoint y: 115, distance: 13.4
click at [154, 106] on div "Unread (0)" at bounding box center [140, 108] width 147 height 20
click at [156, 121] on div "Unanswered (52)" at bounding box center [140, 128] width 147 height 20
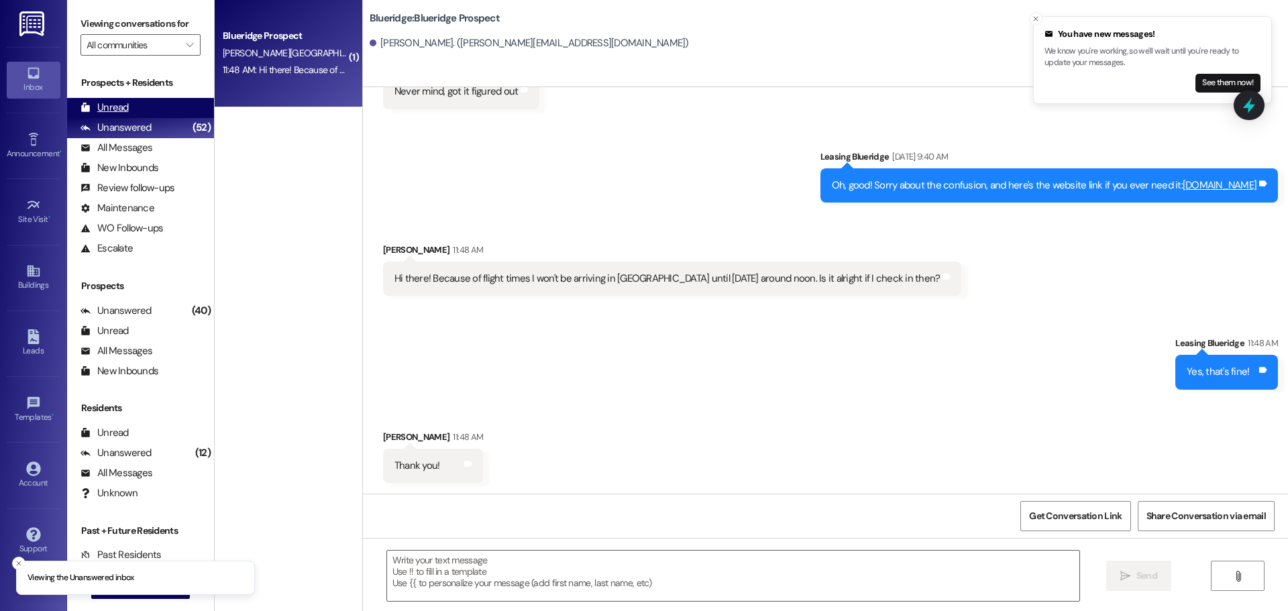
click at [163, 113] on div "Unread (0)" at bounding box center [140, 108] width 147 height 20
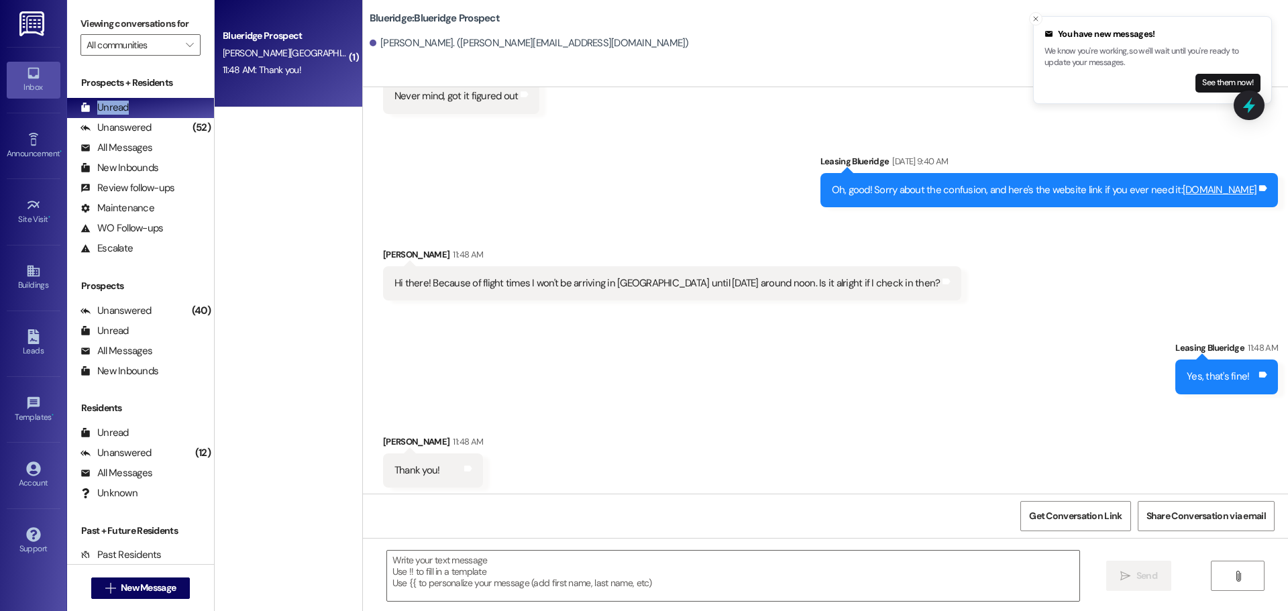
scroll to position [689, 0]
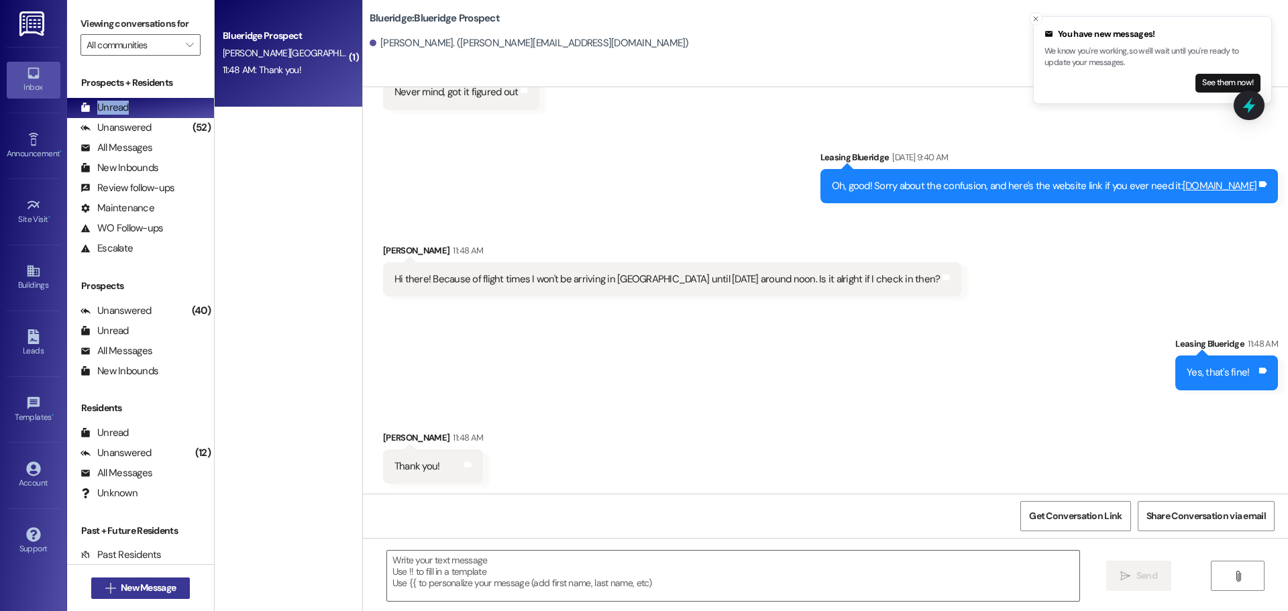
click at [146, 588] on span "New Message" at bounding box center [148, 588] width 55 height 14
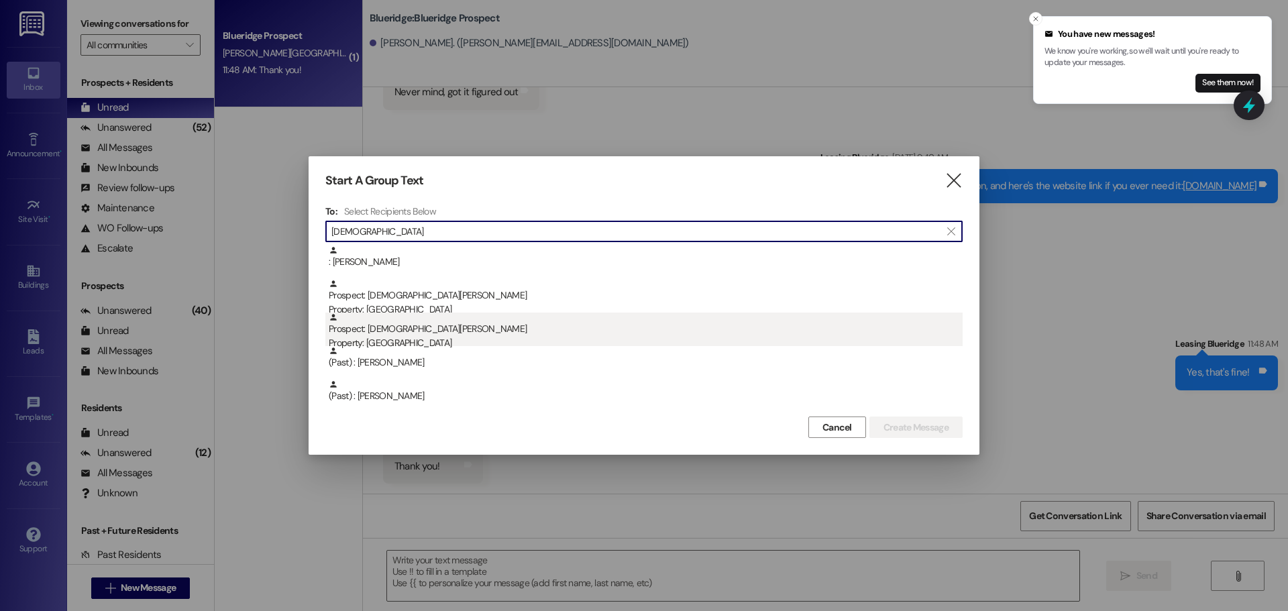
type input "christian"
click at [458, 343] on div "Property: [GEOGRAPHIC_DATA]" at bounding box center [646, 343] width 634 height 14
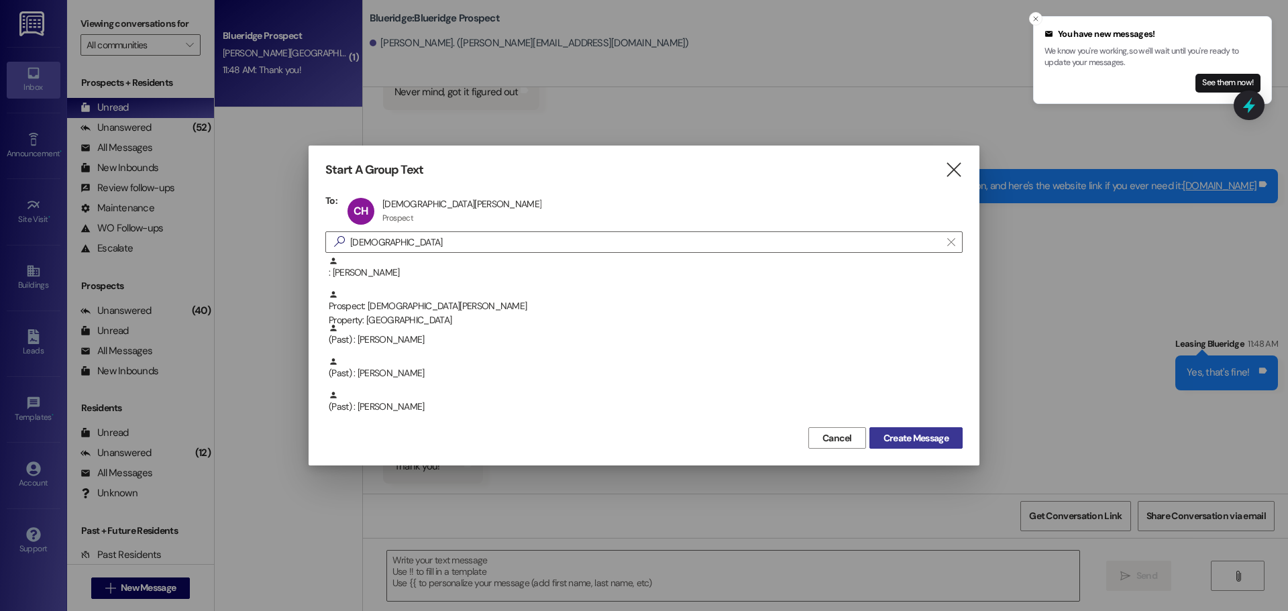
click at [895, 433] on span "Create Message" at bounding box center [915, 438] width 65 height 14
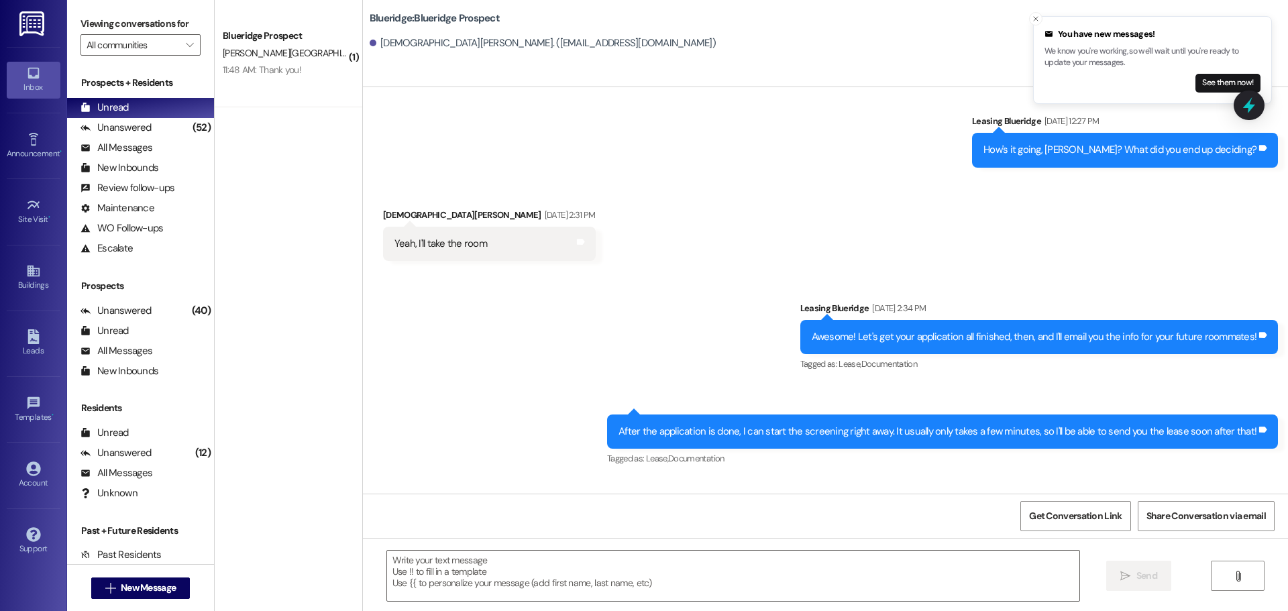
scroll to position [7181, 0]
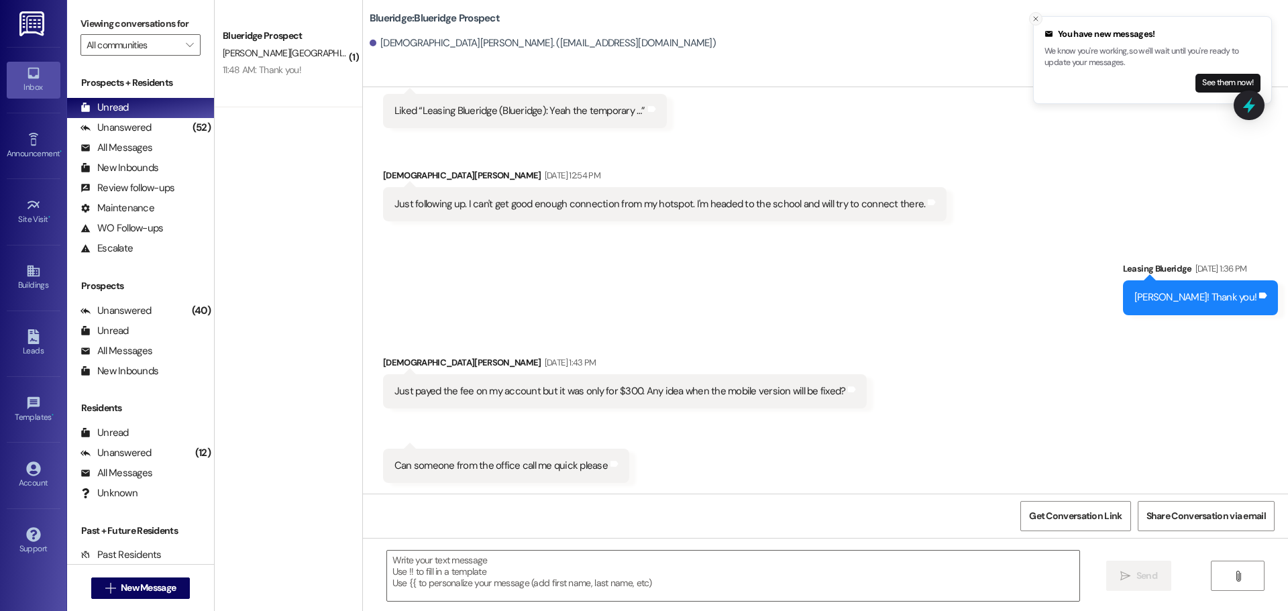
click at [1031, 21] on button "Close toast" at bounding box center [1035, 18] width 13 height 13
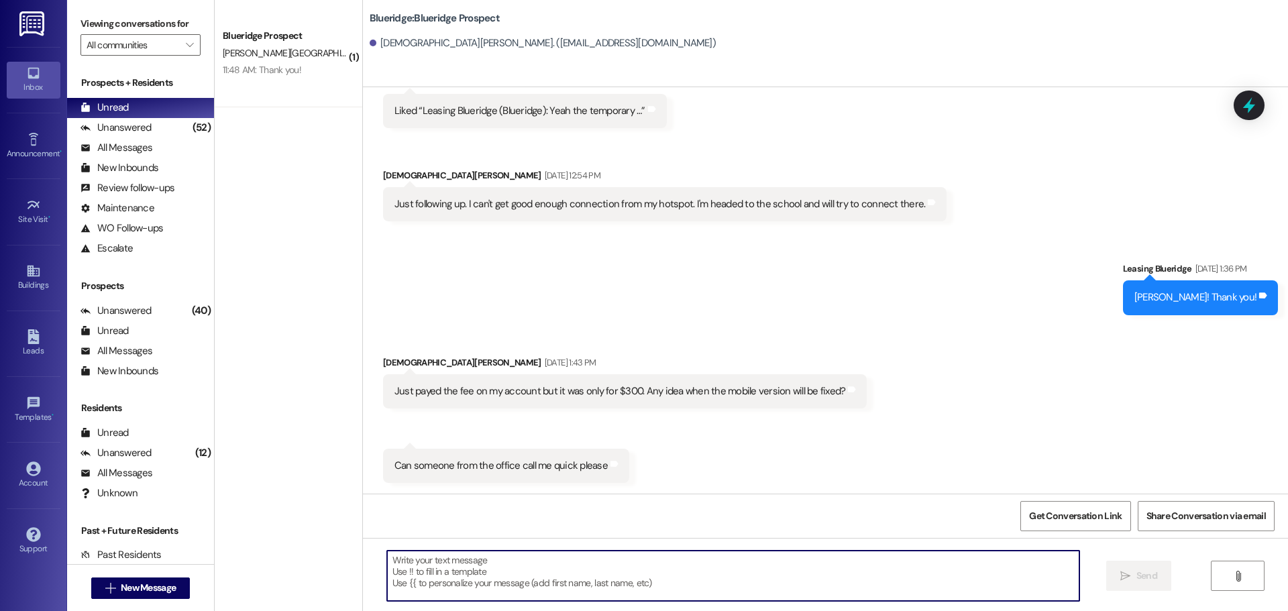
click at [589, 587] on textarea at bounding box center [733, 576] width 692 height 50
click at [826, 582] on textarea "Good morning, Christian" at bounding box center [733, 576] width 692 height 50
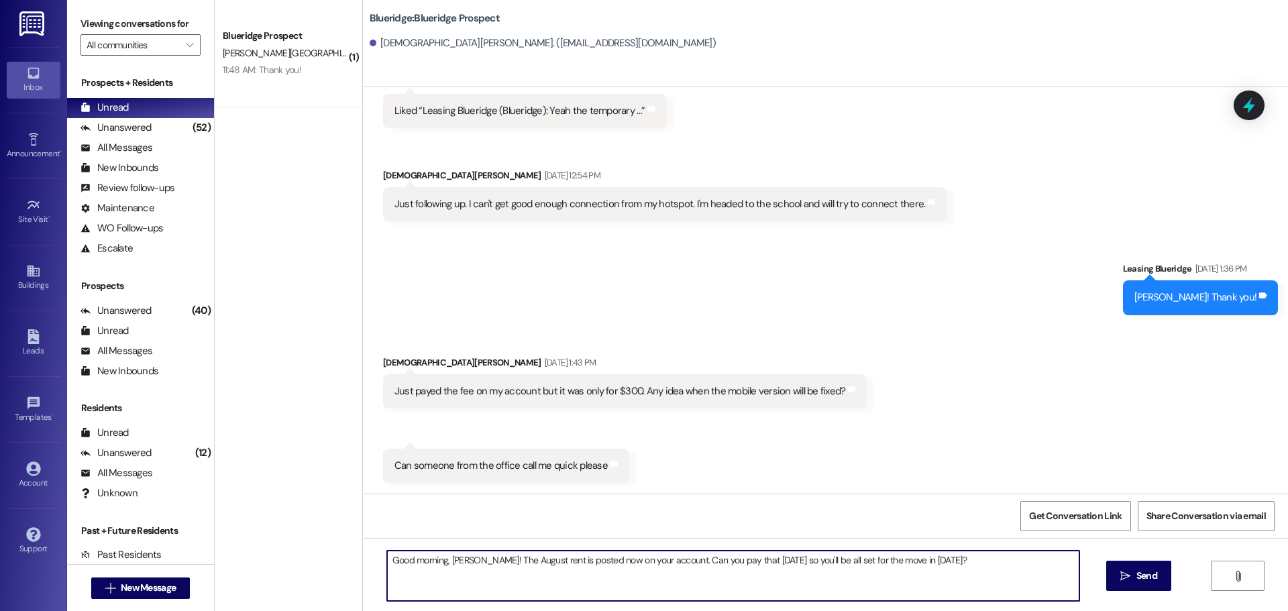
type textarea "Good morning, Christian! The August rent is posted now on your account. Can you…"
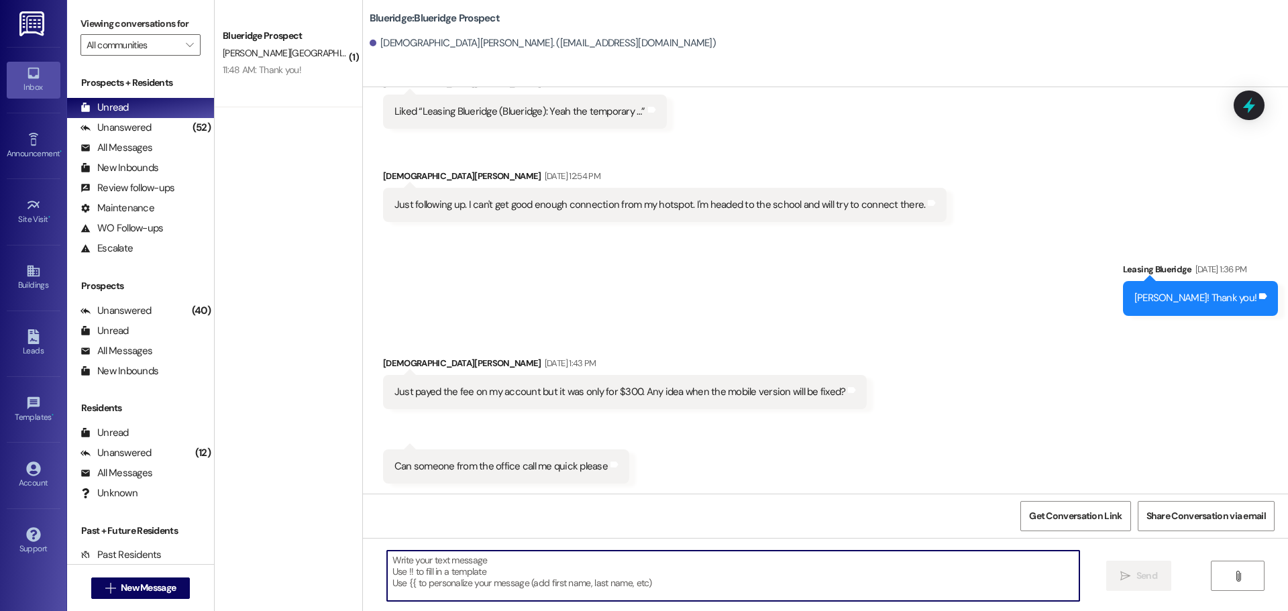
scroll to position [7275, 0]
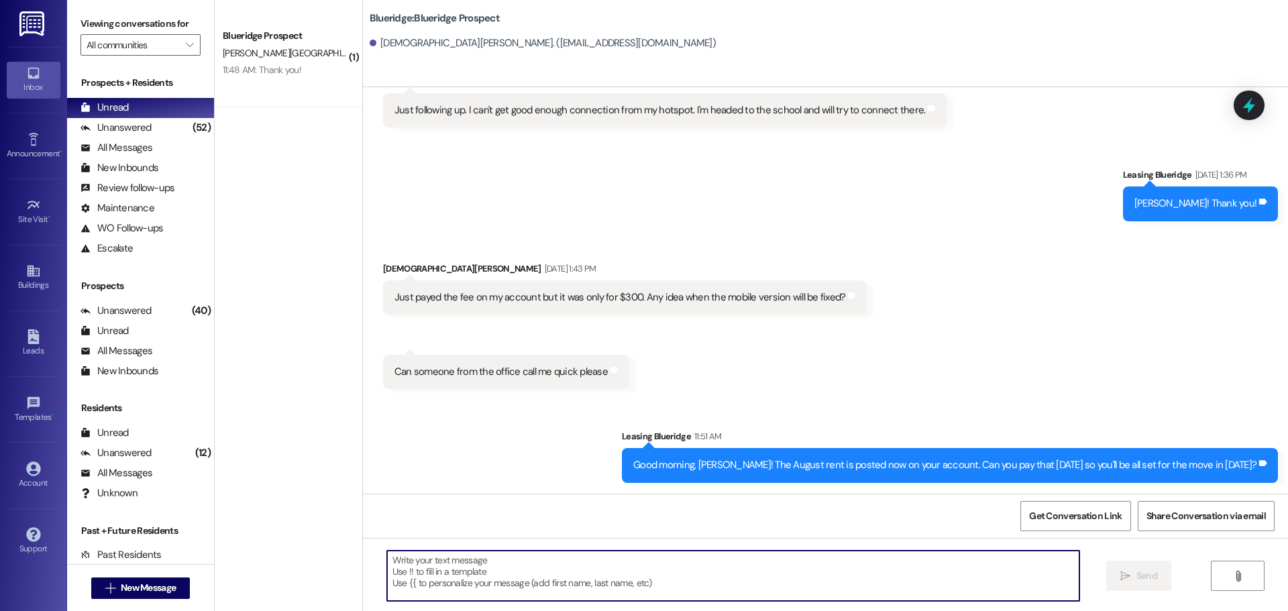
click at [634, 580] on textarea at bounding box center [733, 576] width 692 height 50
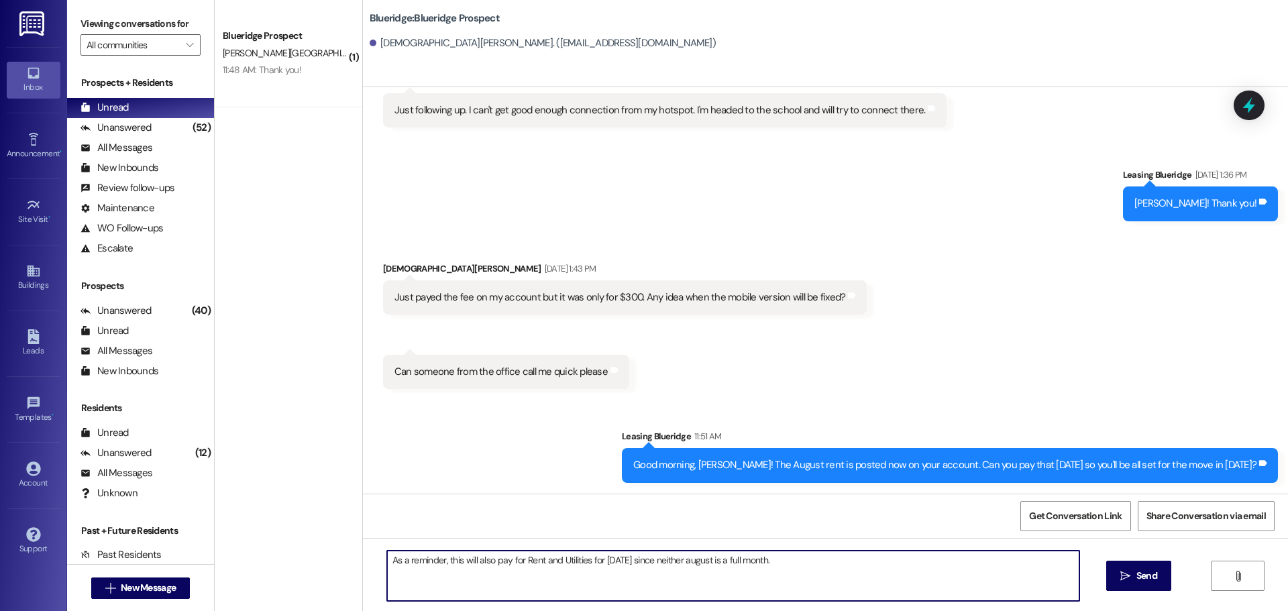
click at [706, 565] on textarea "As a reminder, this will also pay for Rent and Utilities for August 2026 since …" at bounding box center [733, 576] width 692 height 50
type textarea "As a reminder, this will also pay for Rent and Utilities for August 2026 since …"
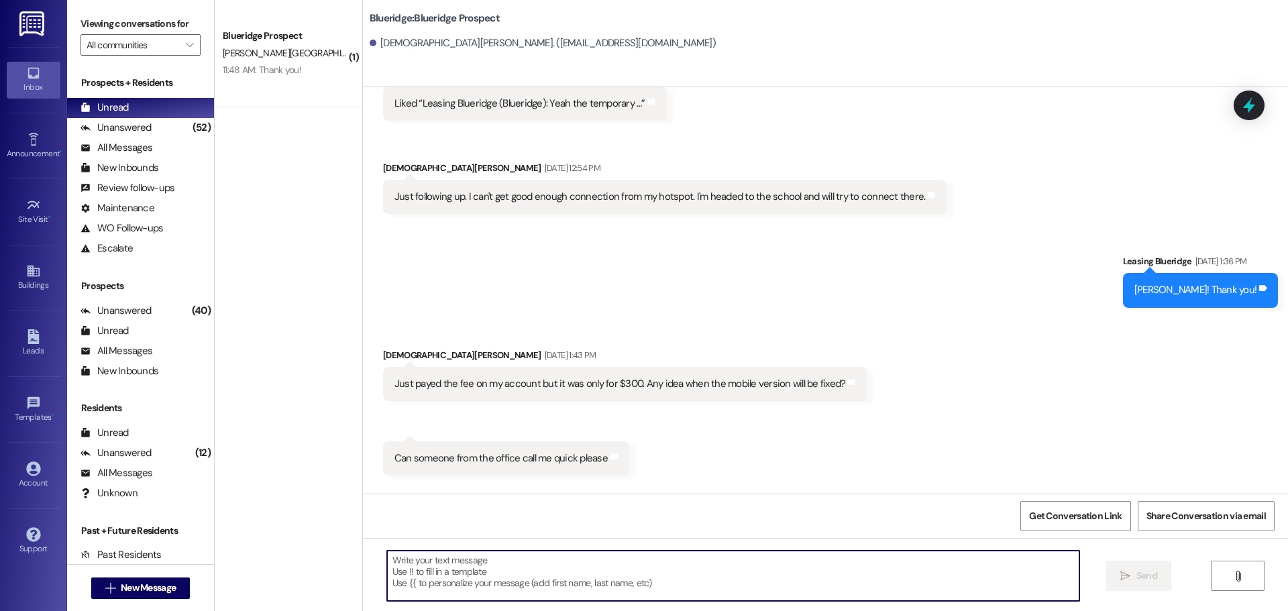
scroll to position [7181, 0]
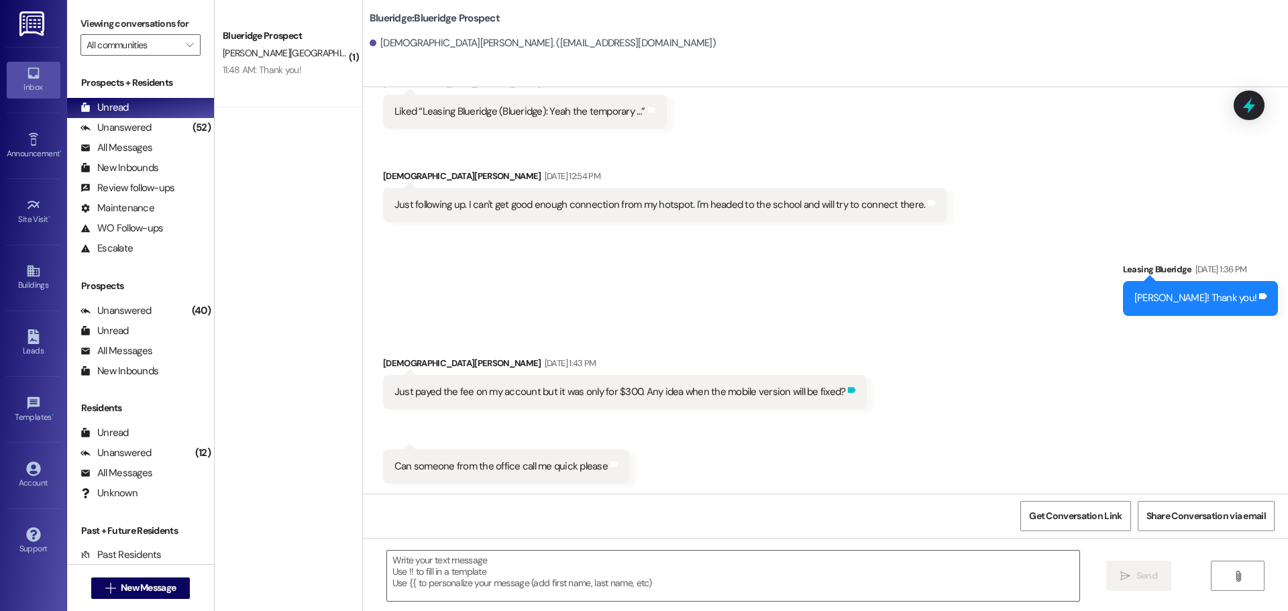
click at [846, 396] on div "Tags and notes" at bounding box center [851, 392] width 10 height 14
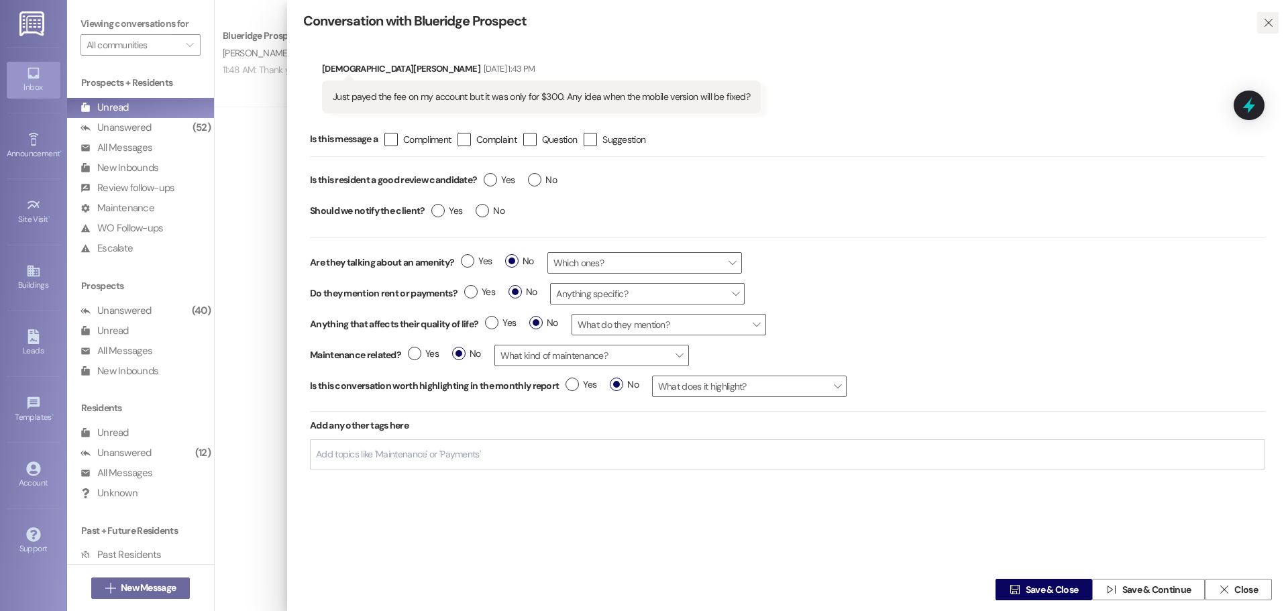
click at [1261, 23] on span "" at bounding box center [1267, 22] width 15 height 21
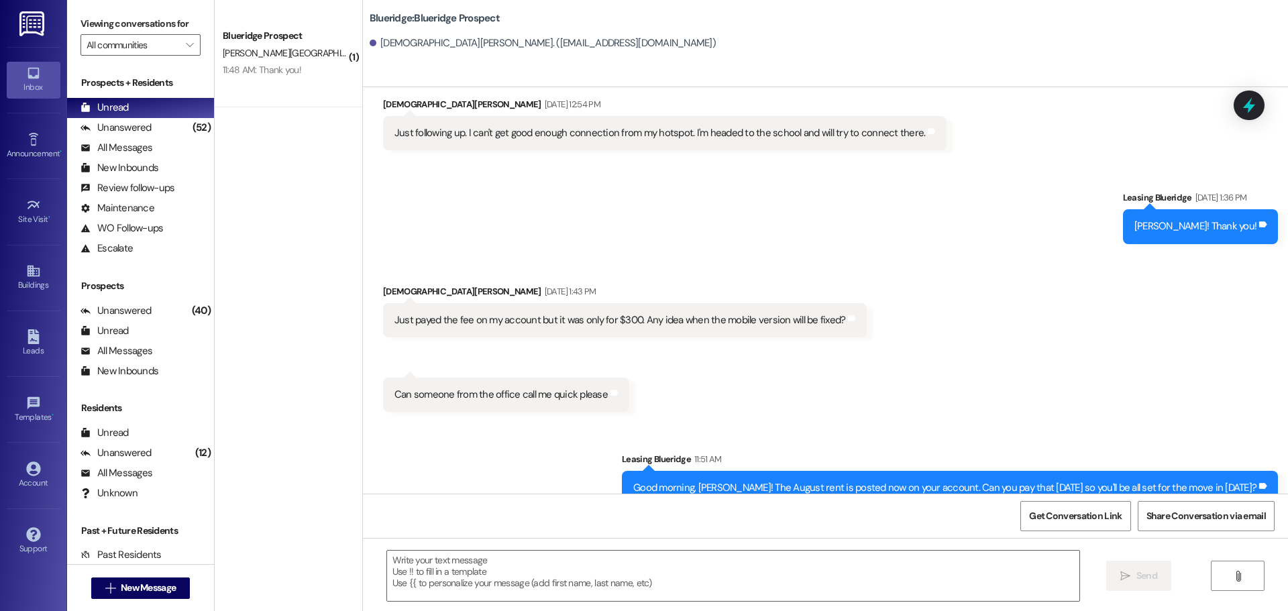
scroll to position [7389, 0]
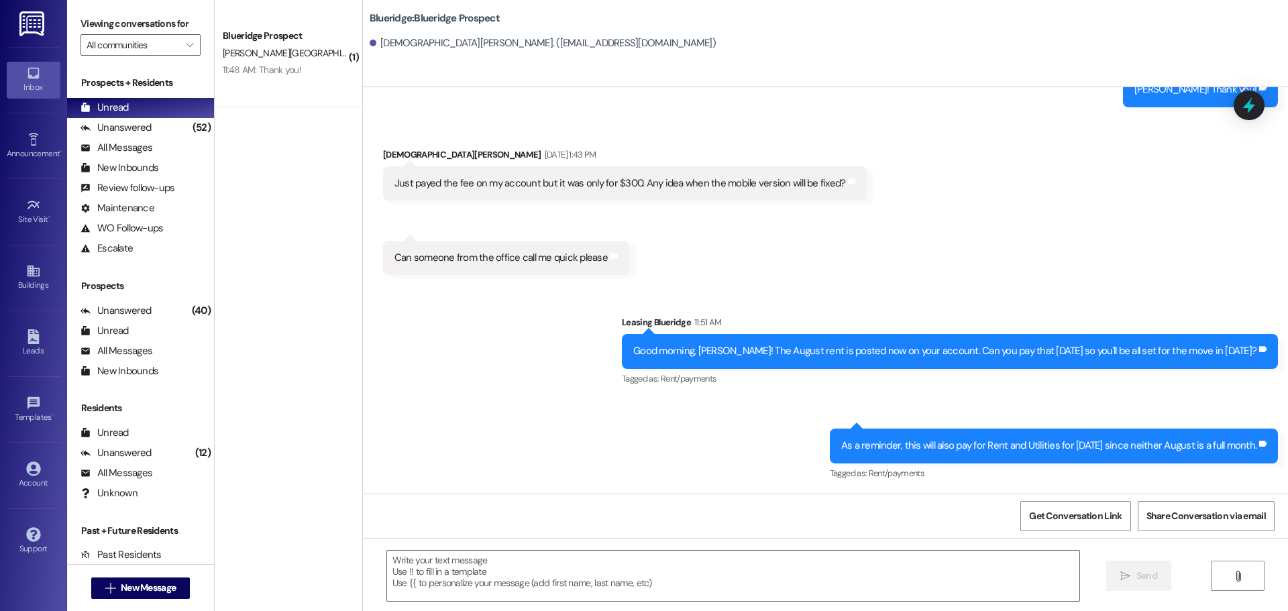
click at [683, 421] on div "Sent via SMS Leasing Blueridge 11:51 AM Good morning, Christian! The August ren…" at bounding box center [825, 389] width 925 height 208
click at [181, 584] on button " New Message" at bounding box center [140, 587] width 99 height 21
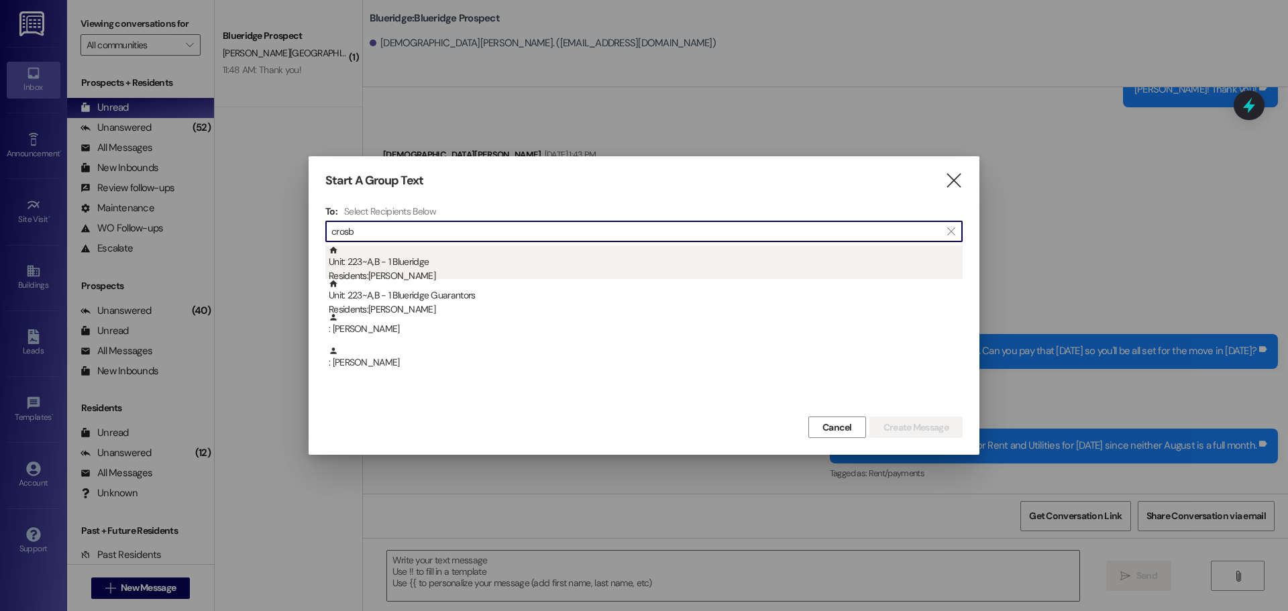
type input "crosb"
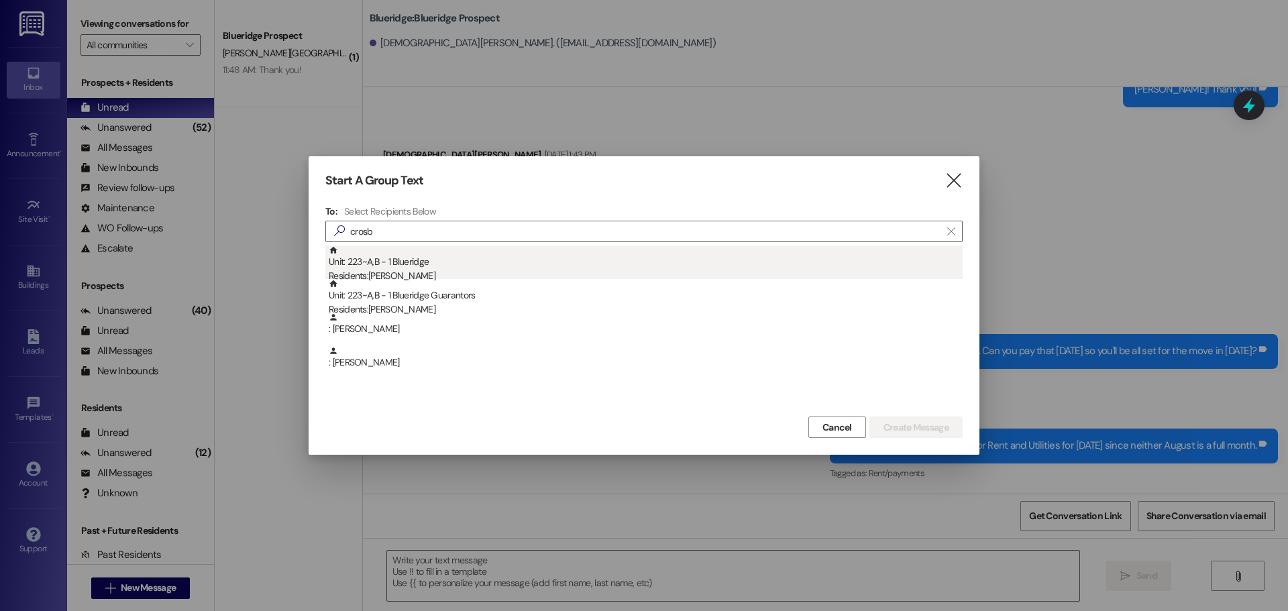
click at [438, 269] on div "Residents: Madeline Crosbie" at bounding box center [646, 276] width 634 height 14
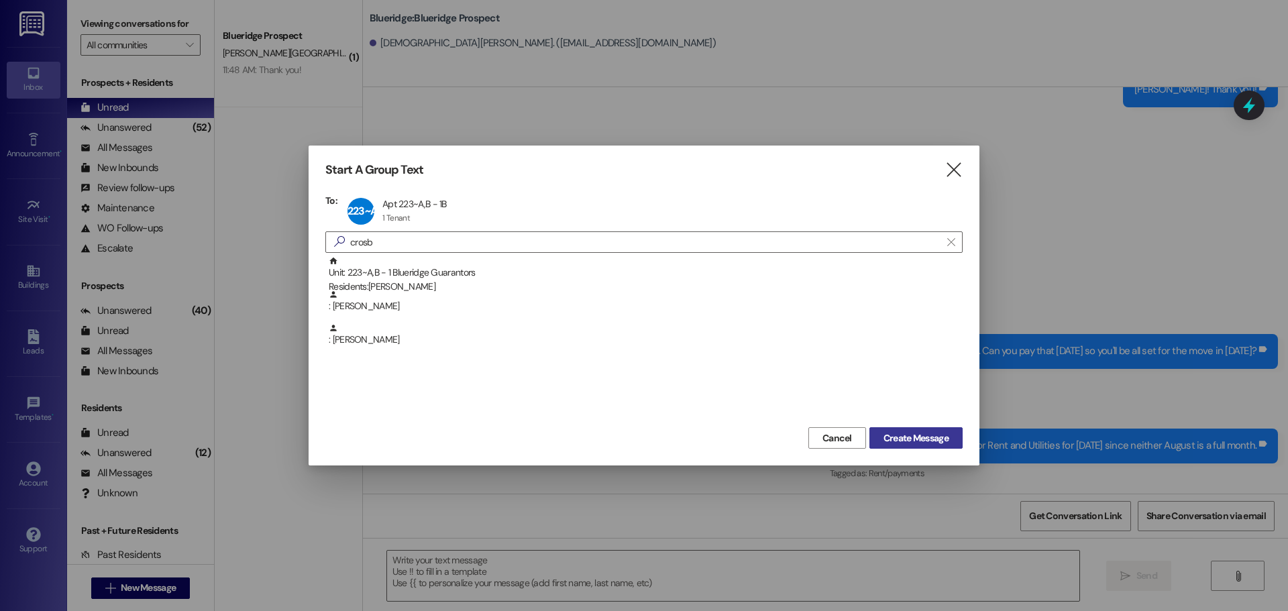
click at [909, 437] on span "Create Message" at bounding box center [915, 438] width 65 height 14
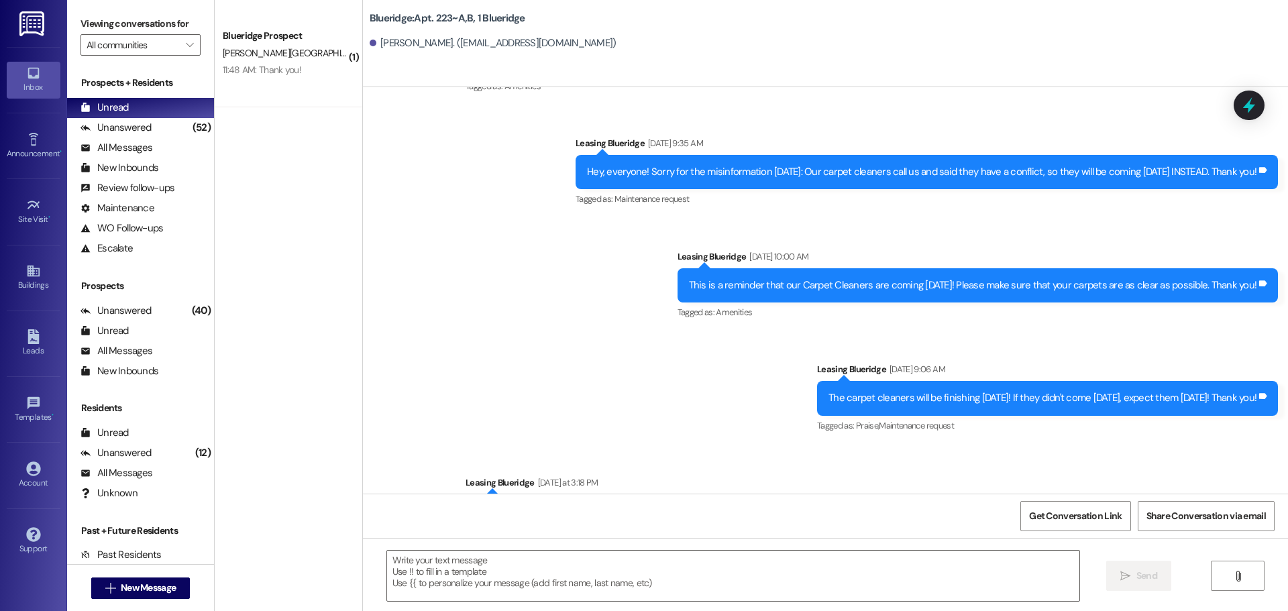
scroll to position [30078, 0]
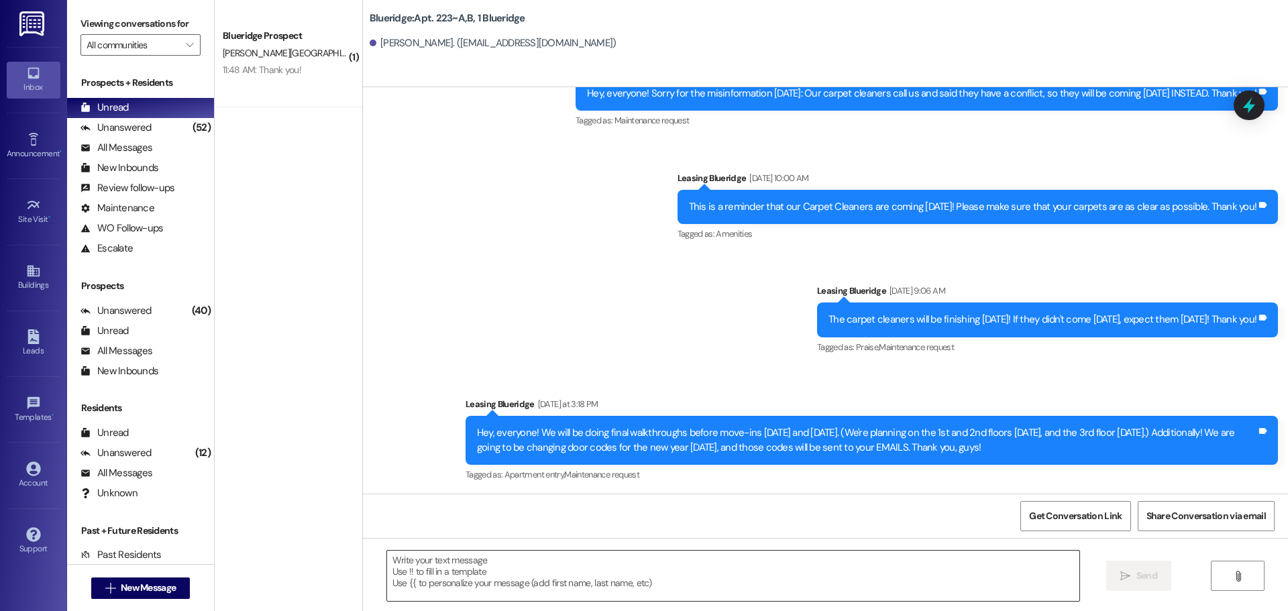
click at [615, 588] on textarea at bounding box center [733, 576] width 692 height 50
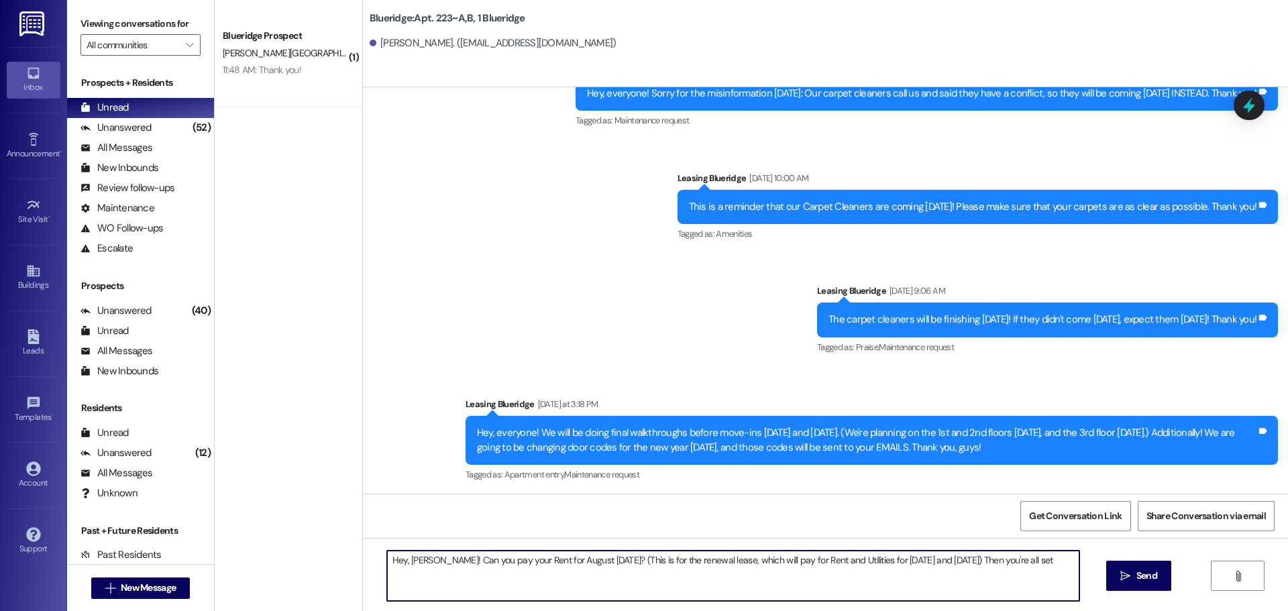
type textarea "Hey, Madeline! Can you pay your Rent for August today? (This is for the renewal…"
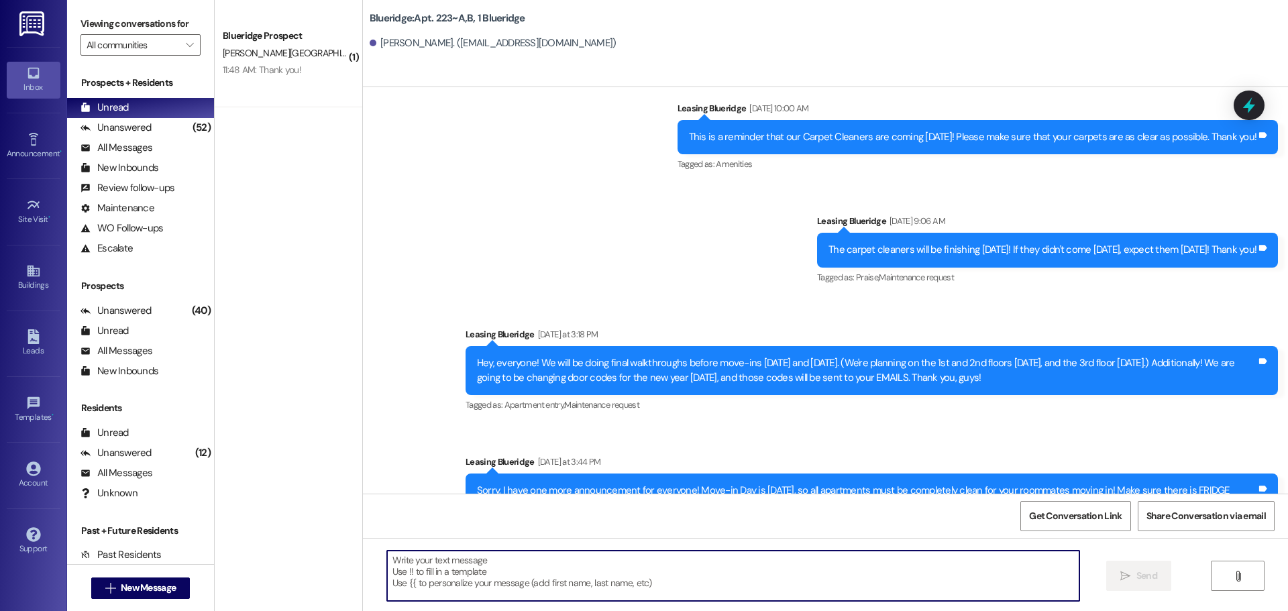
scroll to position [30171, 0]
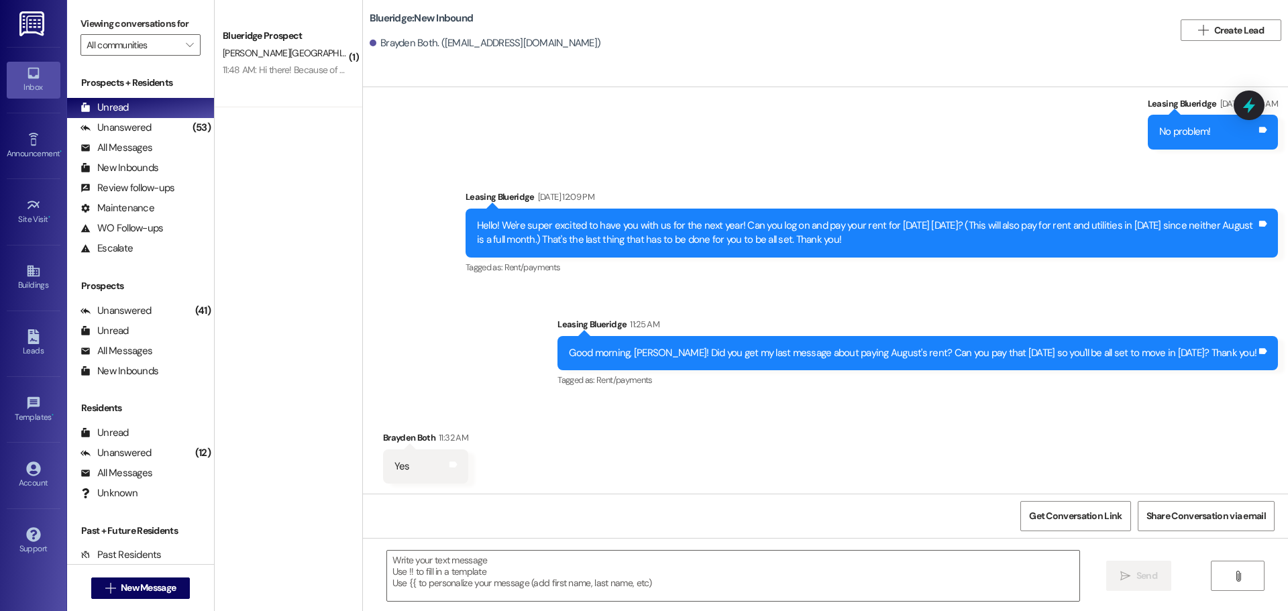
scroll to position [347, 0]
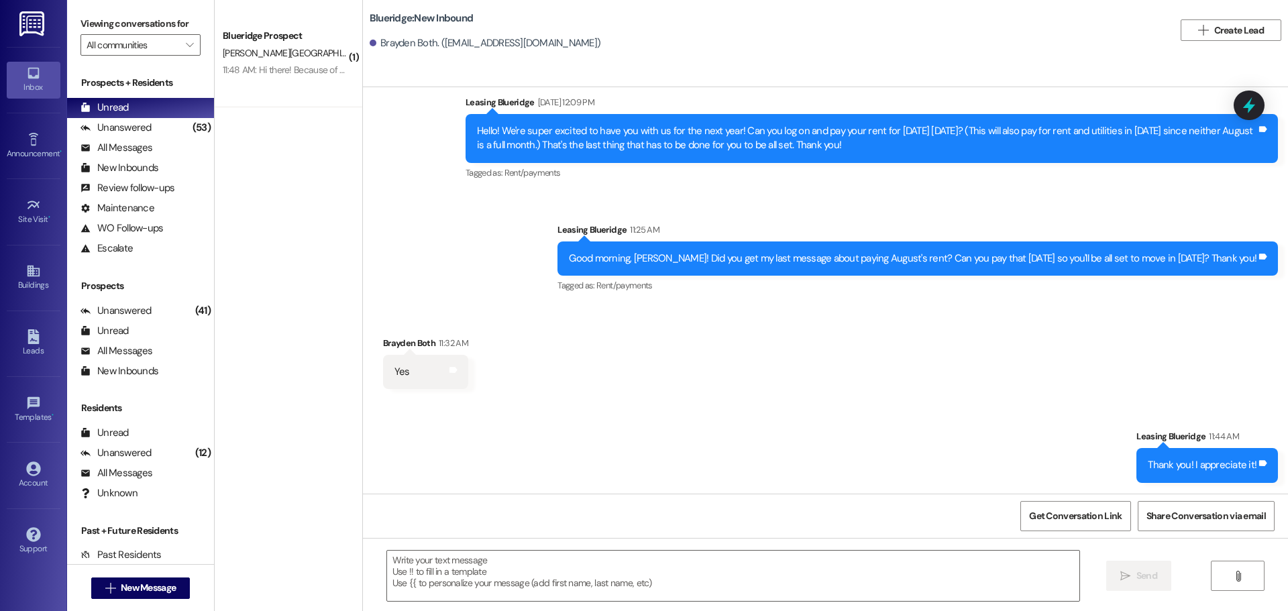
click at [474, 241] on div "Sent via SMS Leasing Blueridge [DATE] 10:36 AM No problem! Tags and notes Sent …" at bounding box center [825, 139] width 925 height 334
click at [604, 362] on div "Received via SMS Brayden Both 11:32 AM Yes Tags and notes" at bounding box center [825, 352] width 925 height 93
drag, startPoint x: 108, startPoint y: 123, endPoint x: 114, endPoint y: 115, distance: 10.1
click at [109, 123] on div "Unanswered" at bounding box center [115, 128] width 71 height 14
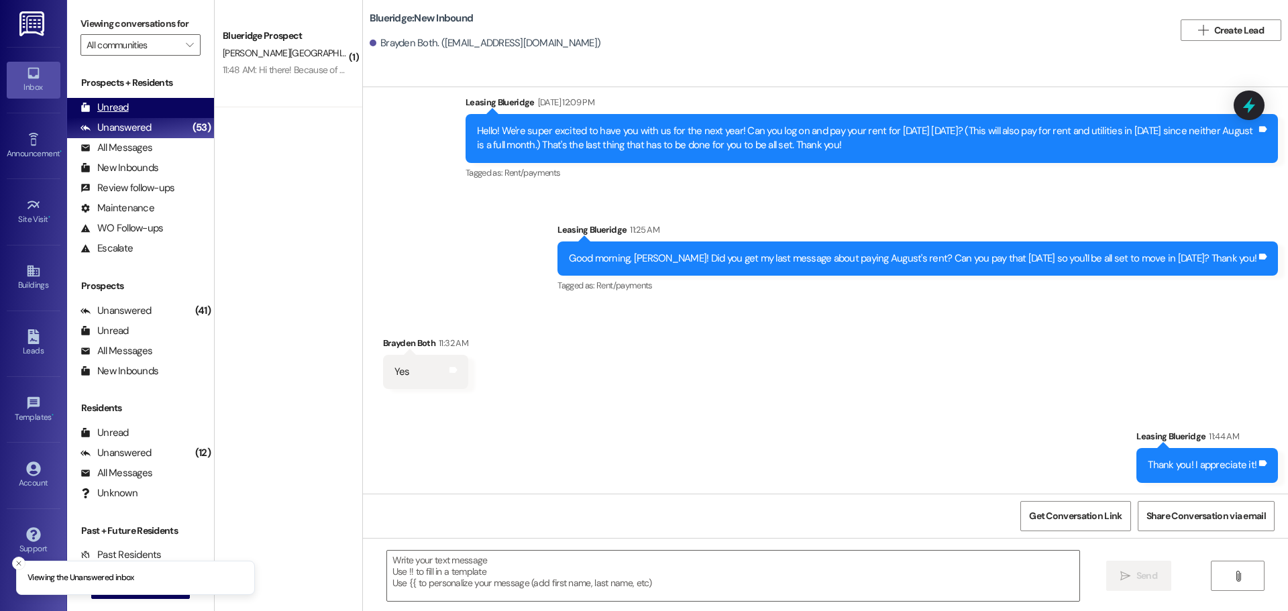
click at [118, 108] on div "Unread" at bounding box center [104, 108] width 48 height 14
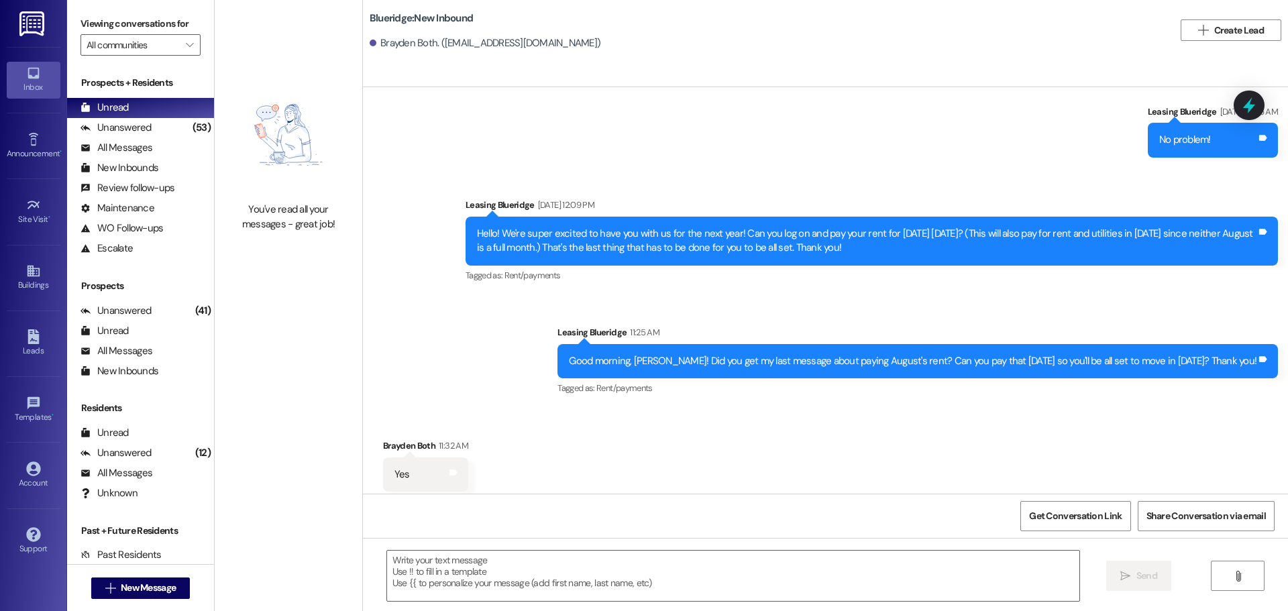
scroll to position [253, 0]
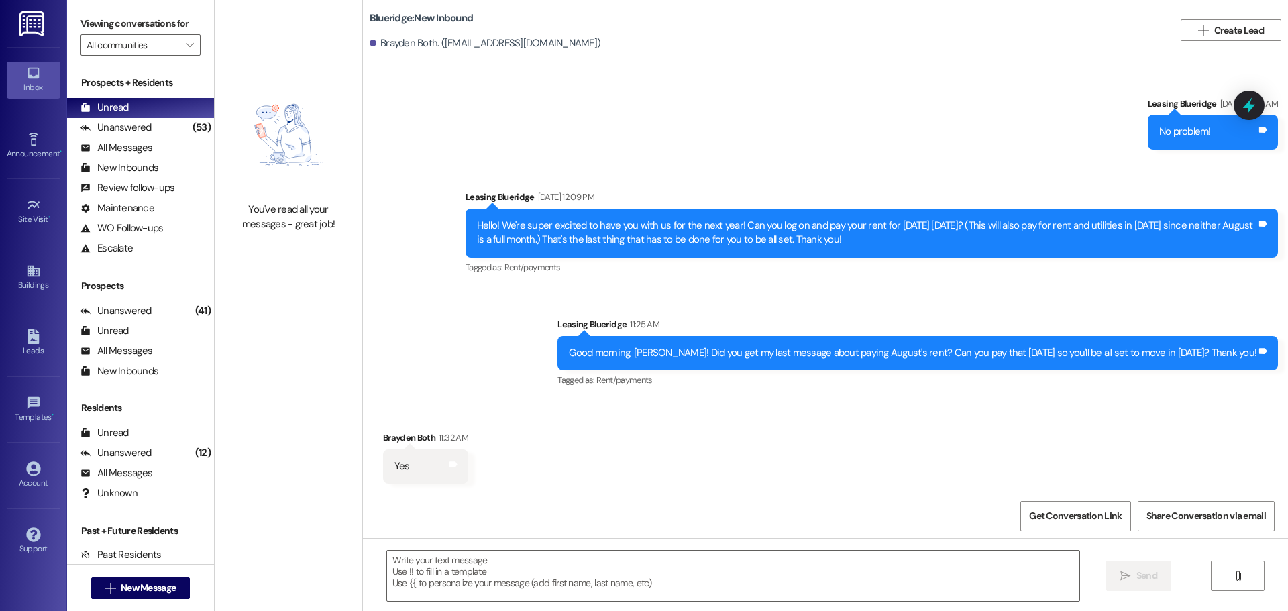
click at [1164, 406] on div "Received via SMS Brayden Both 11:32 AM Yes Tags and notes" at bounding box center [825, 446] width 925 height 93
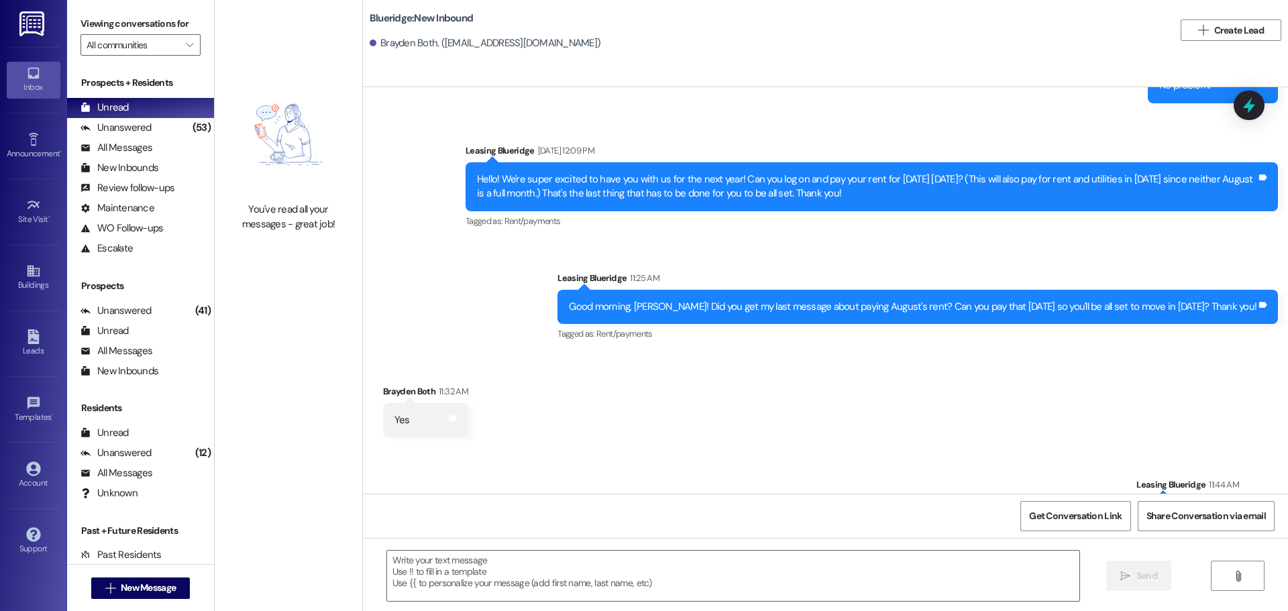
scroll to position [347, 0]
